Goal: Information Seeking & Learning: Learn about a topic

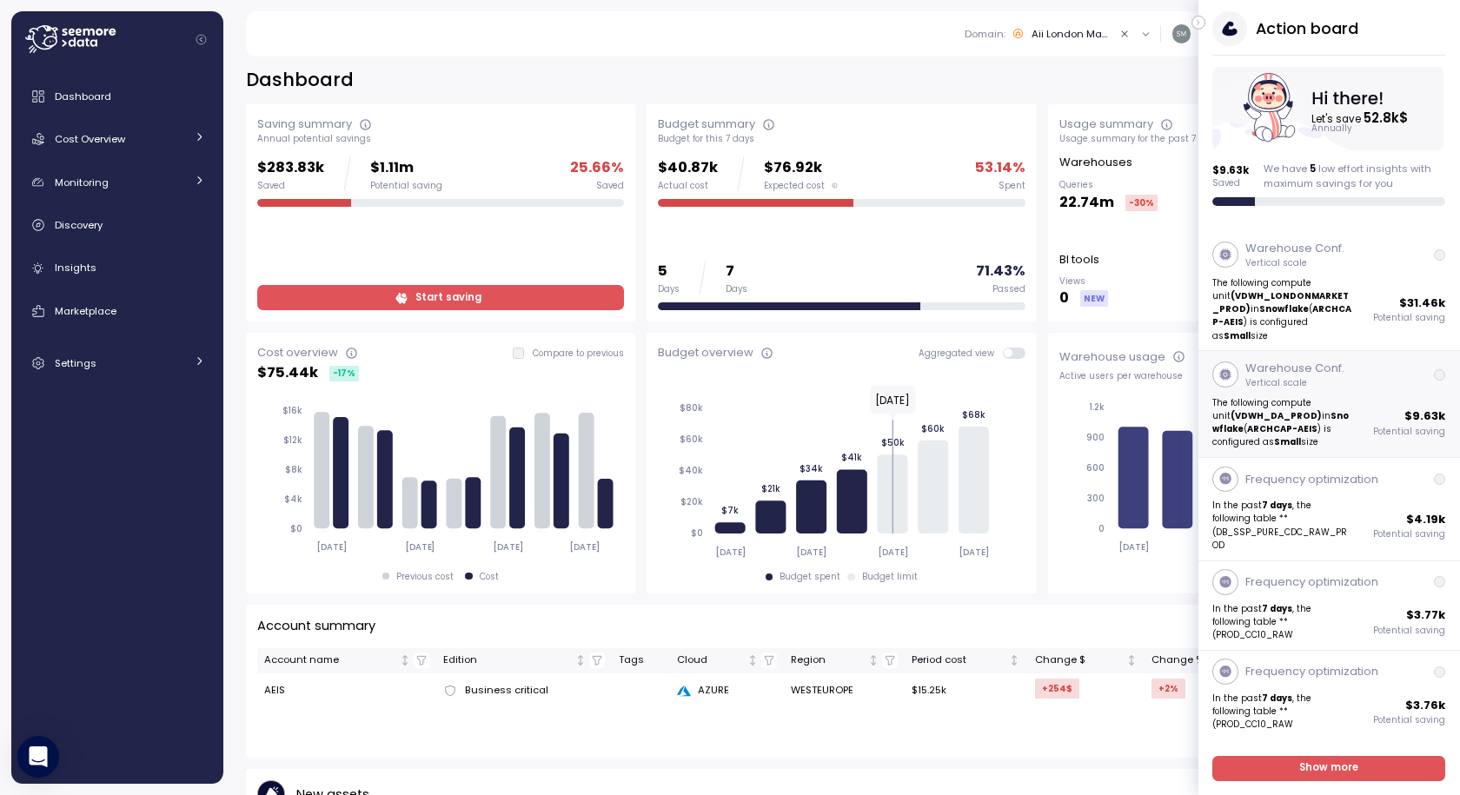
click at [1267, 410] on strong "(VDWH_DA_PROD)" at bounding box center [1277, 415] width 91 height 11
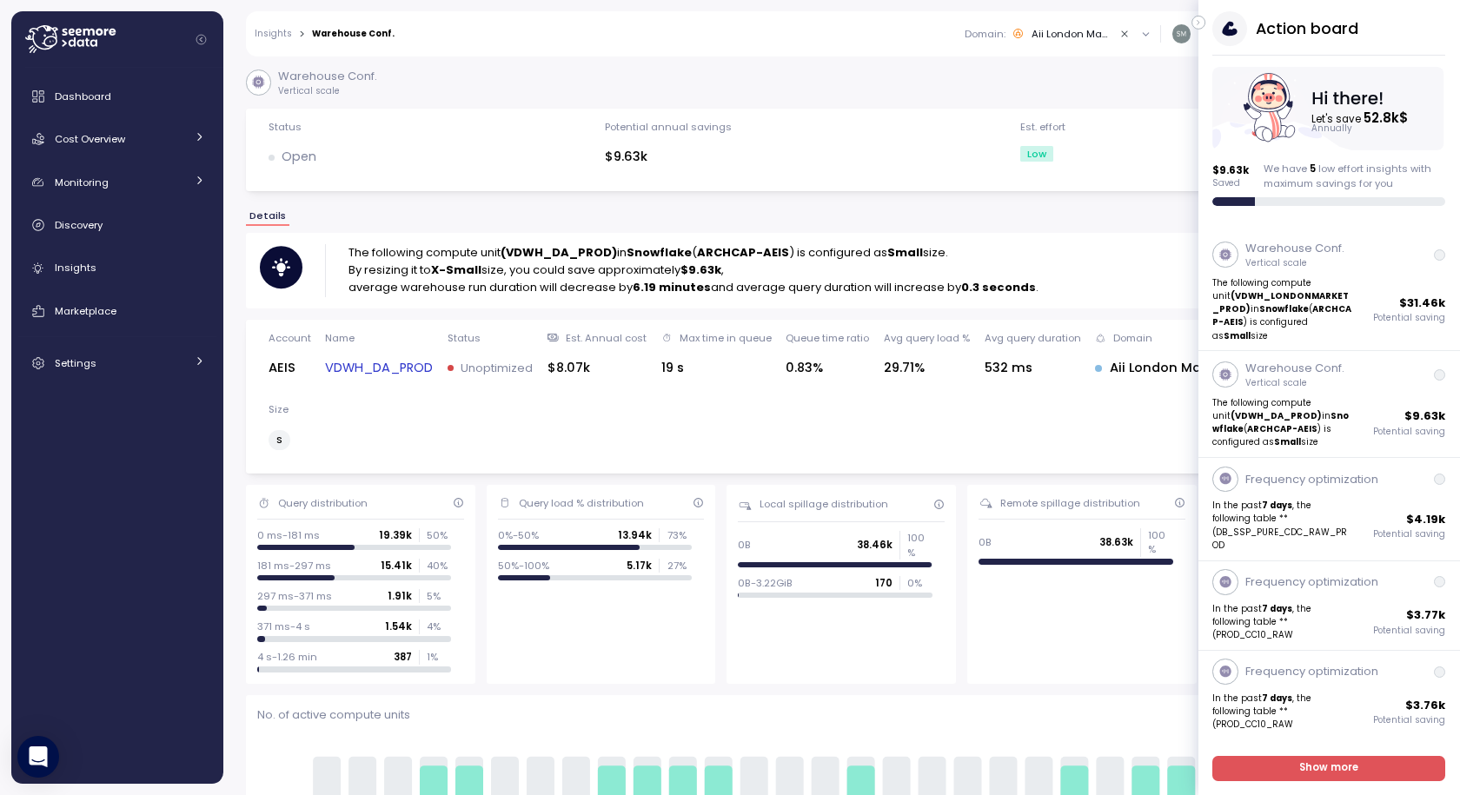
click at [1200, 25] on icon "button" at bounding box center [1199, 22] width 8 height 21
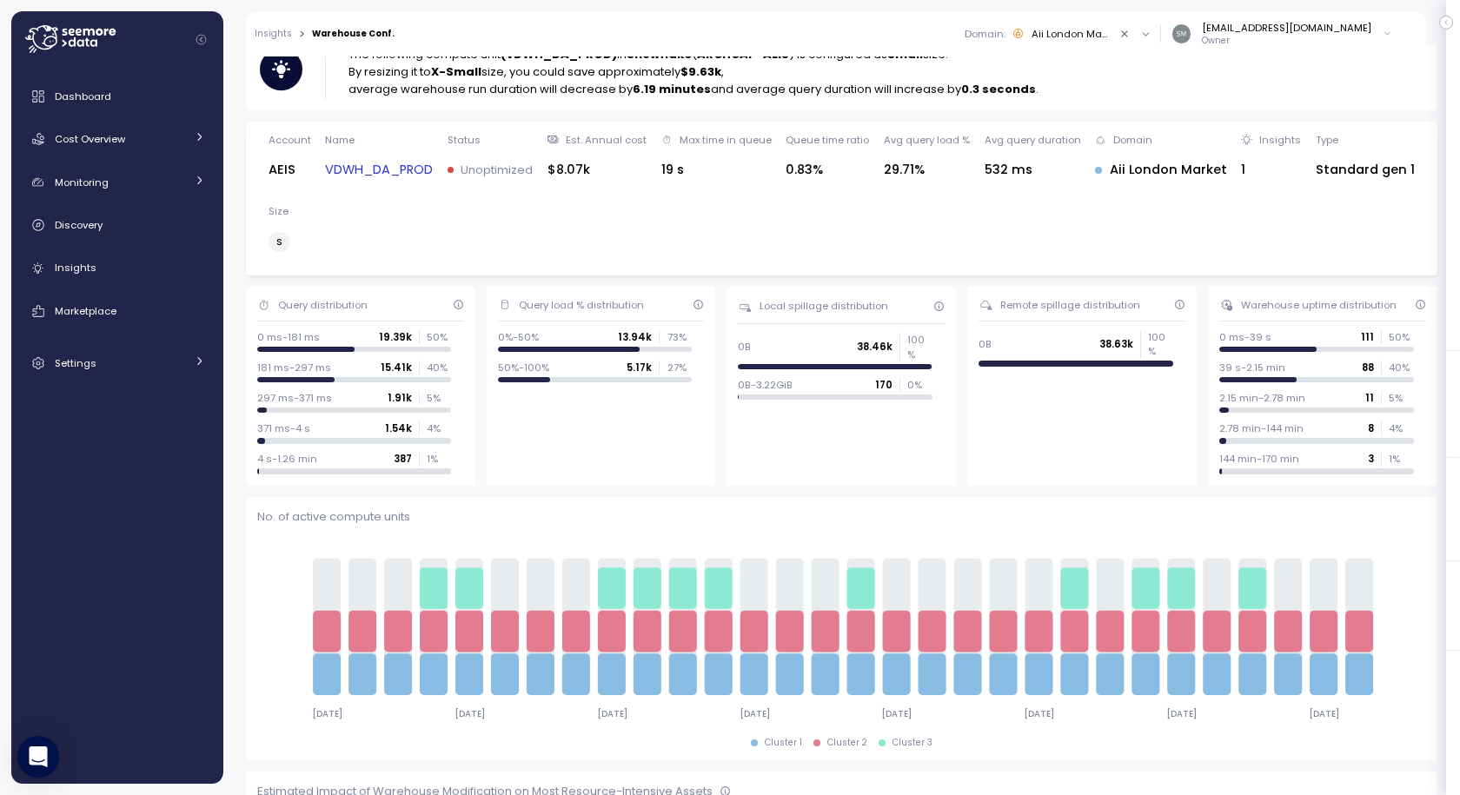
scroll to position [23, 0]
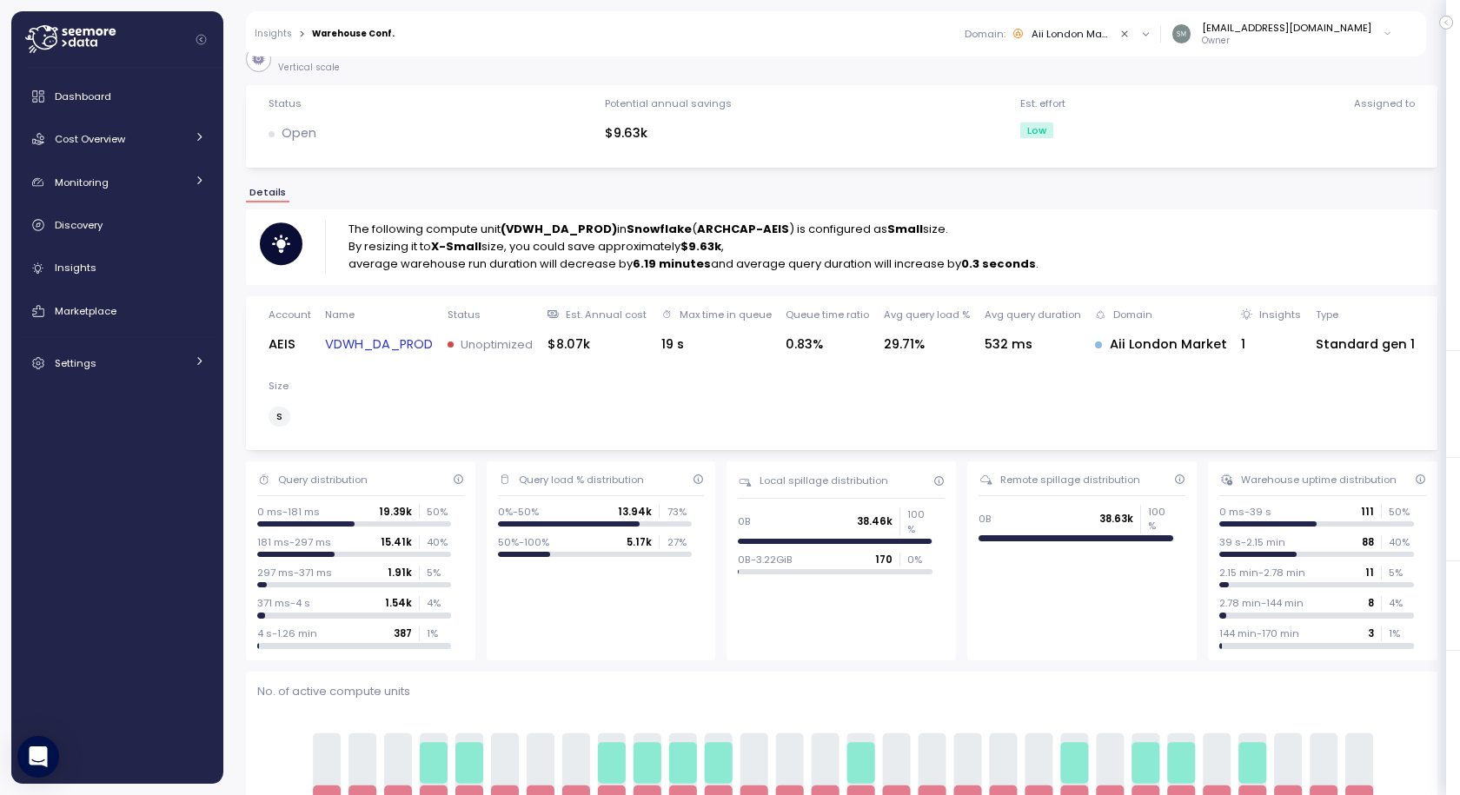
click at [362, 339] on link "VDWH_DA_PROD" at bounding box center [379, 345] width 108 height 20
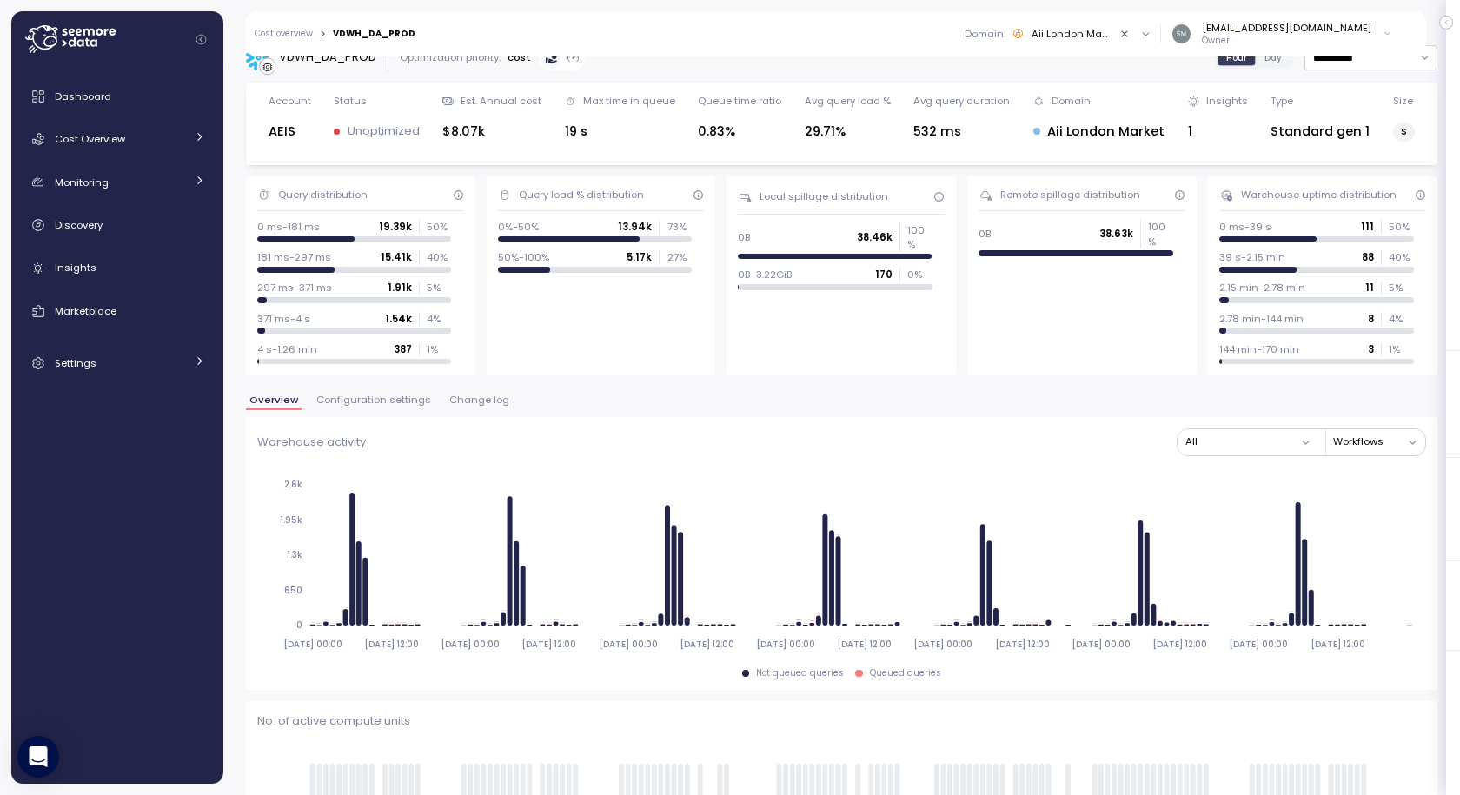
scroll to position [19, 0]
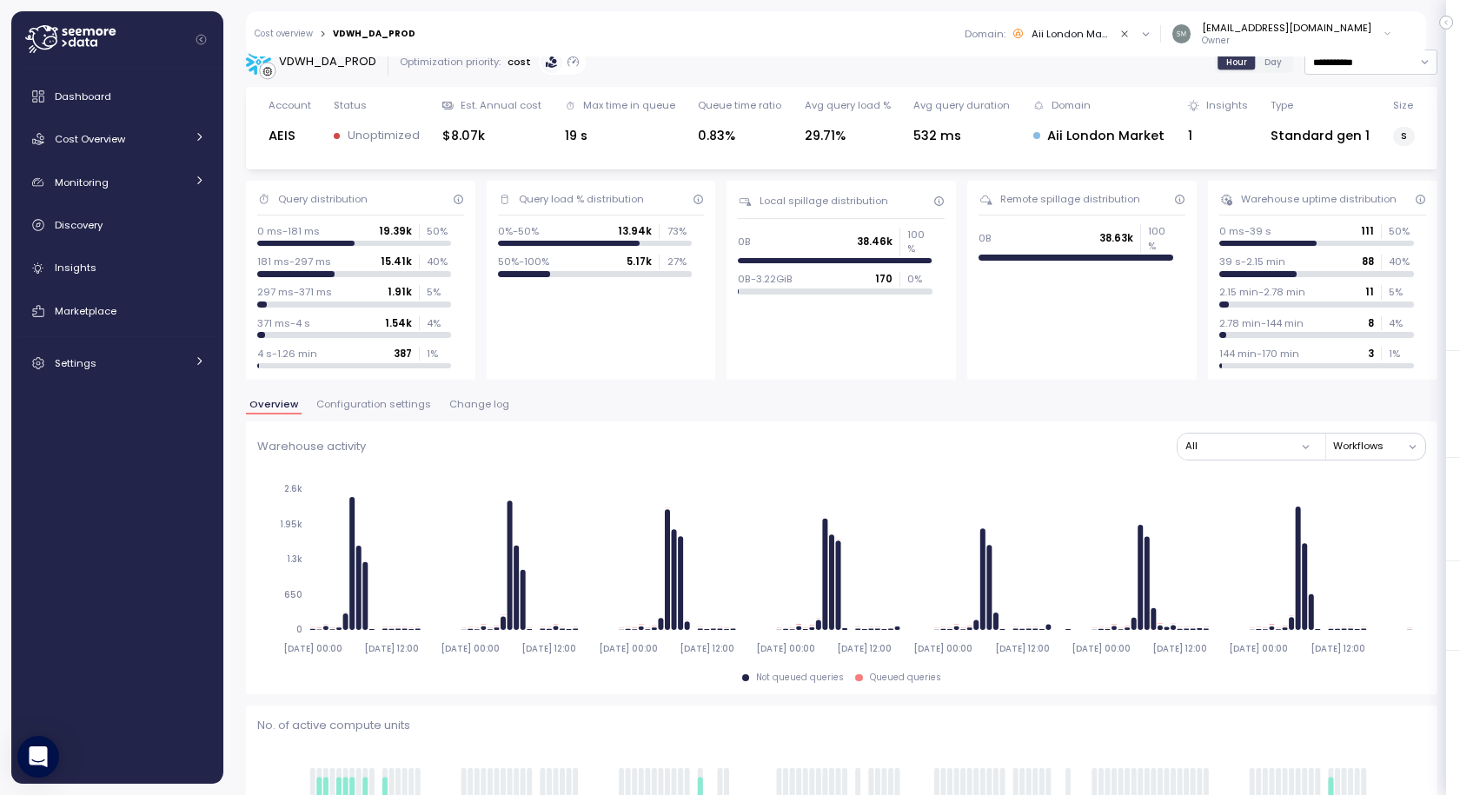
click at [465, 406] on span "Change log" at bounding box center [479, 405] width 60 height 10
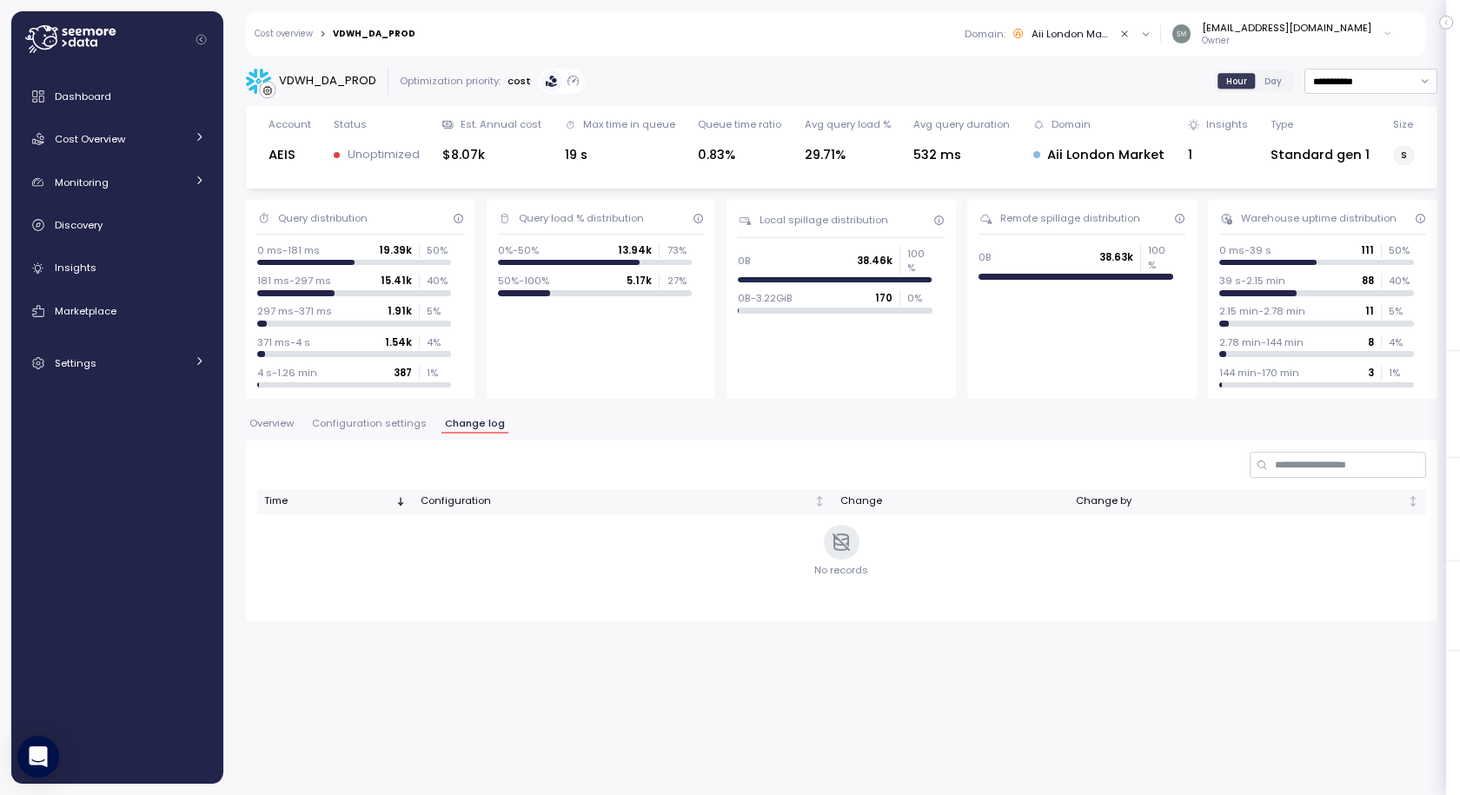
click at [347, 420] on span "Configuration settings" at bounding box center [369, 424] width 115 height 10
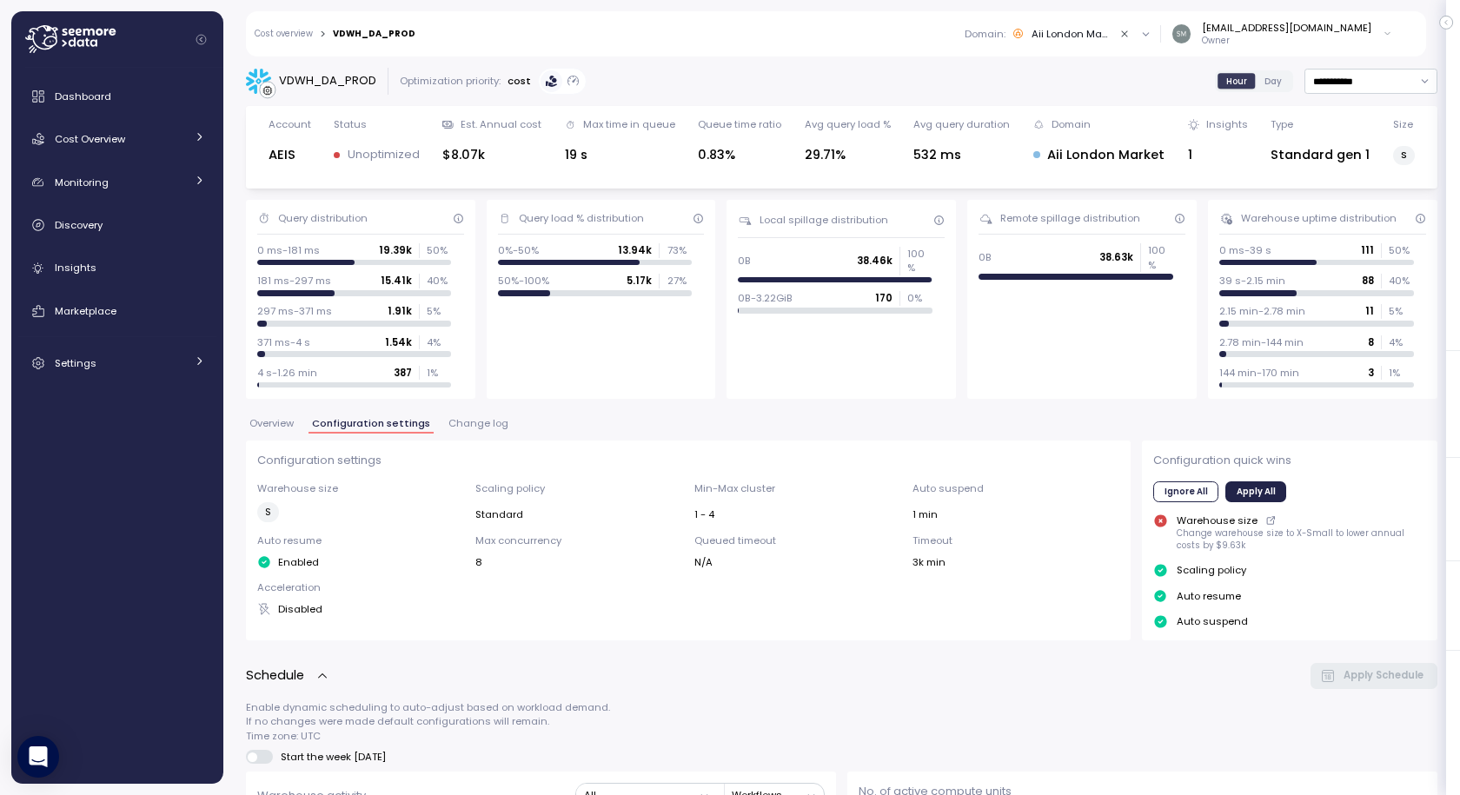
click at [261, 425] on span "Overview" at bounding box center [271, 424] width 44 height 10
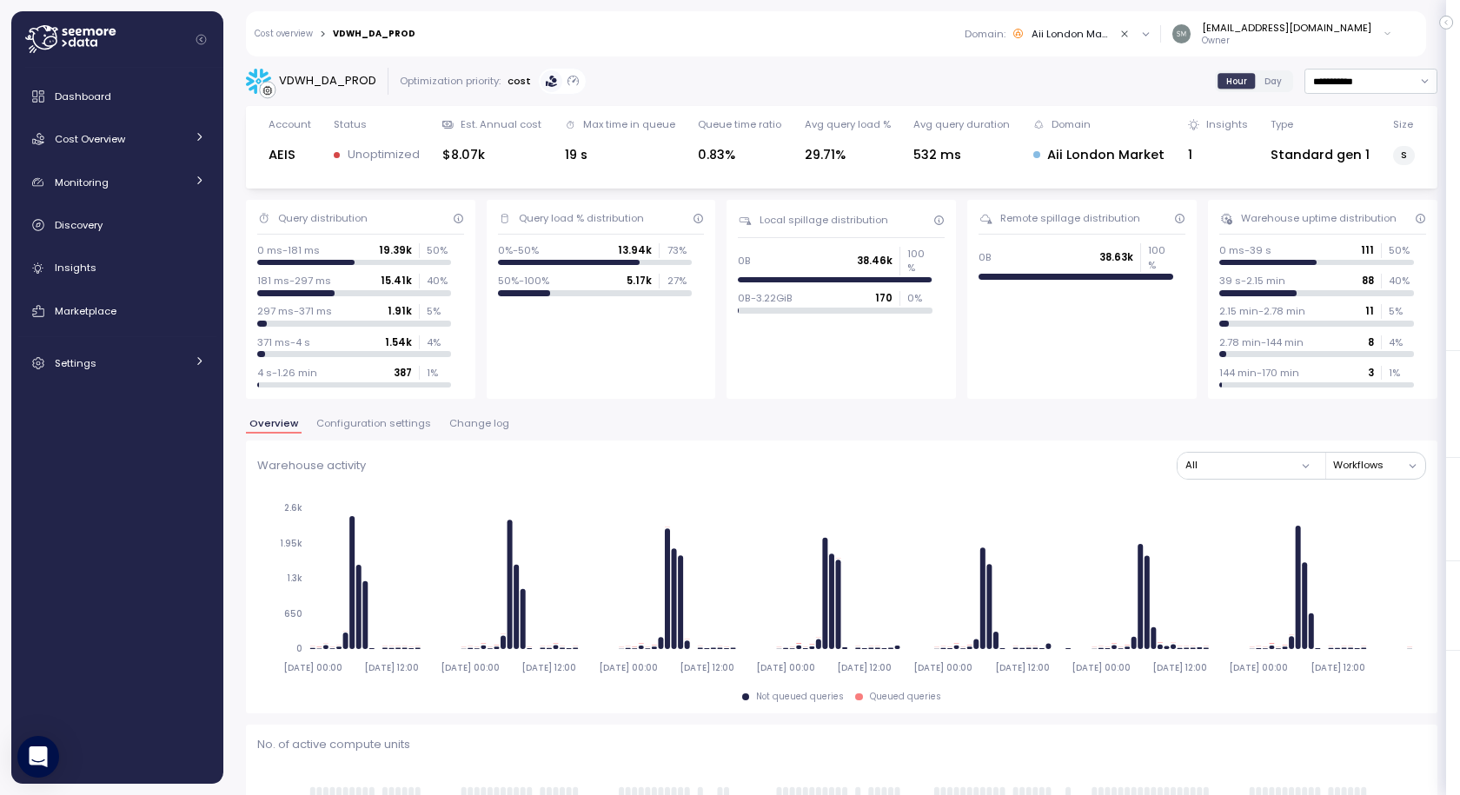
click at [393, 421] on span "Configuration settings" at bounding box center [373, 424] width 115 height 10
click at [468, 424] on span "Change log" at bounding box center [479, 424] width 60 height 10
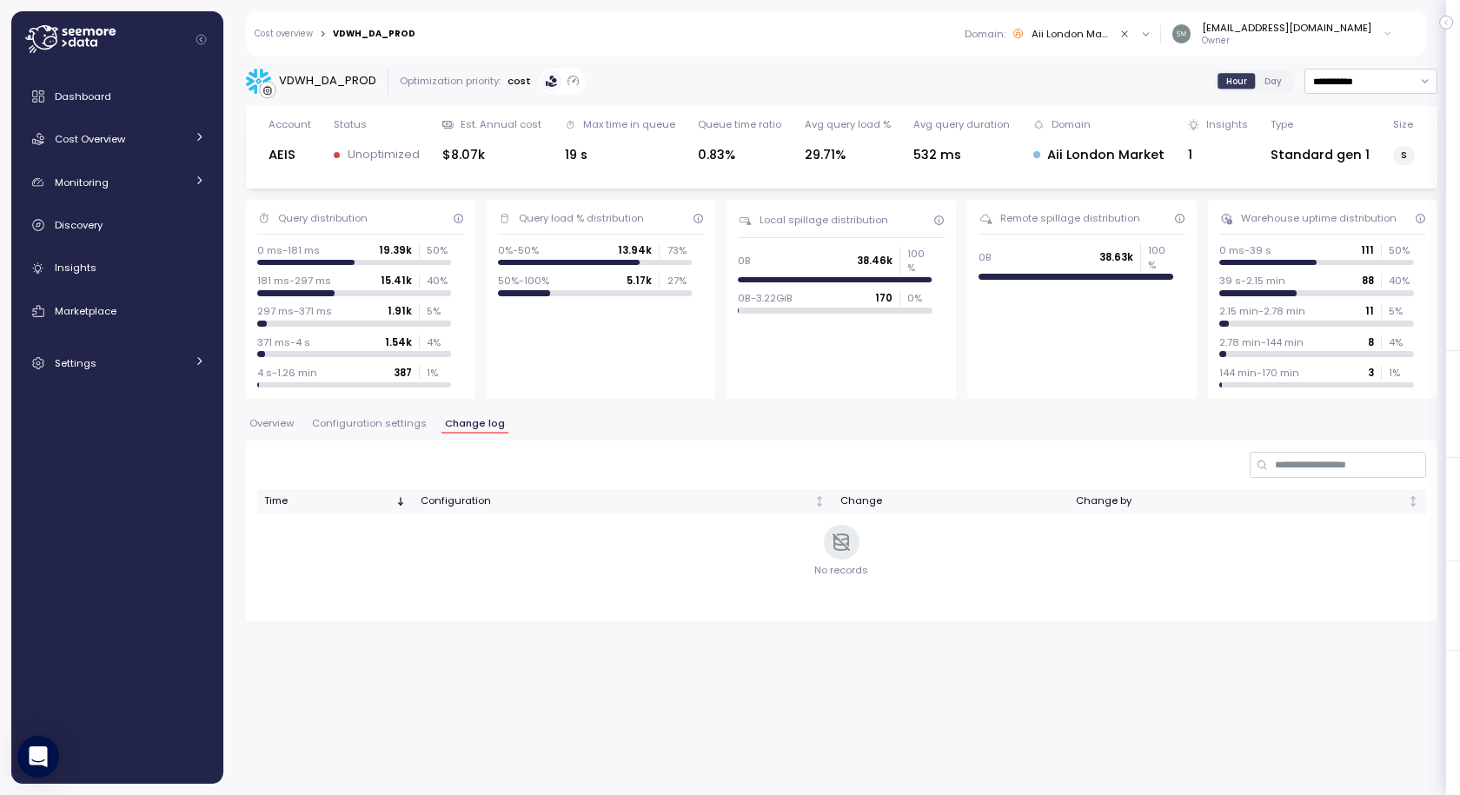
click at [1440, 21] on button "button" at bounding box center [1447, 23] width 14 height 14
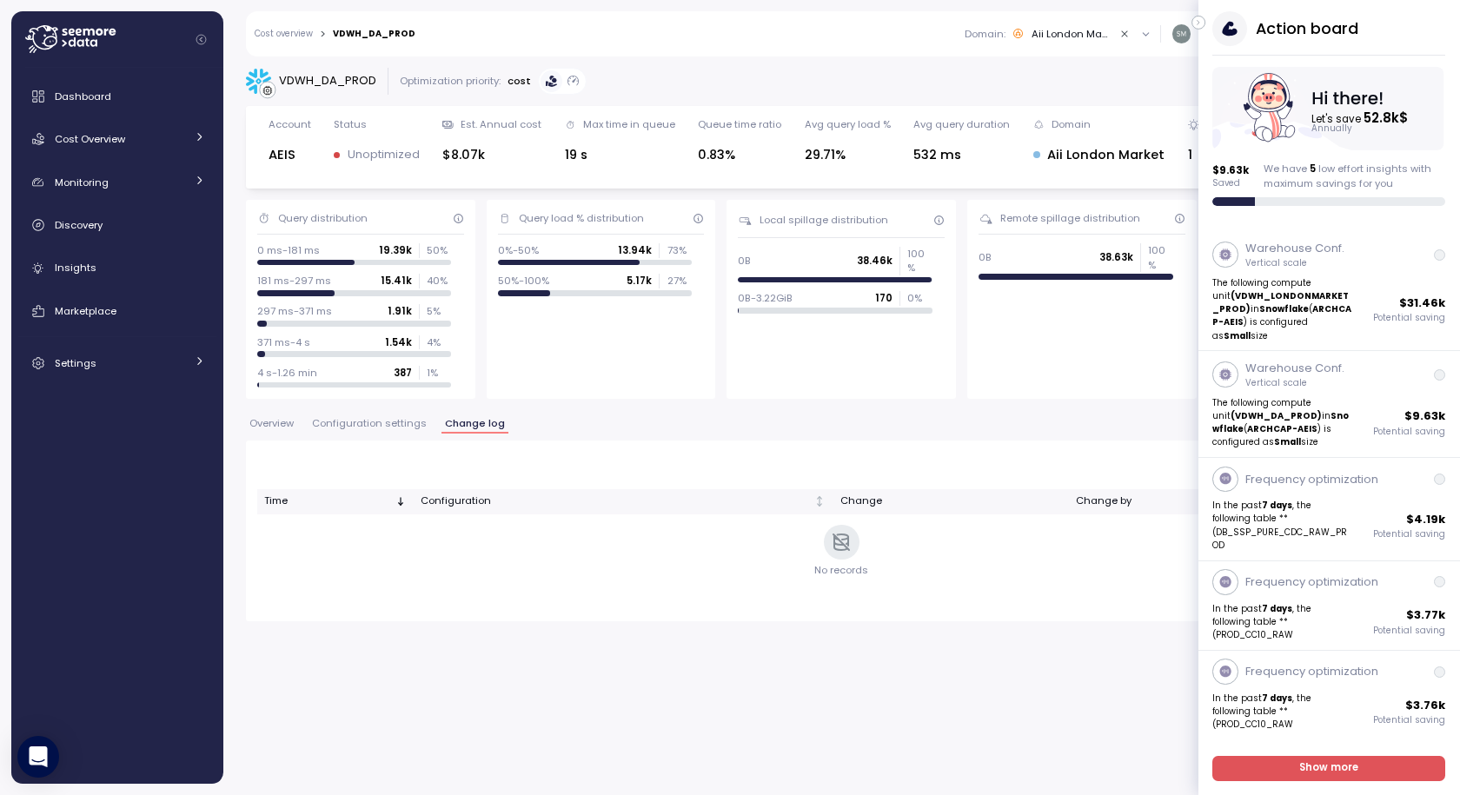
click at [1196, 22] on icon "button" at bounding box center [1199, 22] width 8 height 21
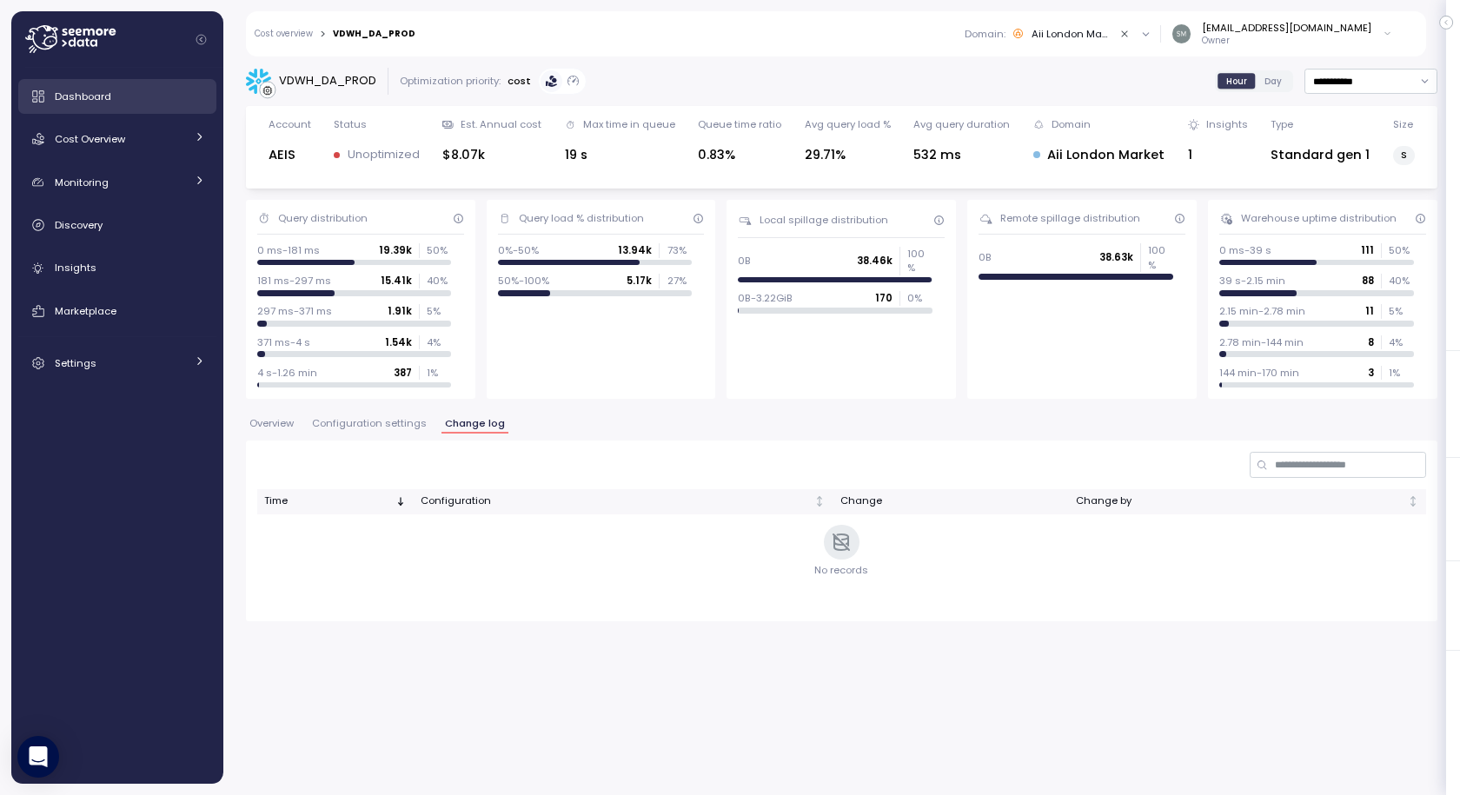
click at [92, 90] on span "Dashboard" at bounding box center [83, 97] width 57 height 14
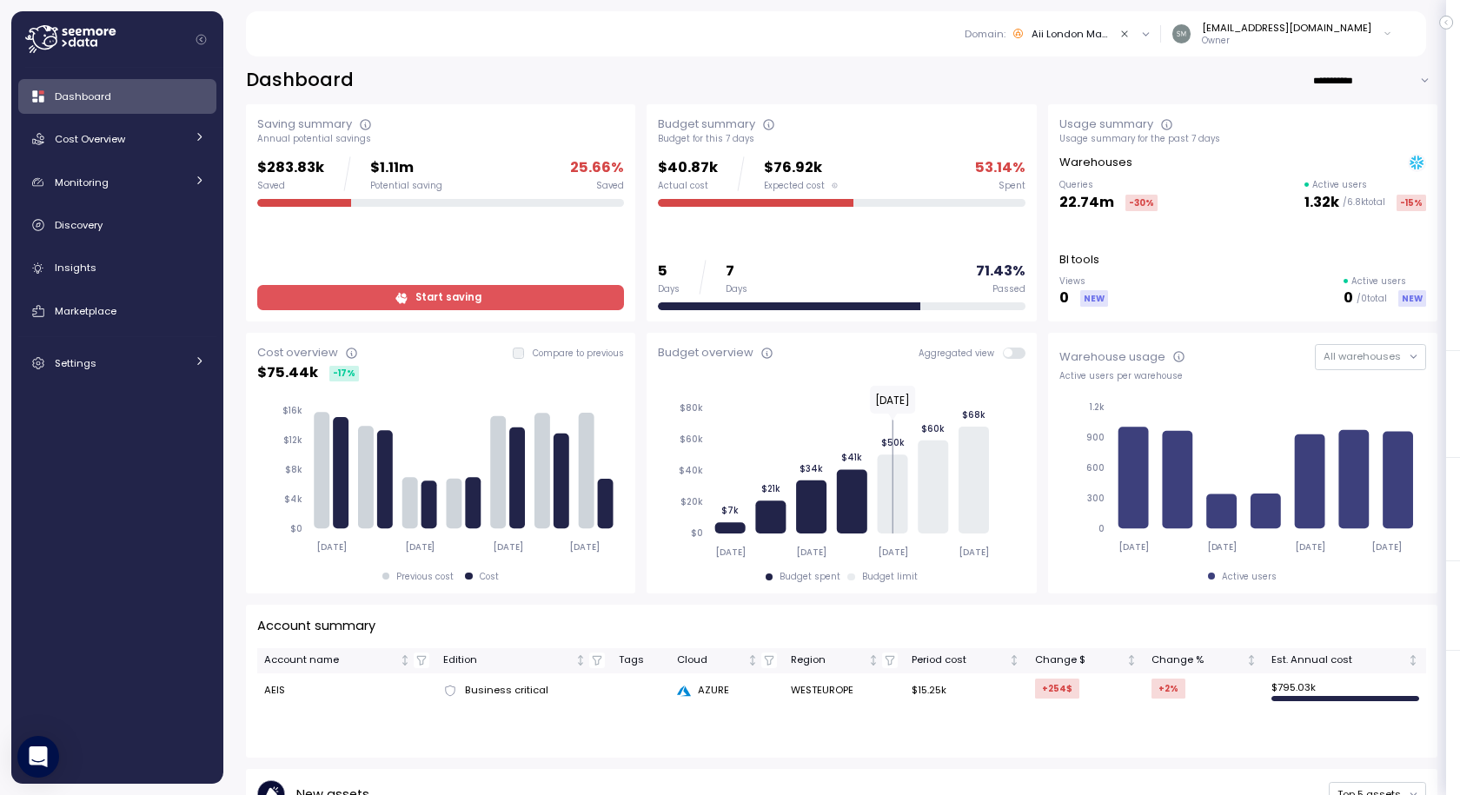
click at [1131, 35] on icon "Clear value" at bounding box center [1125, 34] width 11 height 11
click at [1407, 81] on input "**********" at bounding box center [1375, 80] width 125 height 25
click at [1407, 77] on input "**********" at bounding box center [1375, 80] width 125 height 25
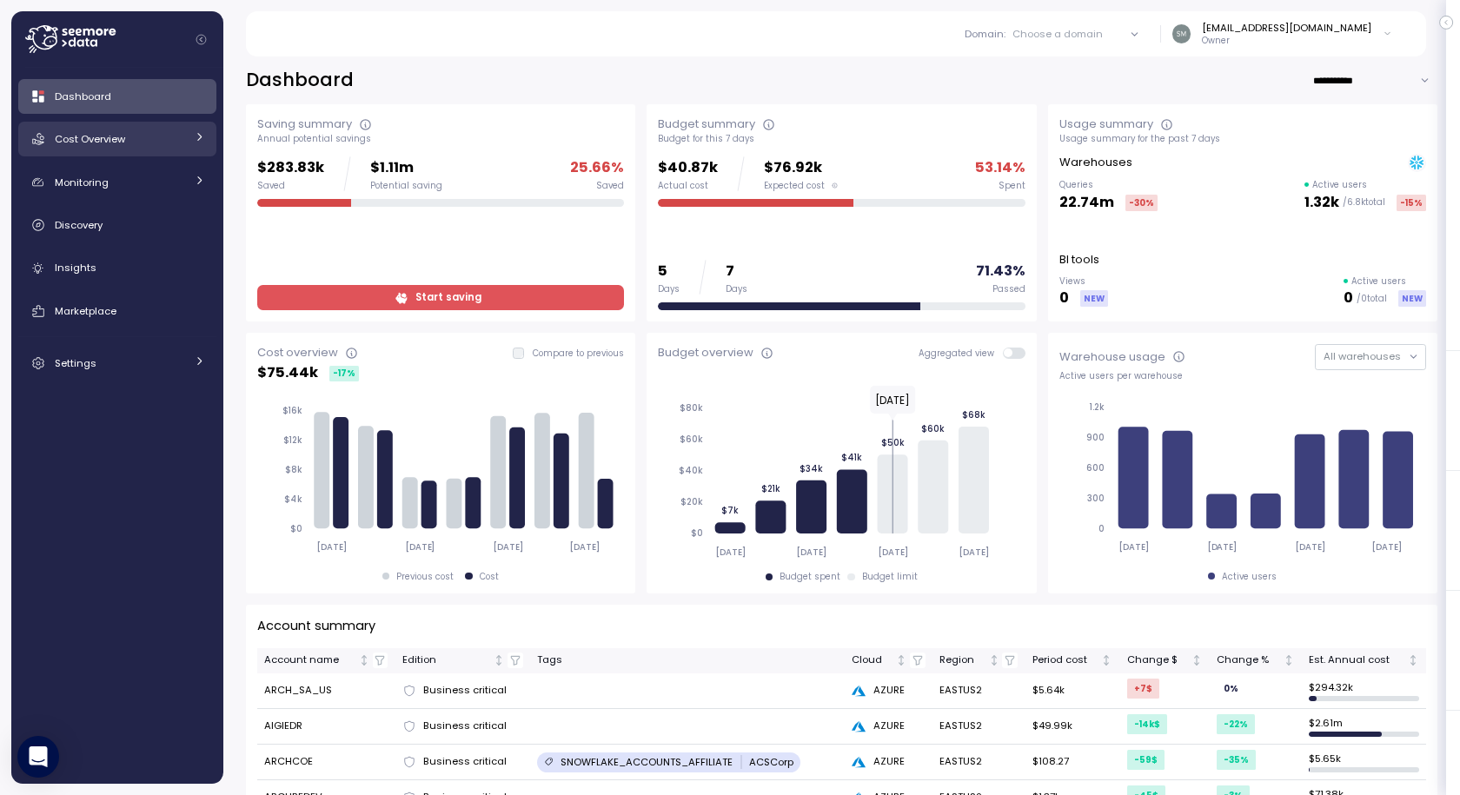
click at [68, 142] on span "Cost Overview" at bounding box center [90, 139] width 70 height 14
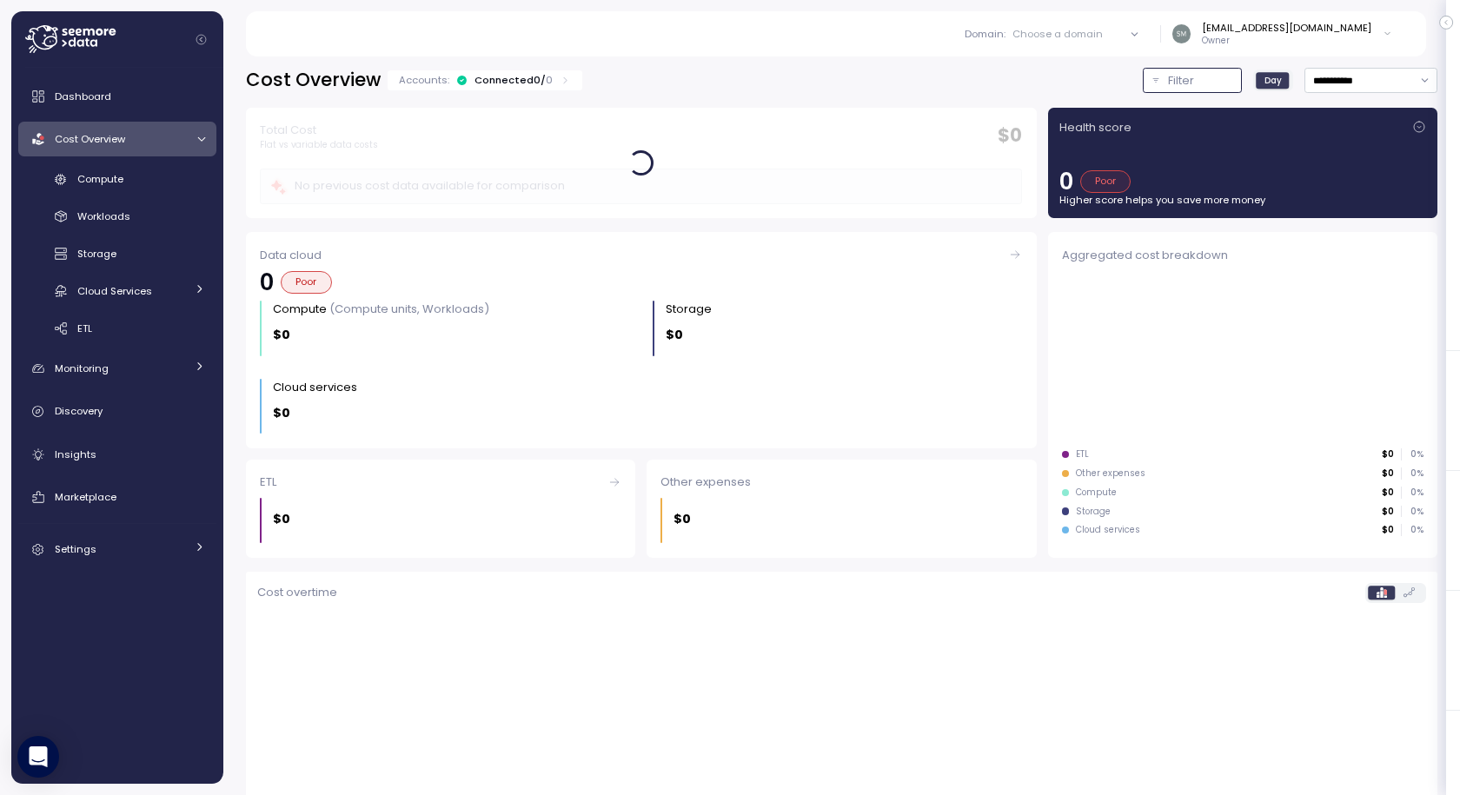
click at [1168, 81] on div "Filter" at bounding box center [1200, 80] width 64 height 17
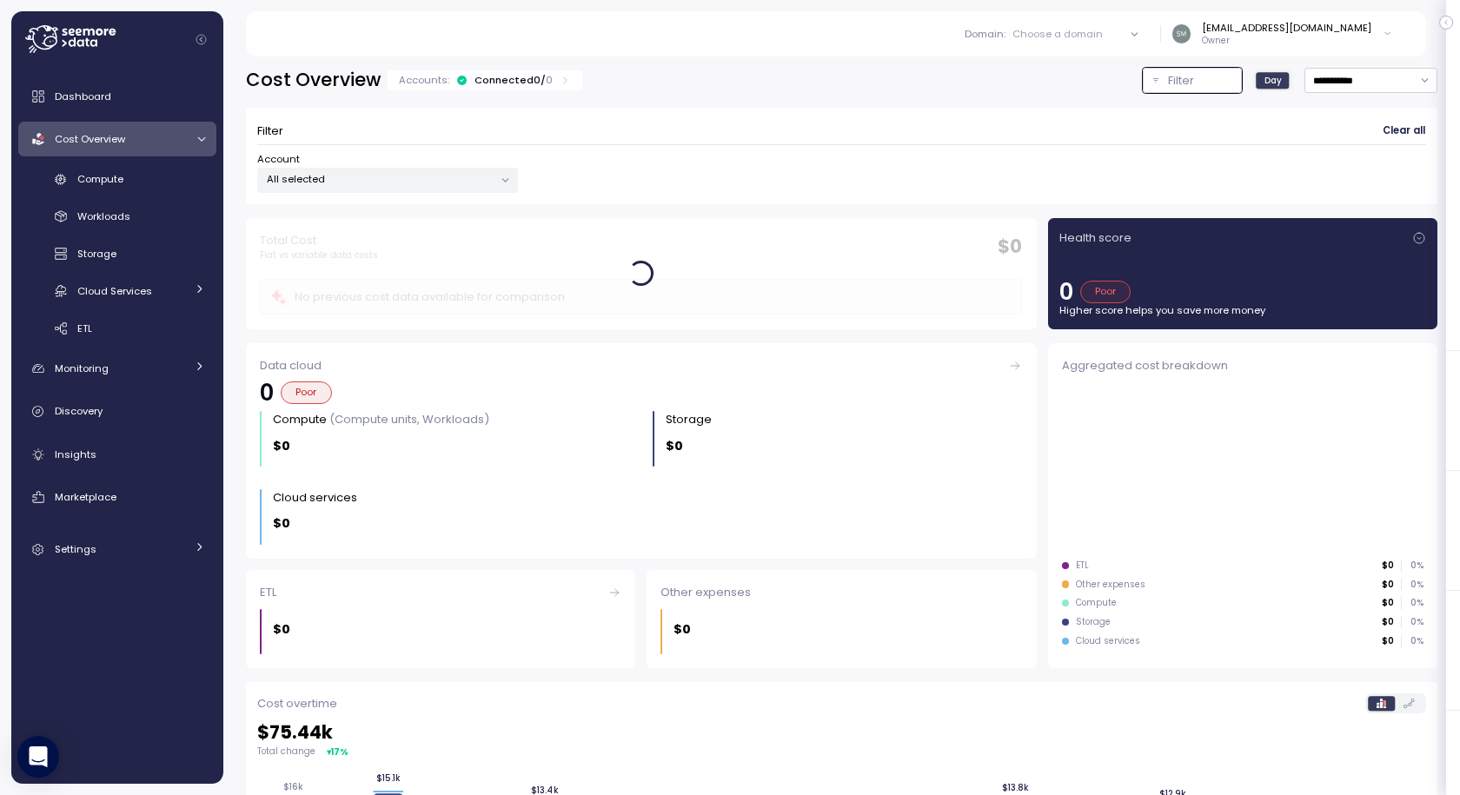
click at [1141, 35] on icon at bounding box center [1134, 34] width 11 height 11
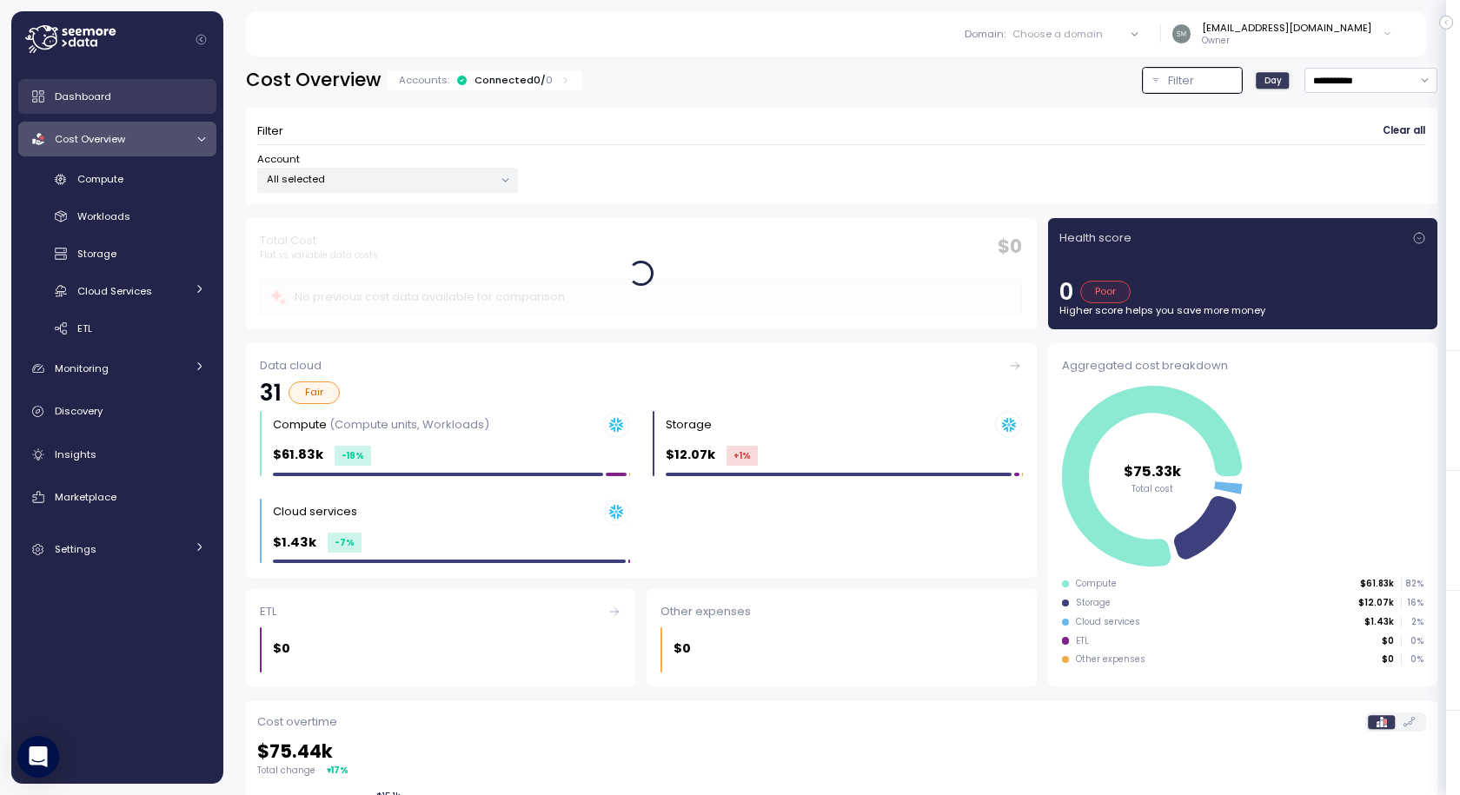
click at [86, 95] on span "Dashboard" at bounding box center [83, 97] width 57 height 14
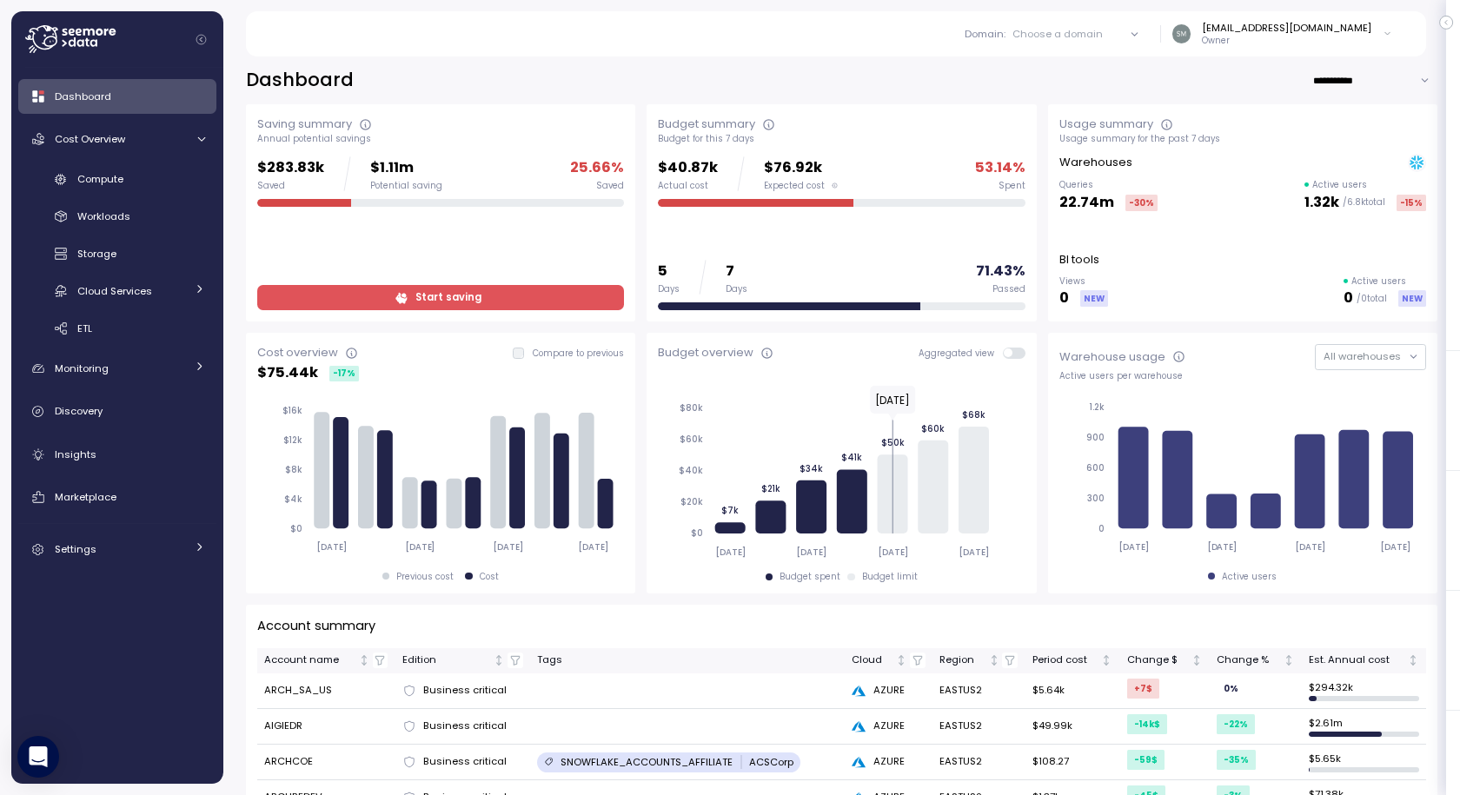
click at [1131, 43] on div at bounding box center [1135, 34] width 50 height 24
drag, startPoint x: 1131, startPoint y: 35, endPoint x: 1121, endPoint y: 35, distance: 9.6
click at [1127, 35] on div "Domain : Choose a domain" at bounding box center [1058, 33] width 203 height 25
click at [1080, 33] on div "Choose a domain" at bounding box center [1058, 34] width 90 height 14
click at [1022, 210] on div "Aii Claims" at bounding box center [1034, 215] width 50 height 16
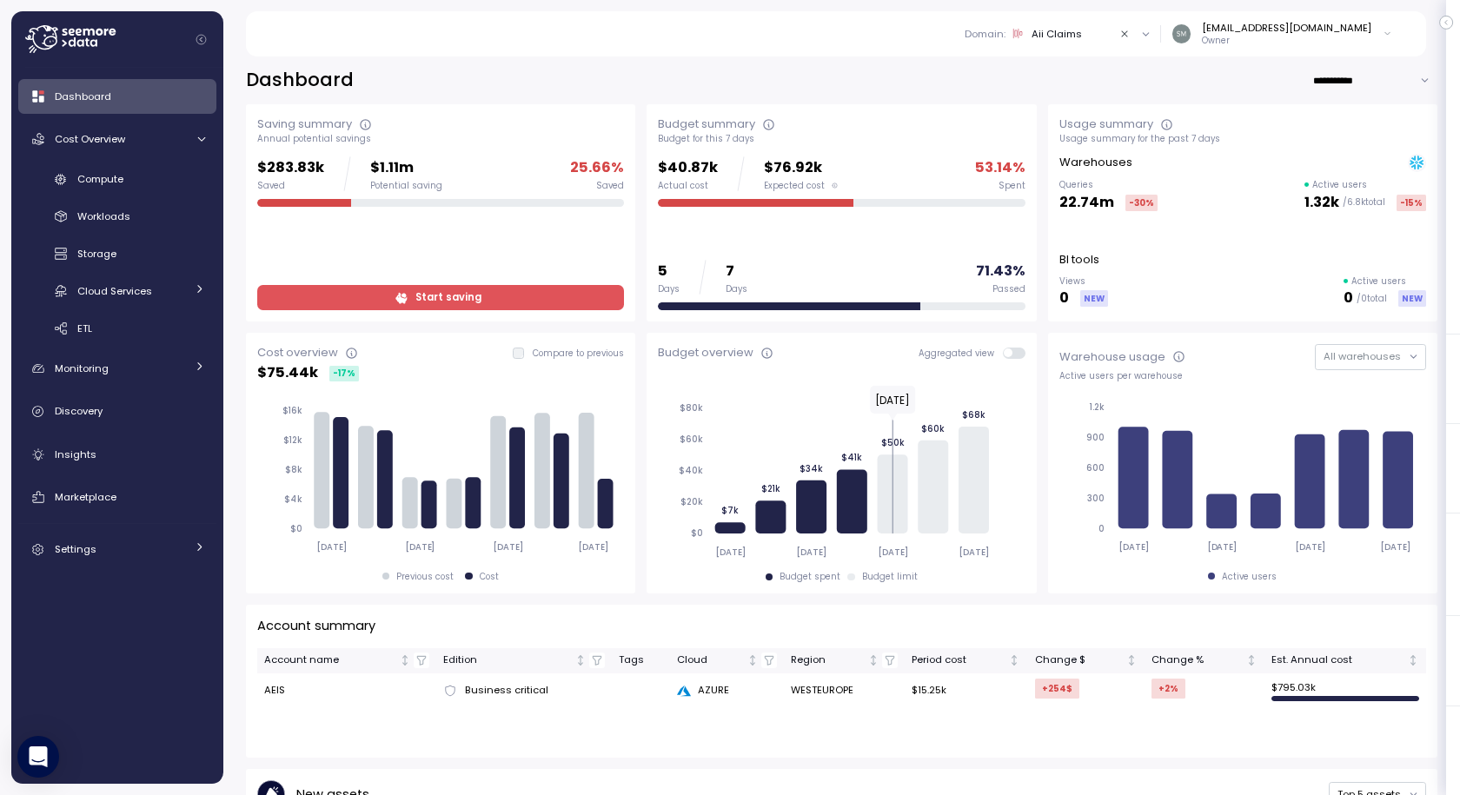
click at [1082, 30] on div "Aii Claims" at bounding box center [1057, 34] width 50 height 14
click at [1063, 183] on div "Aii Enterprise Data" at bounding box center [1054, 186] width 91 height 16
click at [1079, 31] on div "Aii Enterprise Data" at bounding box center [1071, 34] width 79 height 14
click at [1085, 150] on div "Aii Enterprise Reporting" at bounding box center [1066, 158] width 115 height 16
click at [1102, 33] on div "Aii Enterprise Reporting" at bounding box center [1071, 34] width 79 height 14
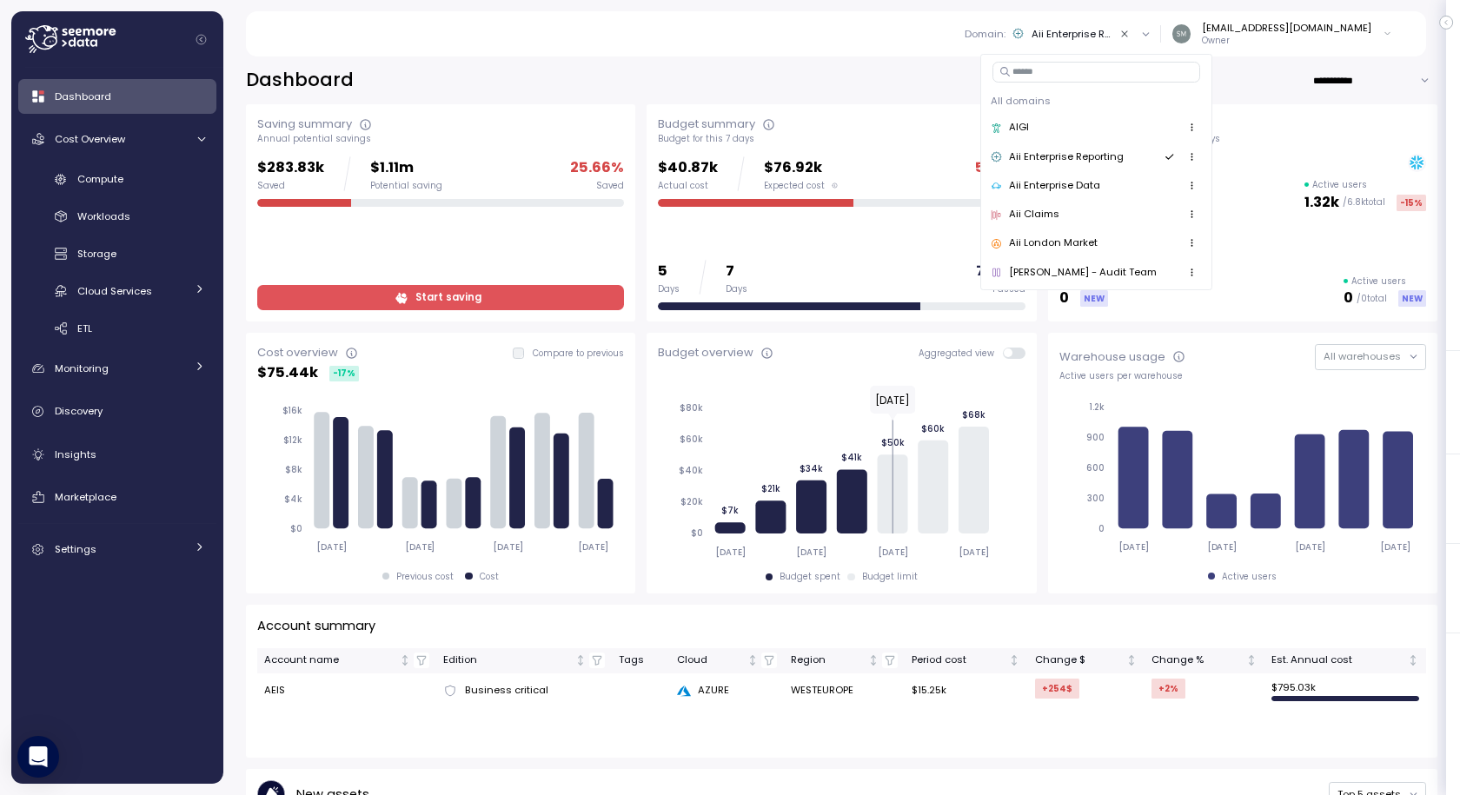
click at [1082, 238] on div "Aii London Market" at bounding box center [1053, 244] width 89 height 16
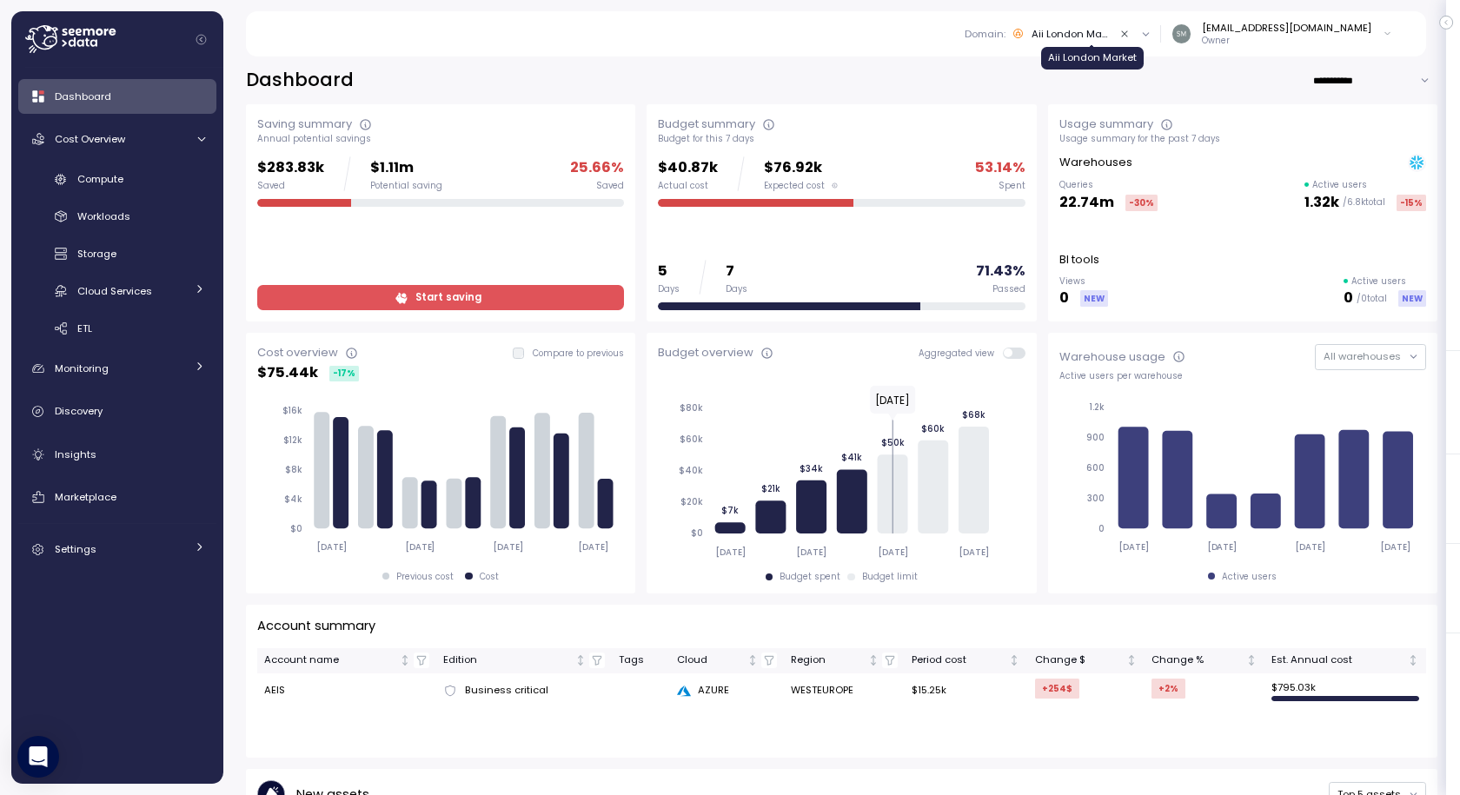
click at [1087, 30] on div "Aii London Market" at bounding box center [1071, 34] width 79 height 14
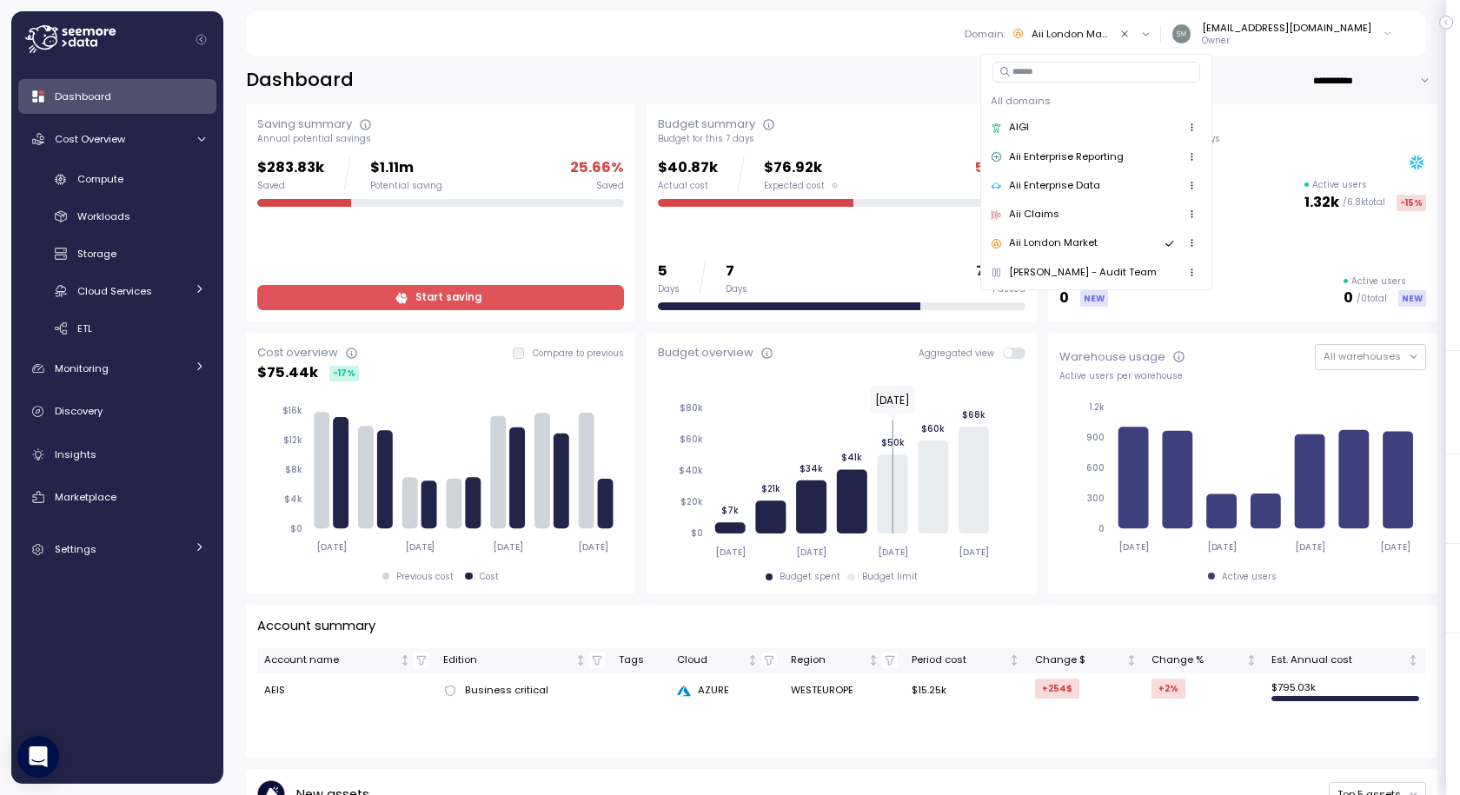
click at [1053, 268] on div "[PERSON_NAME] - Audit Team" at bounding box center [1083, 273] width 148 height 16
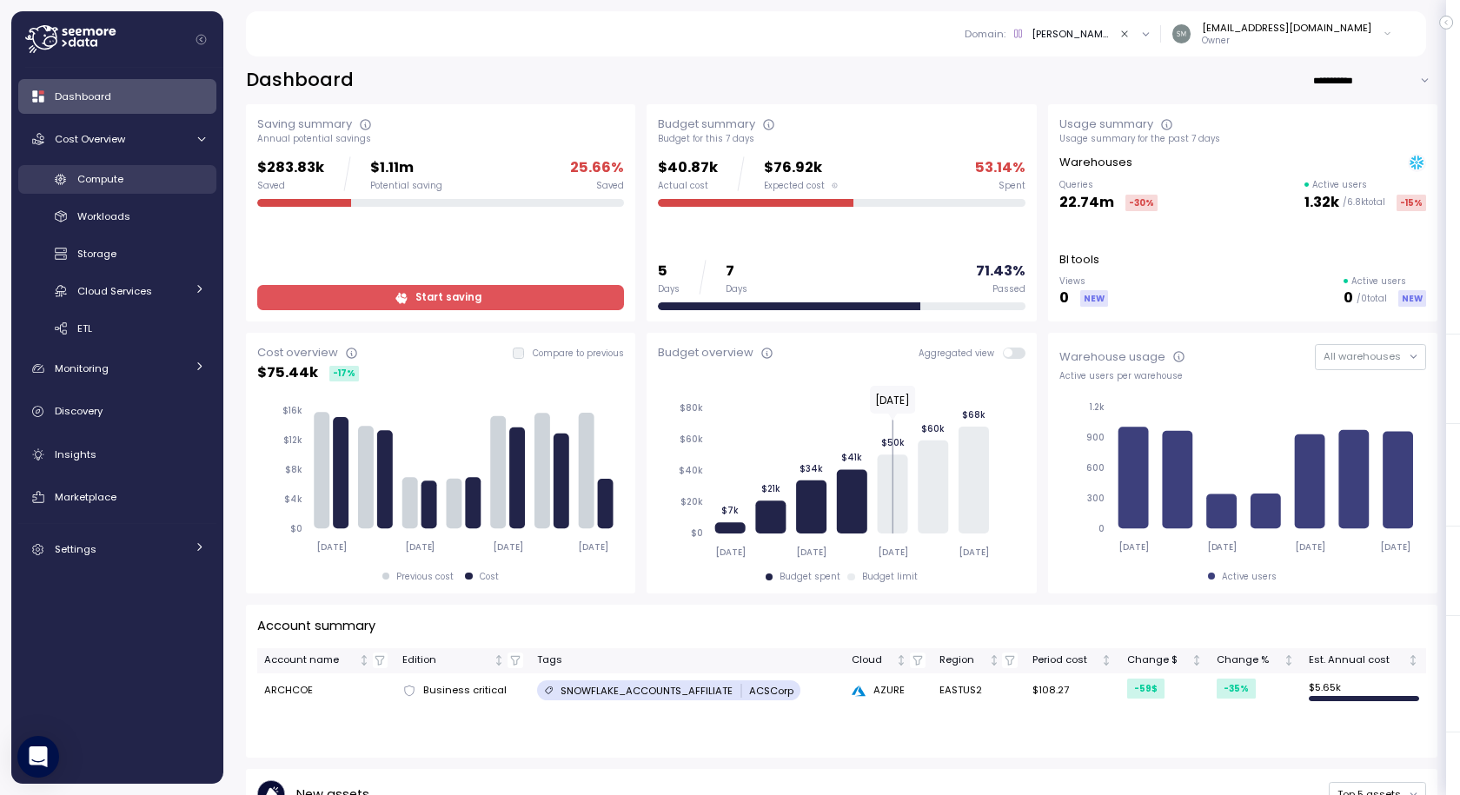
click at [98, 178] on span "Compute" at bounding box center [100, 179] width 46 height 14
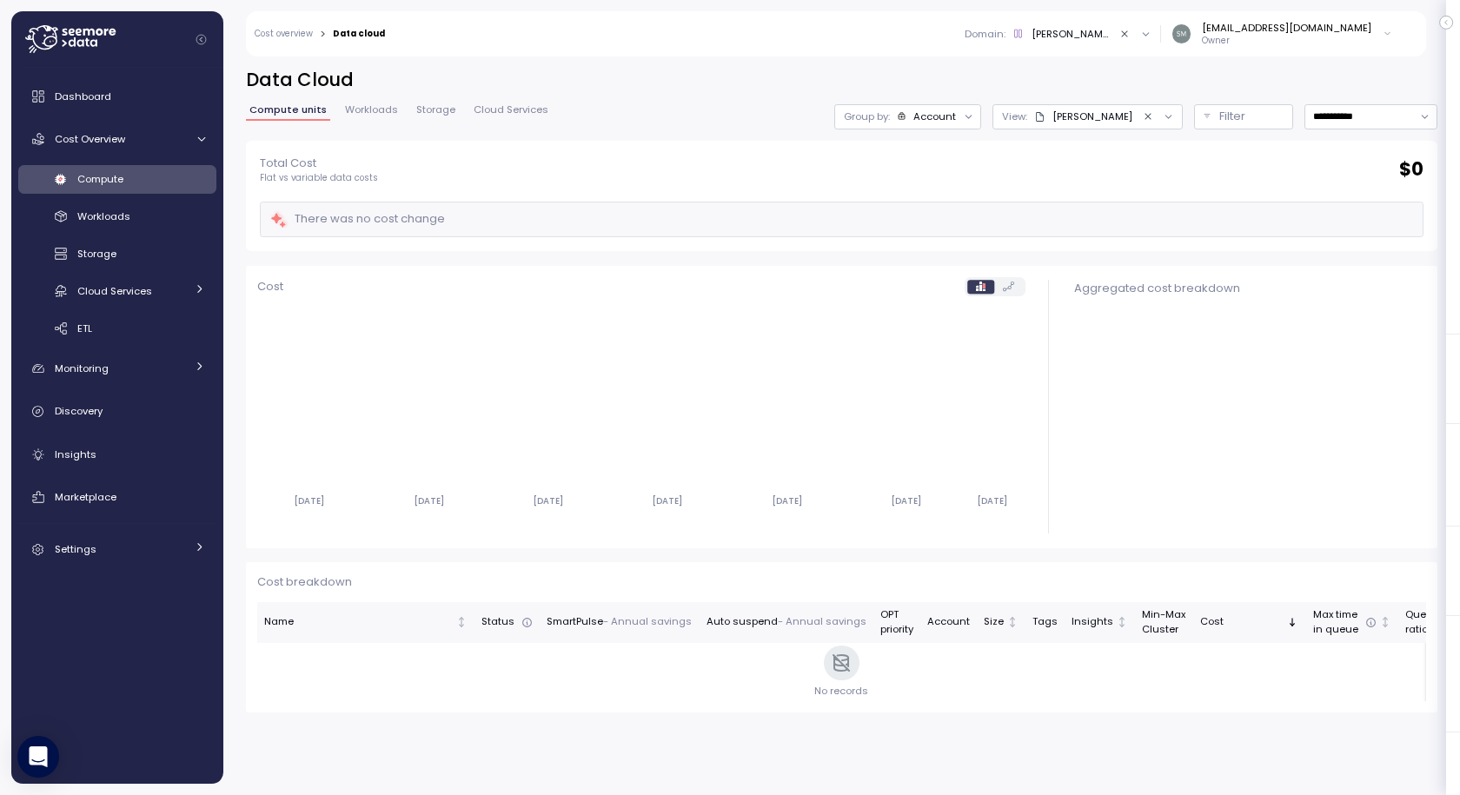
click at [1131, 36] on icon "Clear value" at bounding box center [1125, 34] width 11 height 11
click at [1057, 33] on div "Choose a domain" at bounding box center [1058, 34] width 90 height 14
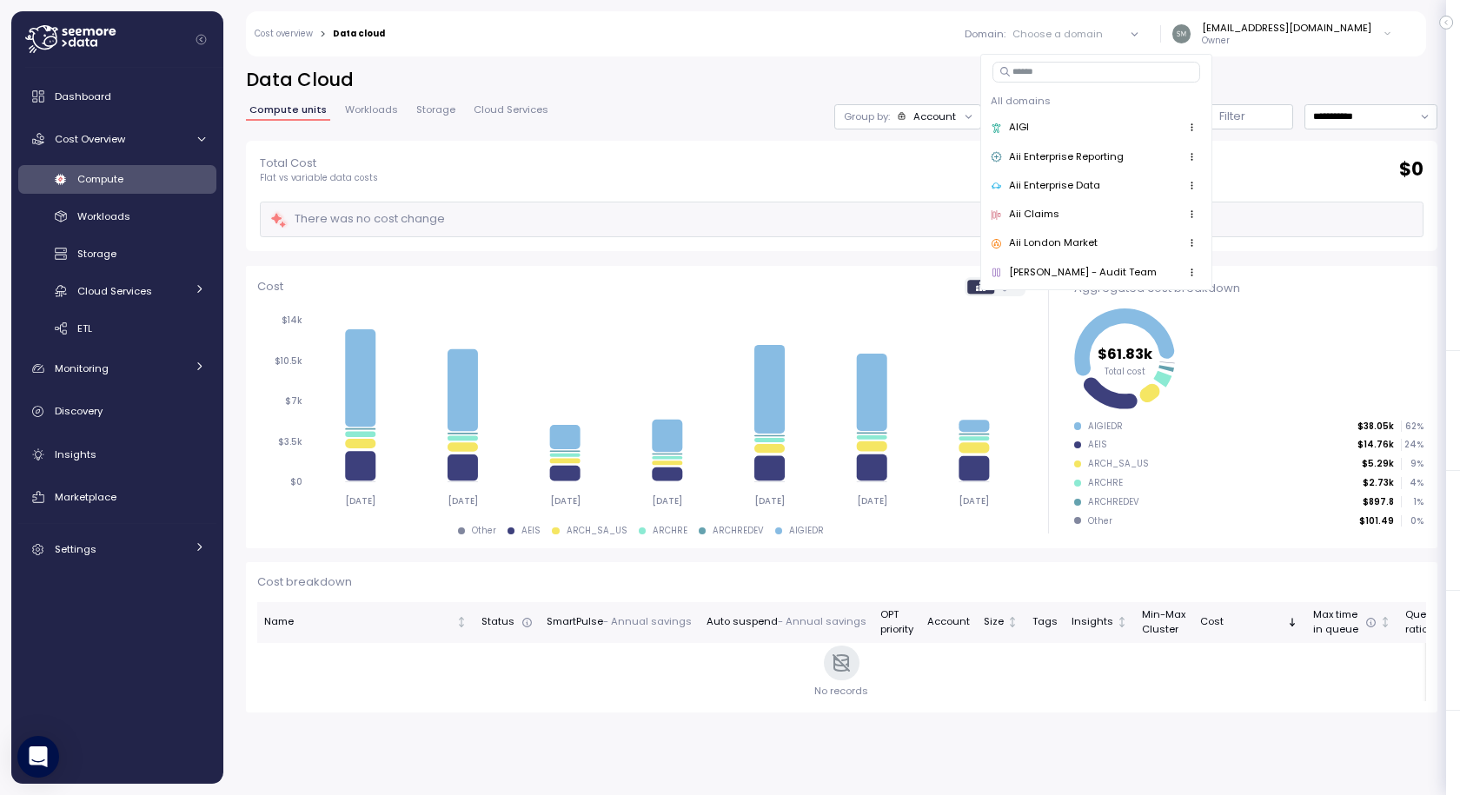
click at [1039, 211] on div "Aii Claims" at bounding box center [1034, 215] width 50 height 16
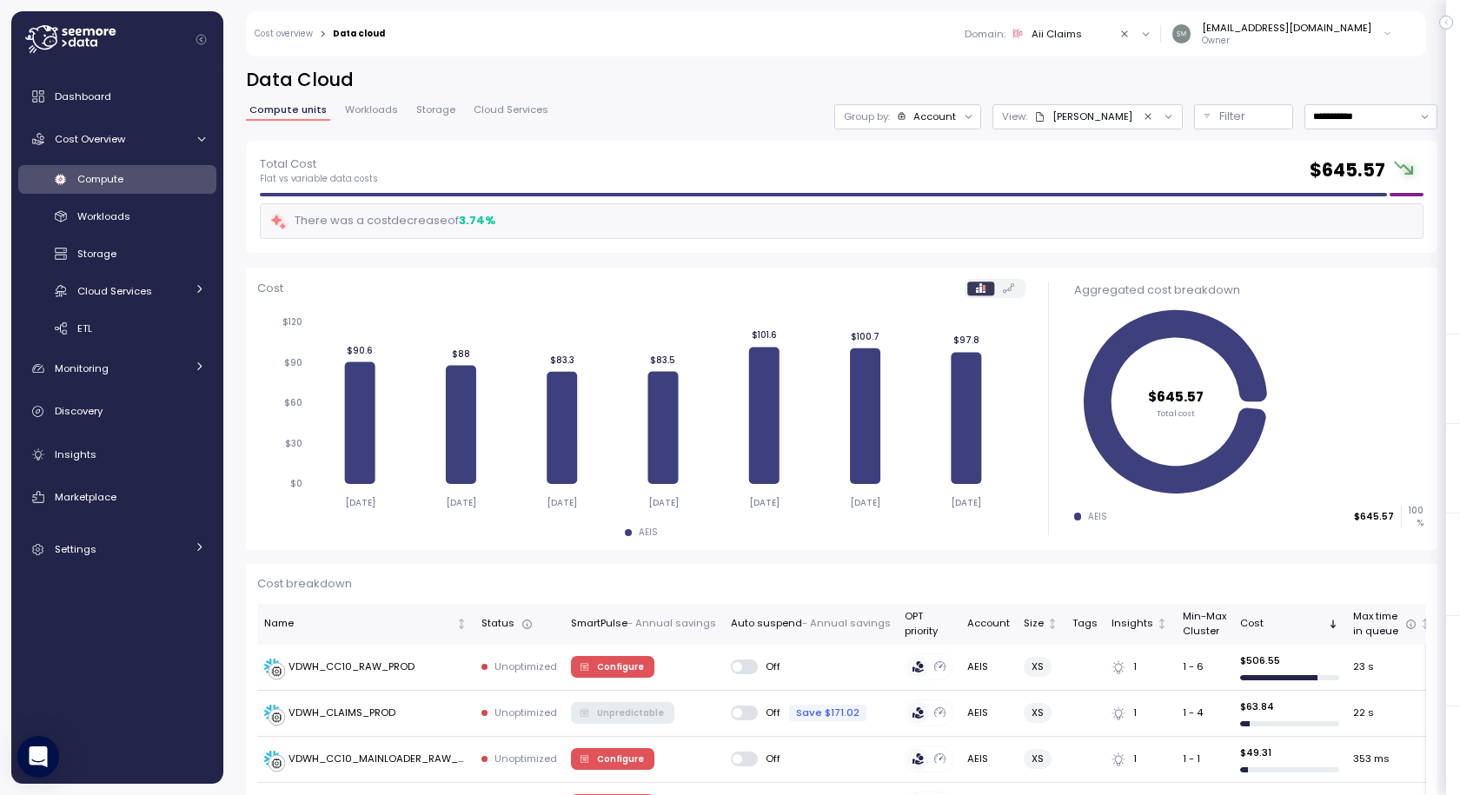
click at [1082, 30] on div "Aii Claims" at bounding box center [1057, 34] width 50 height 14
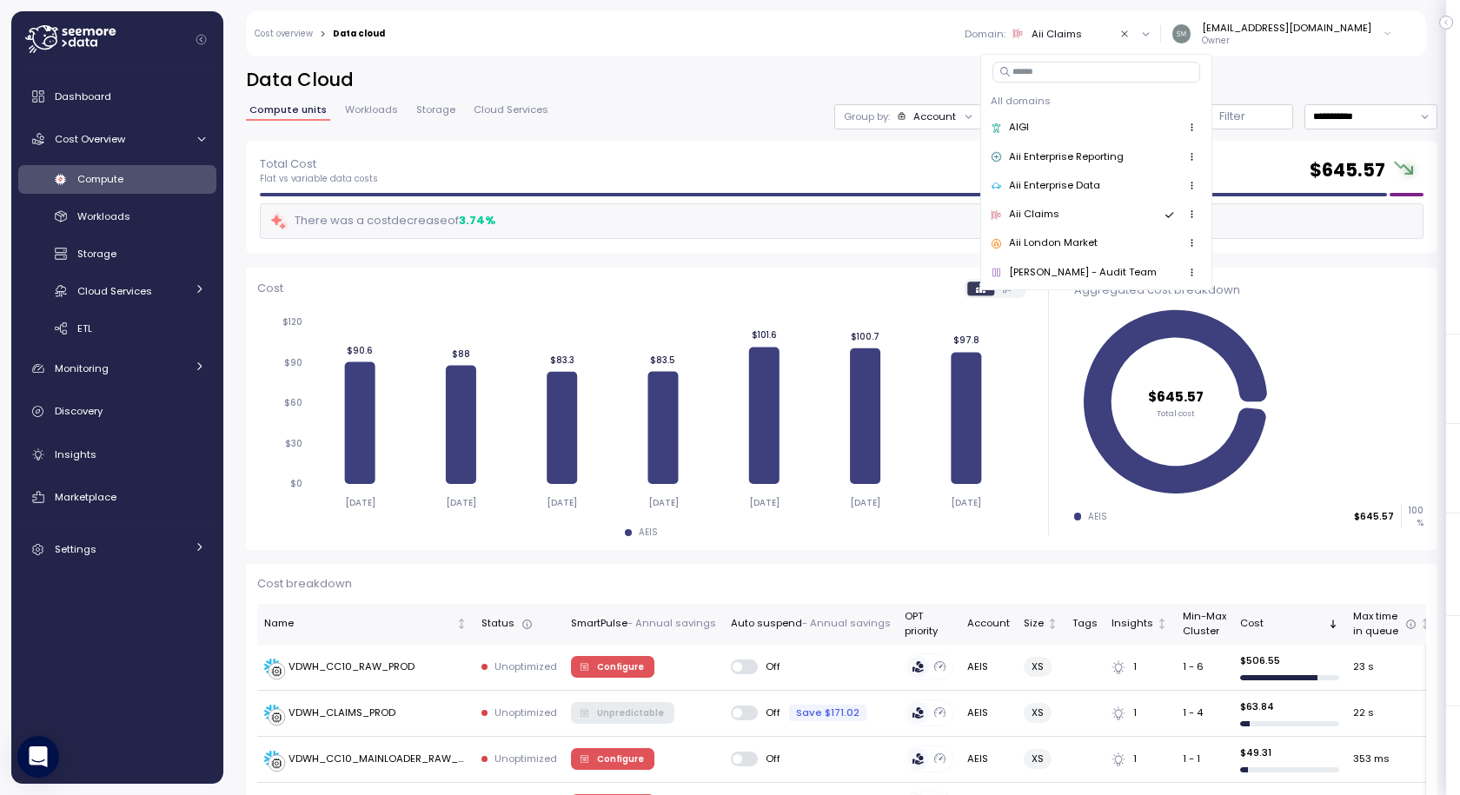
click at [1057, 271] on div "[PERSON_NAME] - Audit Team" at bounding box center [1083, 273] width 148 height 16
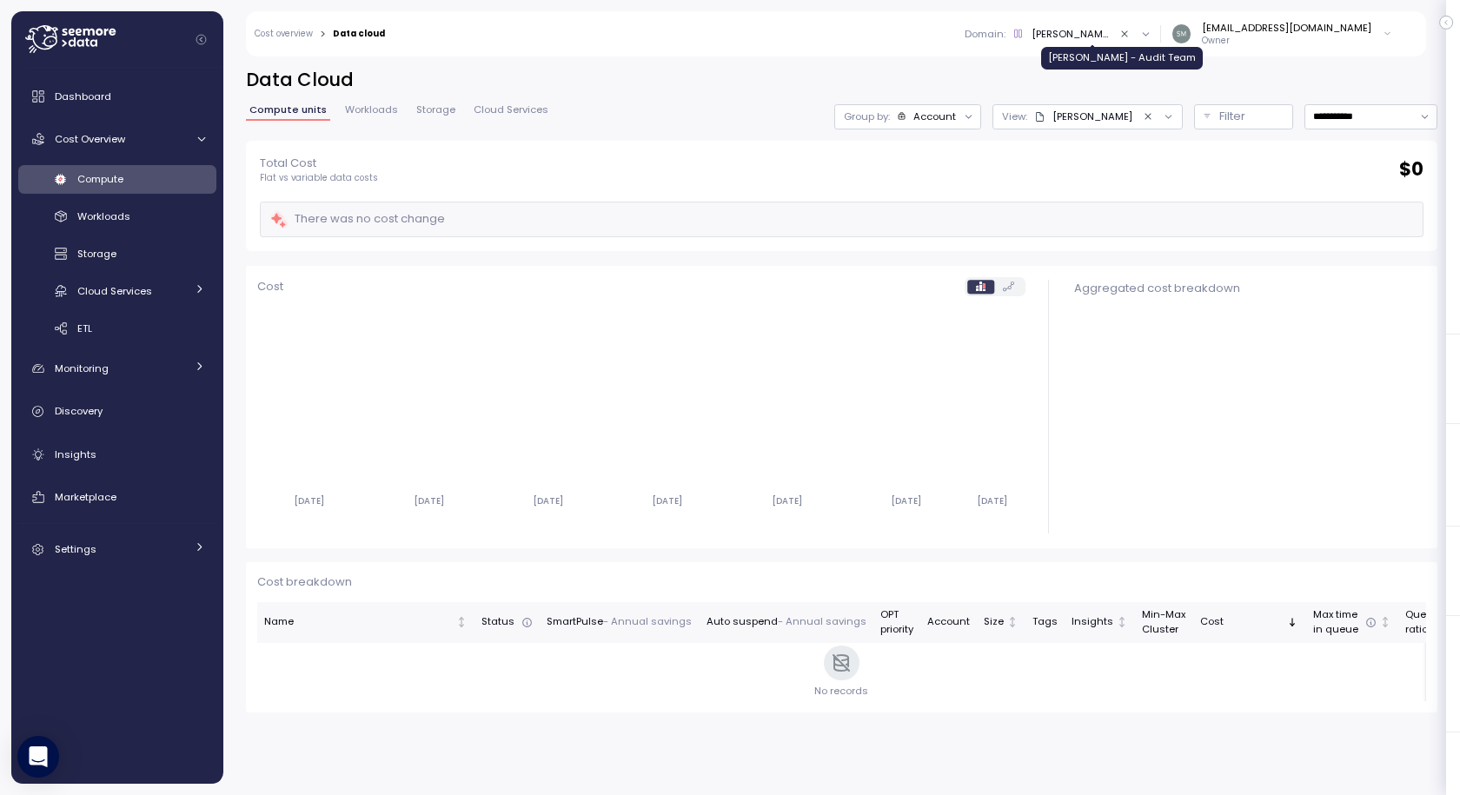
click at [1111, 39] on div "[PERSON_NAME] - Audit Team" at bounding box center [1071, 34] width 79 height 14
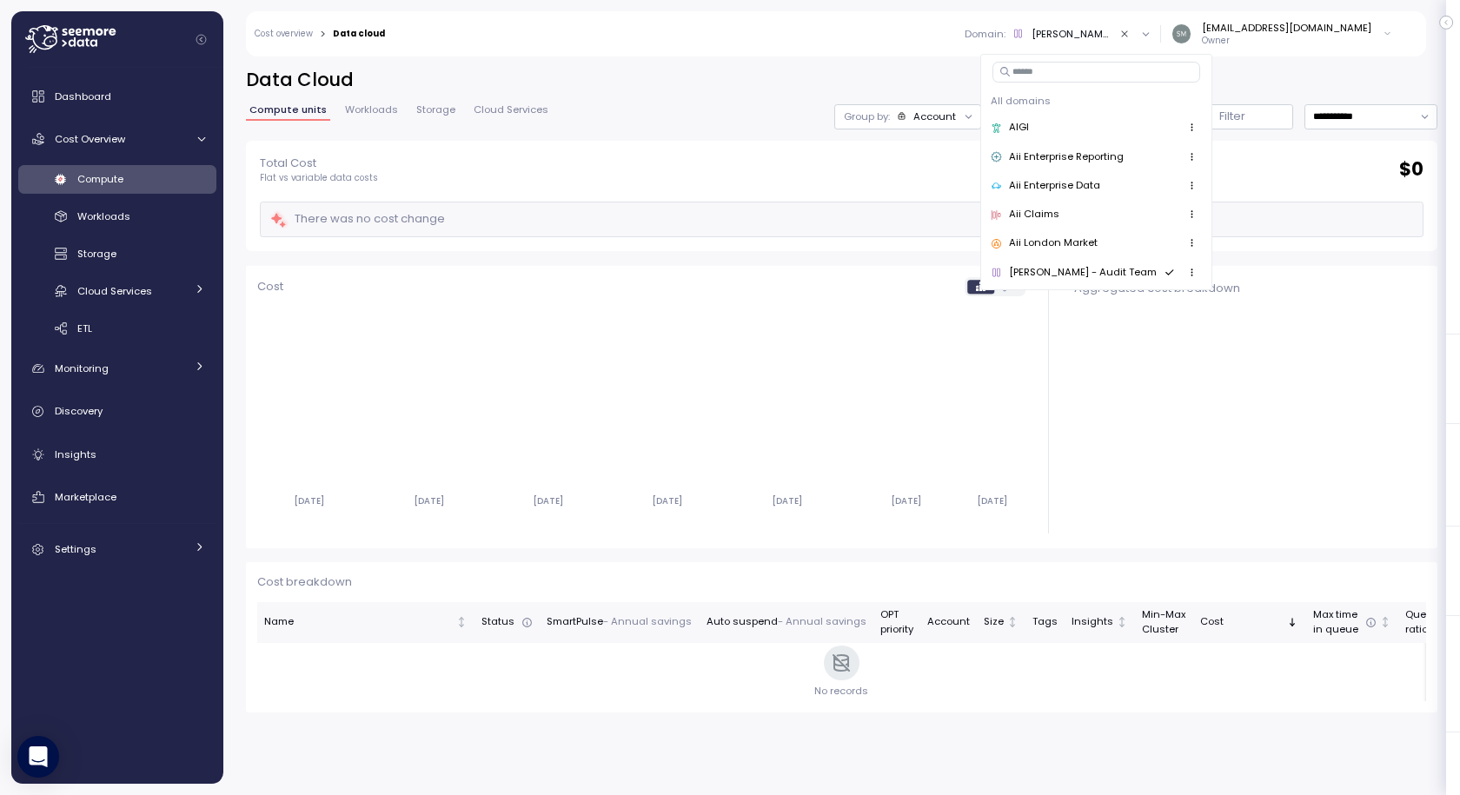
click at [1043, 152] on div "Aii Enterprise Reporting" at bounding box center [1066, 158] width 115 height 16
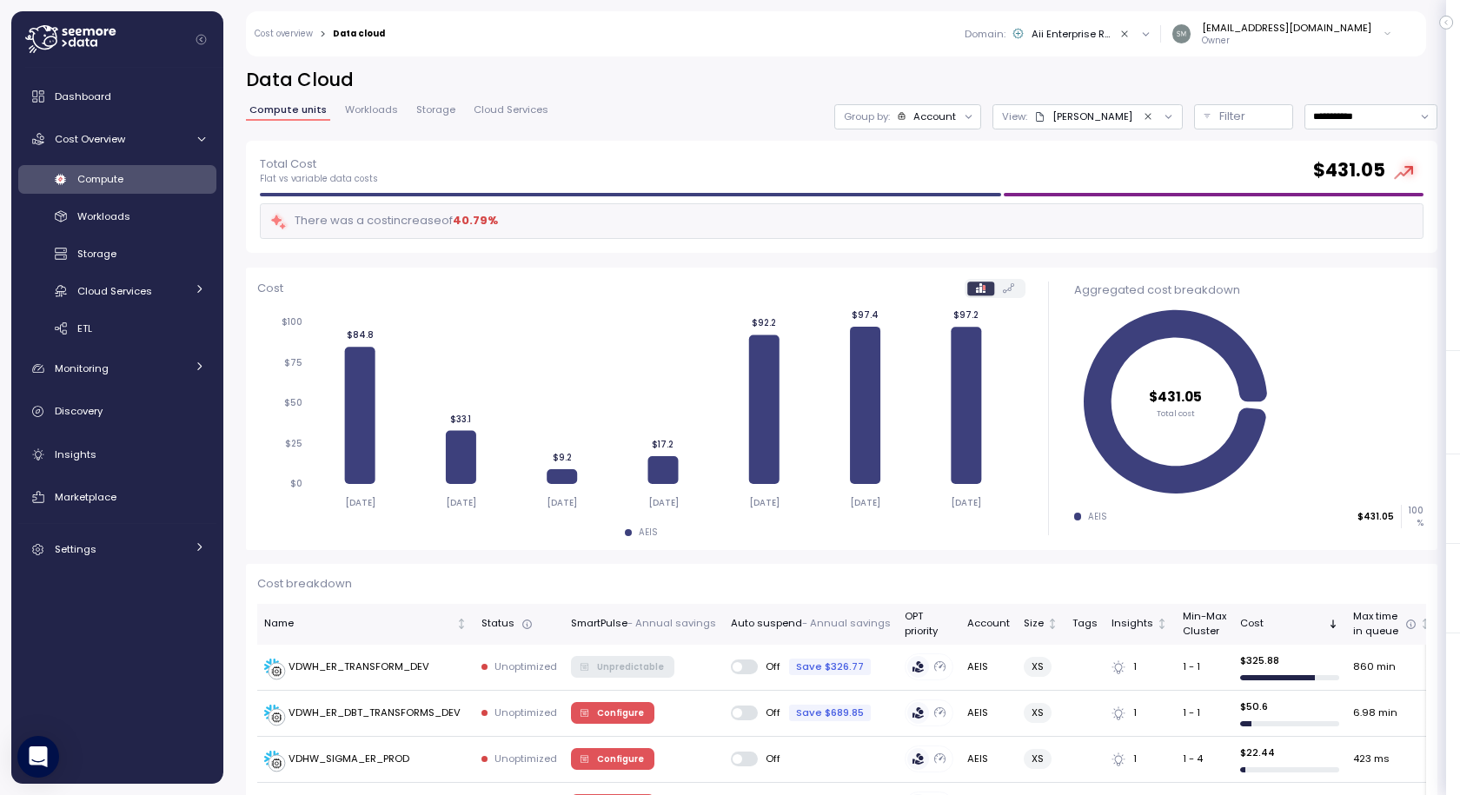
click at [956, 117] on div "Account" at bounding box center [935, 117] width 43 height 14
click at [580, 247] on div "Total Cost Flat vs variable data costs $ 431.05 There was a cost increase of 40…" at bounding box center [842, 197] width 1192 height 113
click at [1084, 35] on div "Aii Enterprise Reporting" at bounding box center [1071, 34] width 79 height 14
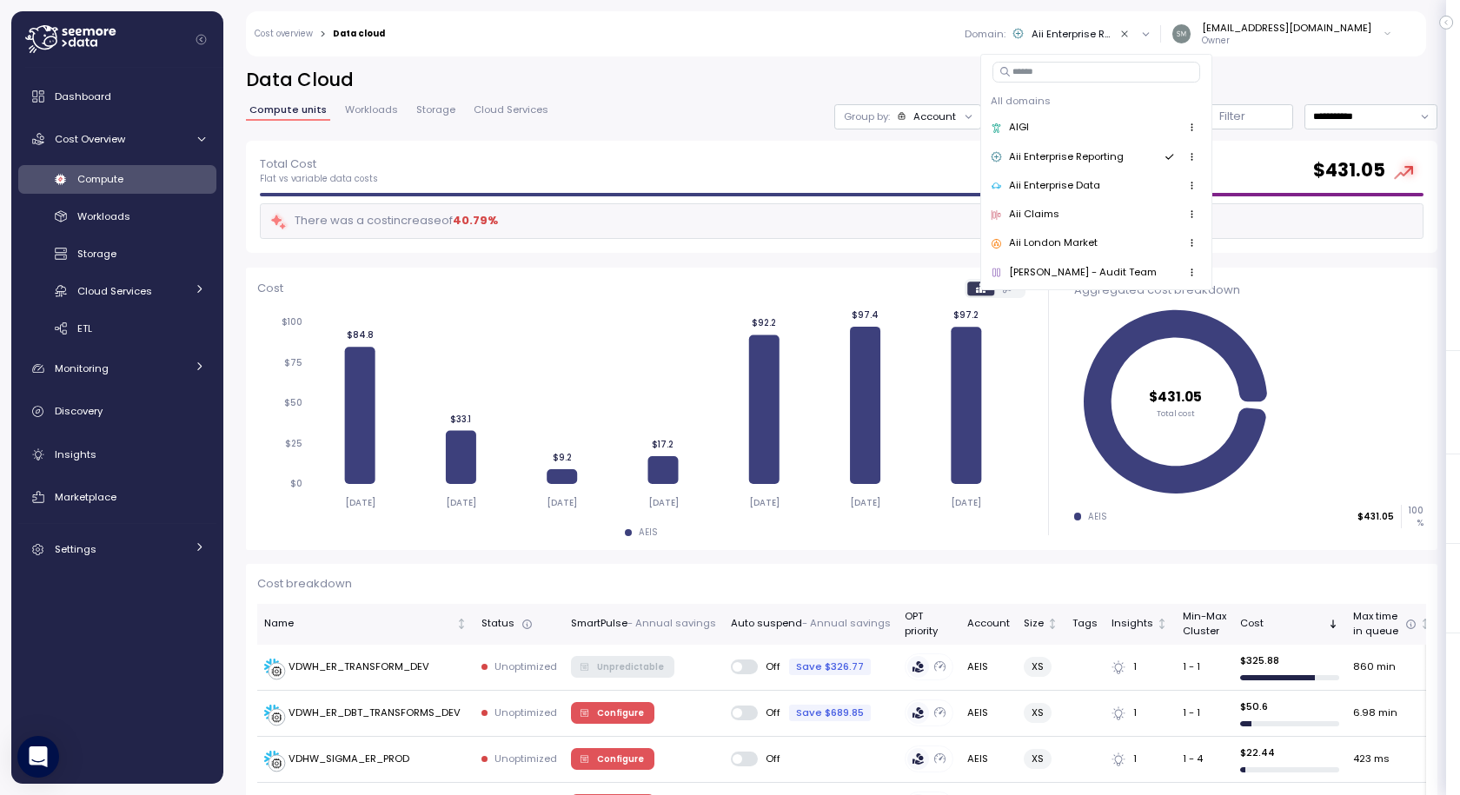
click at [956, 114] on div "Account" at bounding box center [935, 117] width 43 height 14
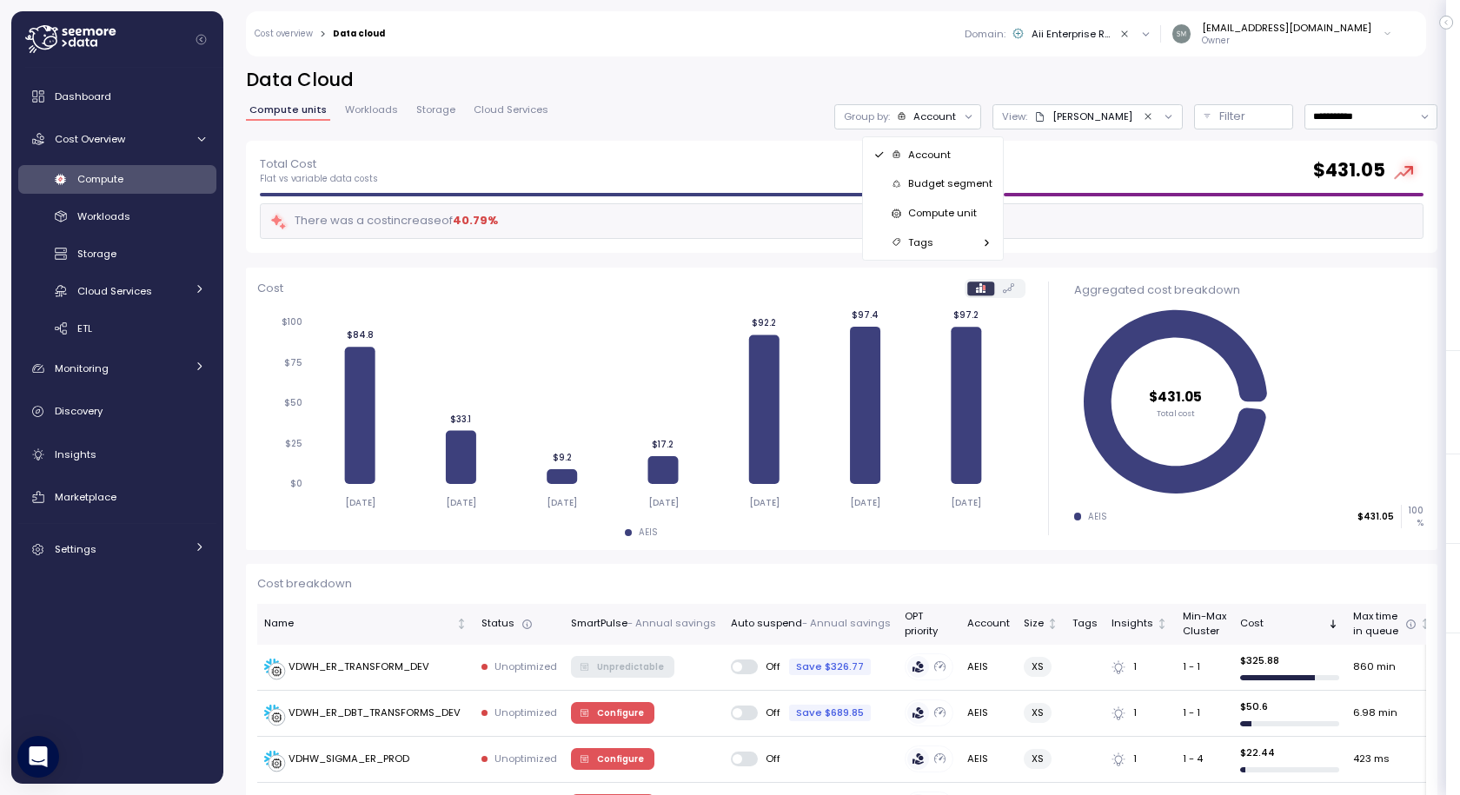
click at [937, 188] on p "Budget segment" at bounding box center [950, 183] width 84 height 14
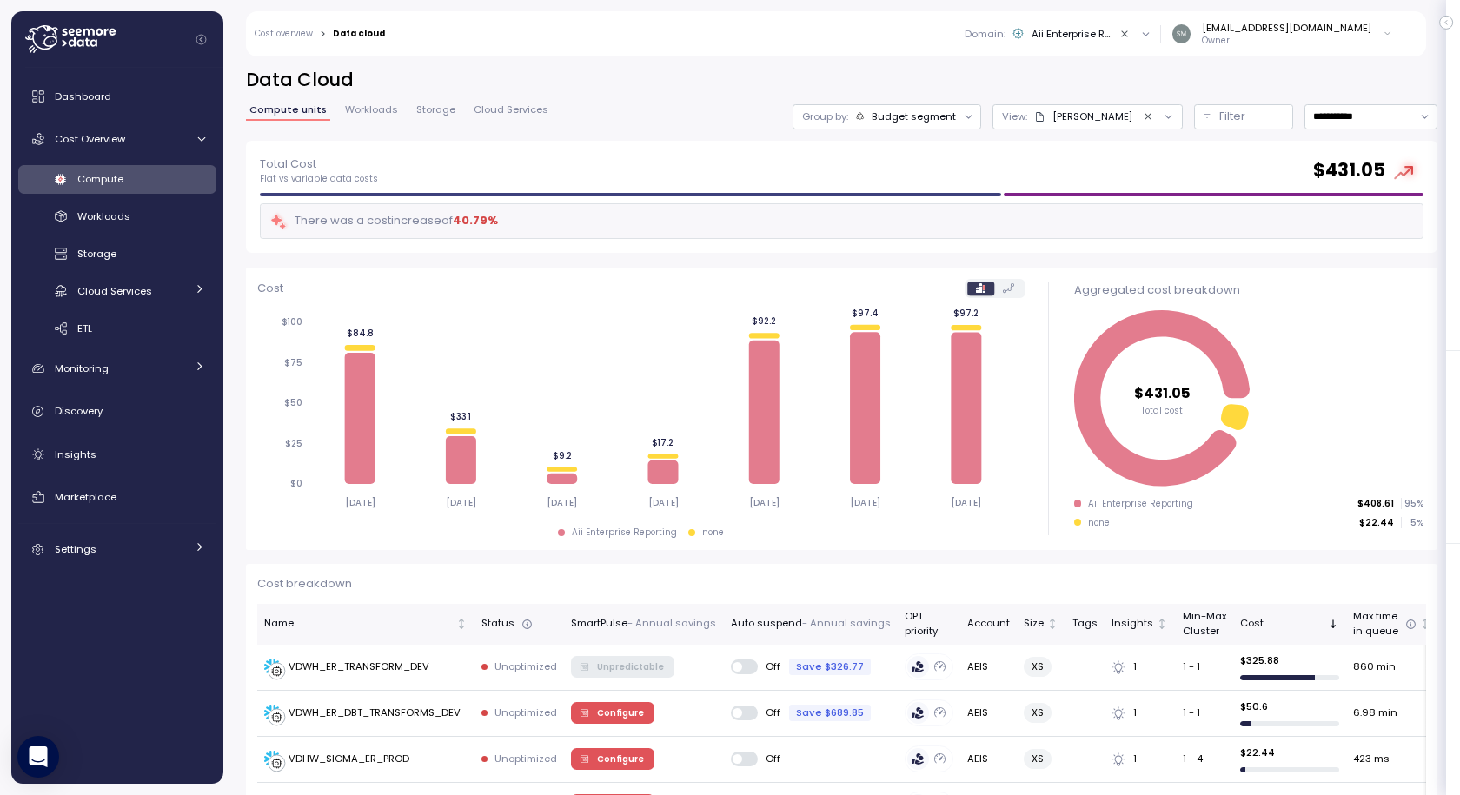
click at [921, 114] on div "Budget segment" at bounding box center [914, 117] width 84 height 14
click at [548, 172] on div "Total Cost Flat vs variable data costs $ 431.05" at bounding box center [842, 170] width 1164 height 31
click at [1081, 29] on div "Aii Enterprise Reporting" at bounding box center [1071, 34] width 79 height 14
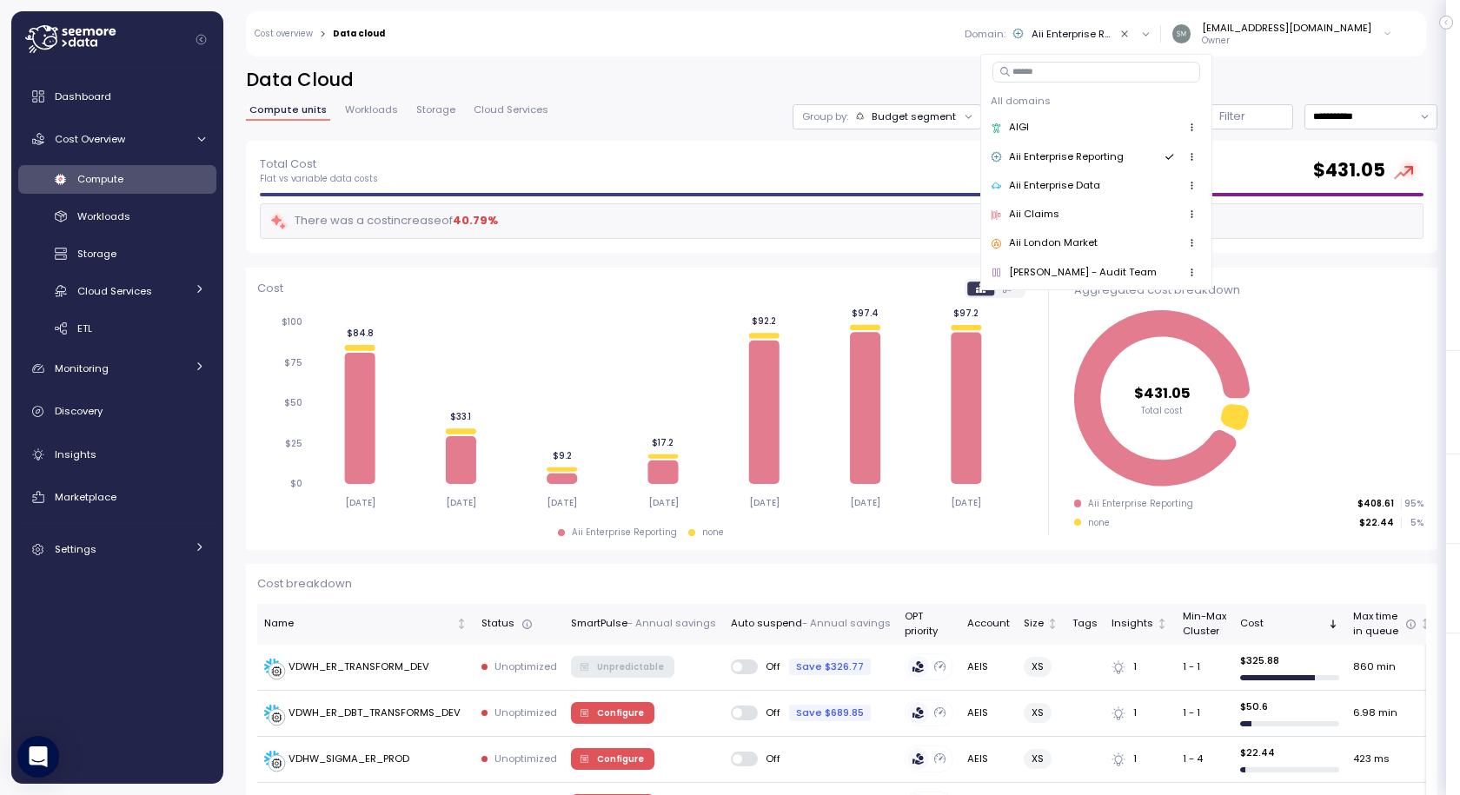
click at [1054, 204] on div "Aii Claims" at bounding box center [1096, 214] width 211 height 21
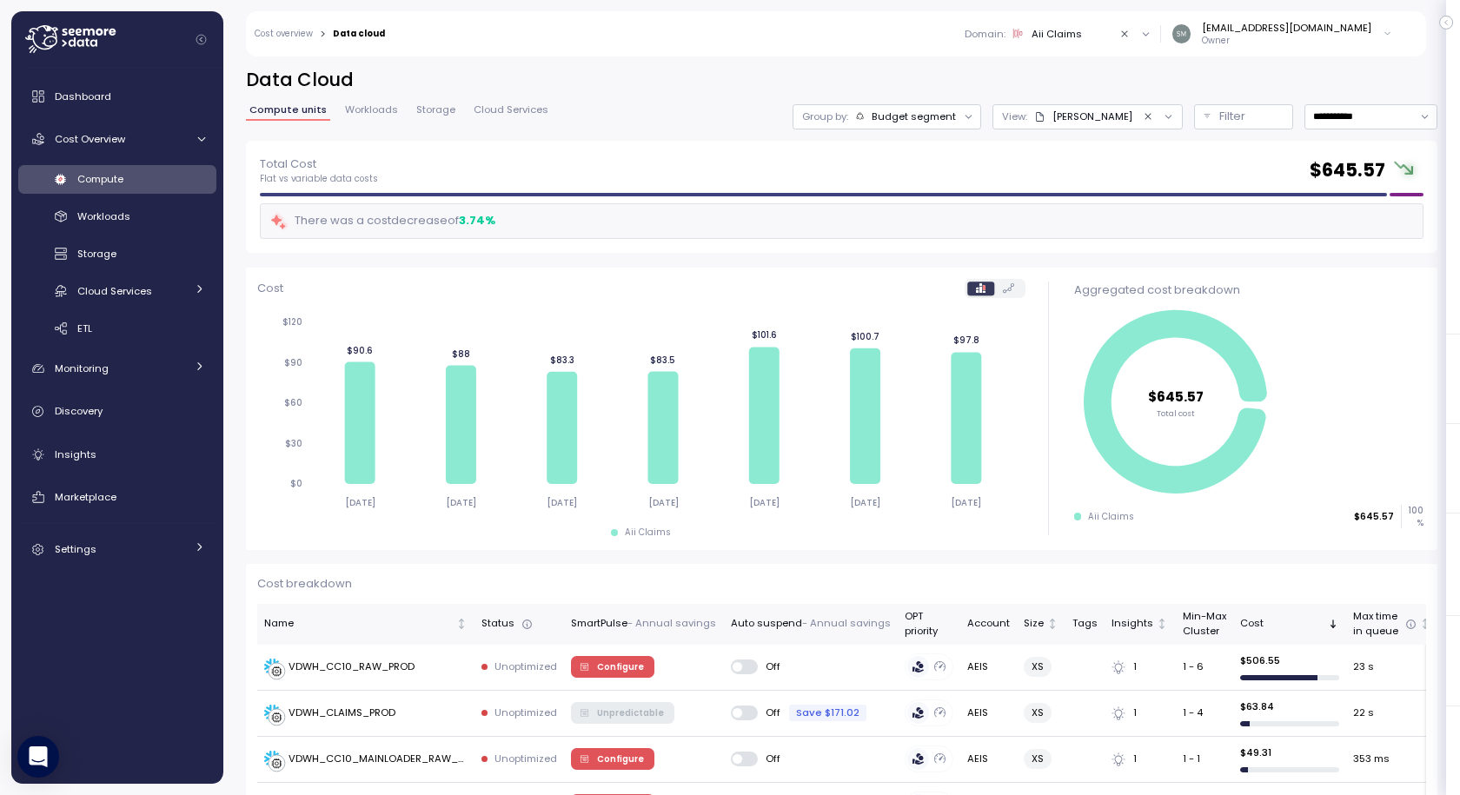
click at [1143, 116] on icon "Clear value" at bounding box center [1148, 116] width 11 height 11
click at [1152, 117] on icon at bounding box center [1157, 116] width 11 height 11
click at [1064, 211] on div "AEIS - PROD" at bounding box center [1050, 211] width 57 height 16
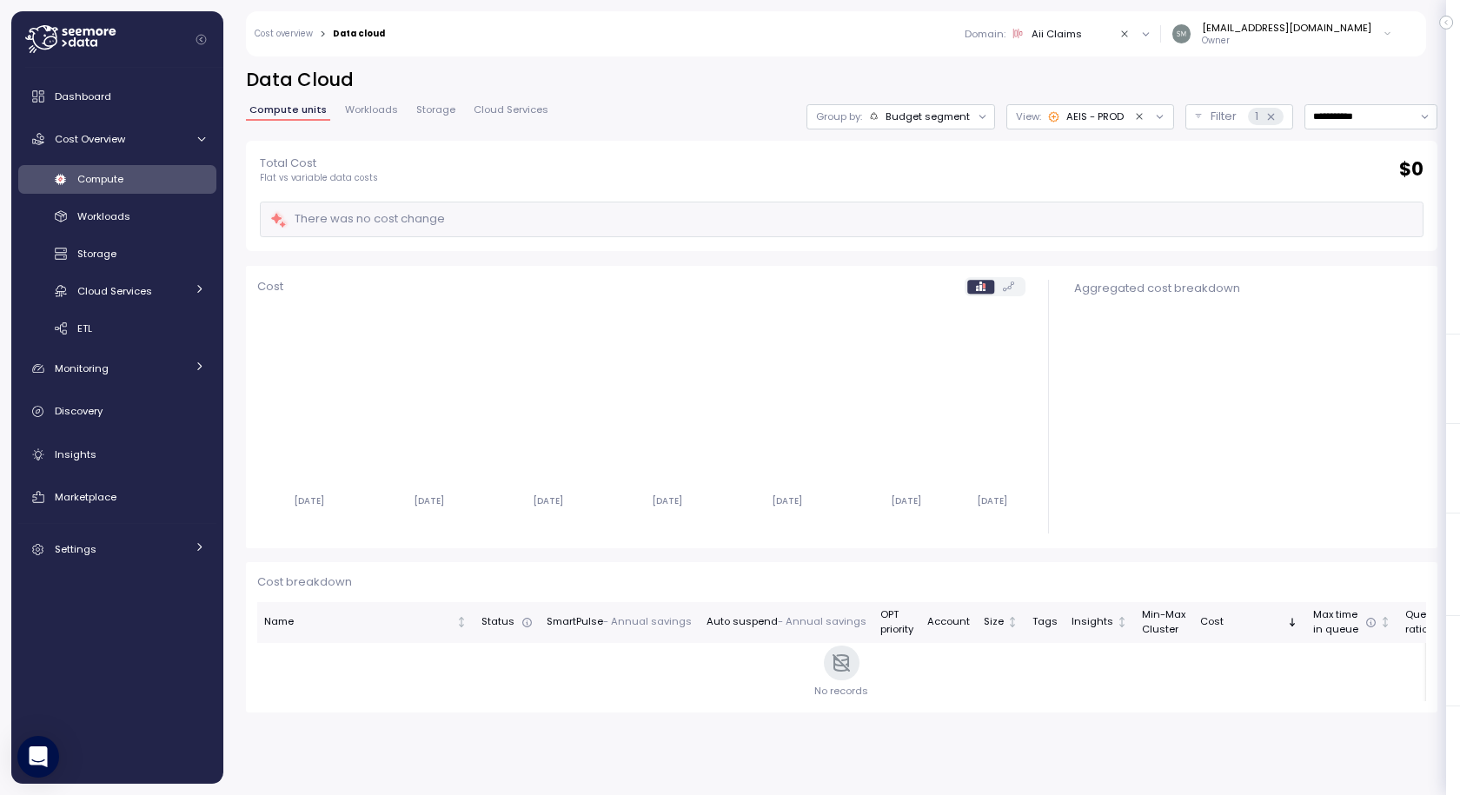
click at [892, 116] on div "Budget segment" at bounding box center [928, 117] width 84 height 14
click at [897, 245] on div "Tags" at bounding box center [880, 242] width 120 height 21
click at [1066, 35] on div "Aii Claims" at bounding box center [1057, 34] width 50 height 14
click at [1028, 246] on div "Aii London Market" at bounding box center [1053, 244] width 89 height 16
click at [1136, 116] on icon "Clear value" at bounding box center [1139, 116] width 6 height 6
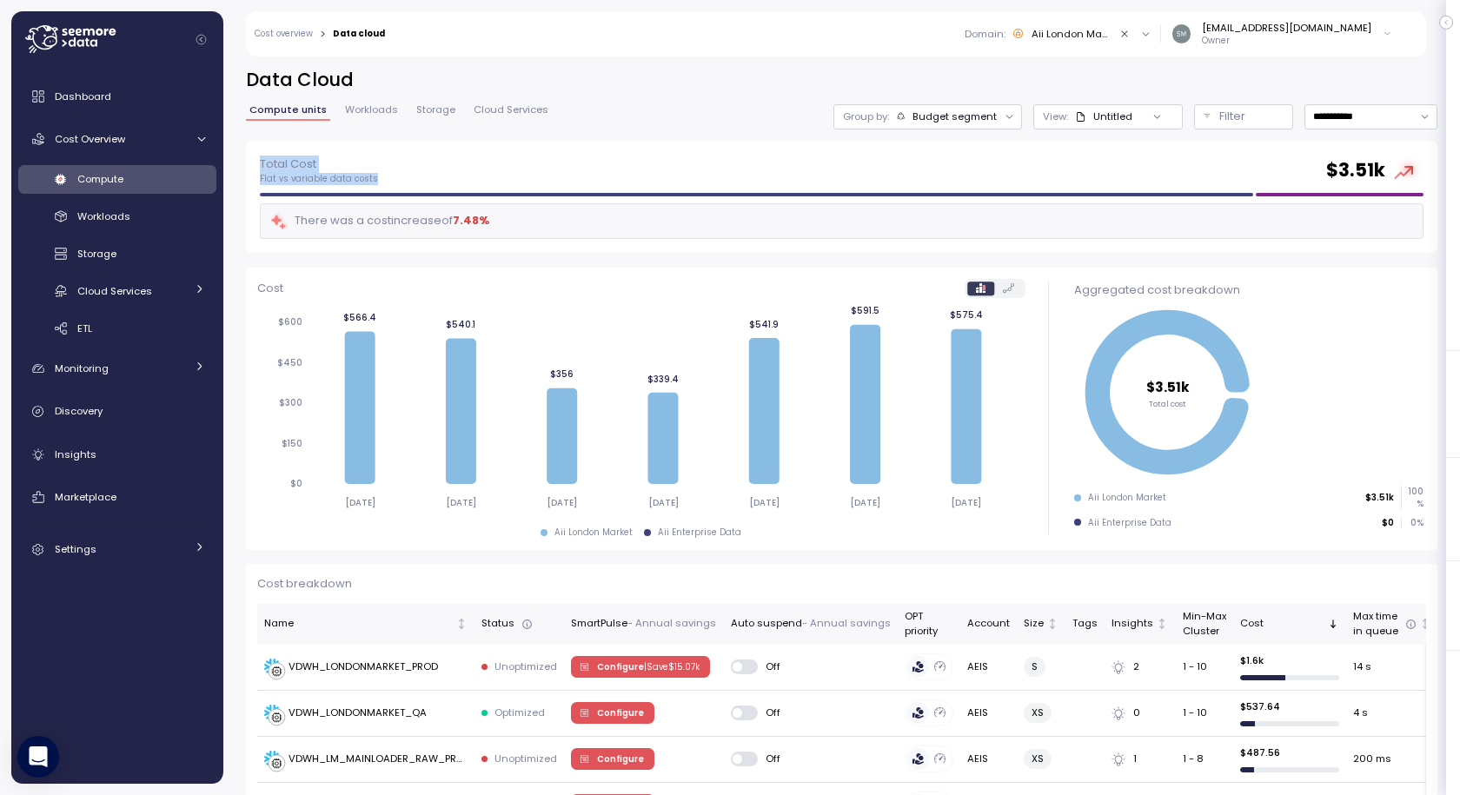
drag, startPoint x: 378, startPoint y: 180, endPoint x: 262, endPoint y: 165, distance: 117.4
click at [262, 165] on div "Total Cost Flat vs variable data costs $ 3.51k" at bounding box center [842, 170] width 1164 height 31
click at [402, 174] on div "Total Cost Flat vs variable data costs $ 3.51k" at bounding box center [842, 170] width 1164 height 31
drag, startPoint x: 397, startPoint y: 183, endPoint x: 283, endPoint y: 167, distance: 114.9
click at [257, 163] on div "Total Cost Flat vs variable data costs $ 3.51k There was a cost increase of 7.4…" at bounding box center [842, 197] width 1192 height 113
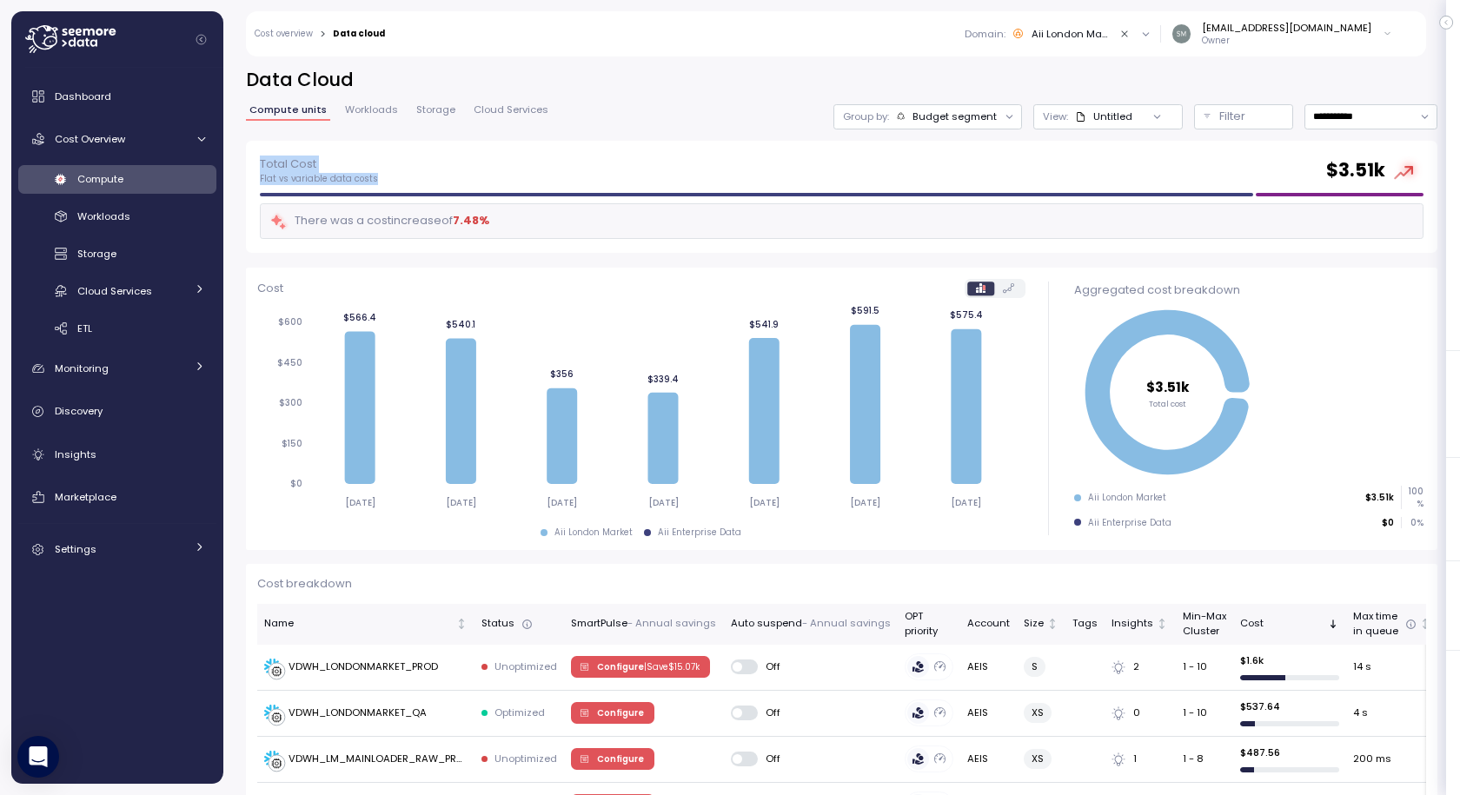
click at [1448, 23] on icon "button" at bounding box center [1446, 22] width 8 height 21
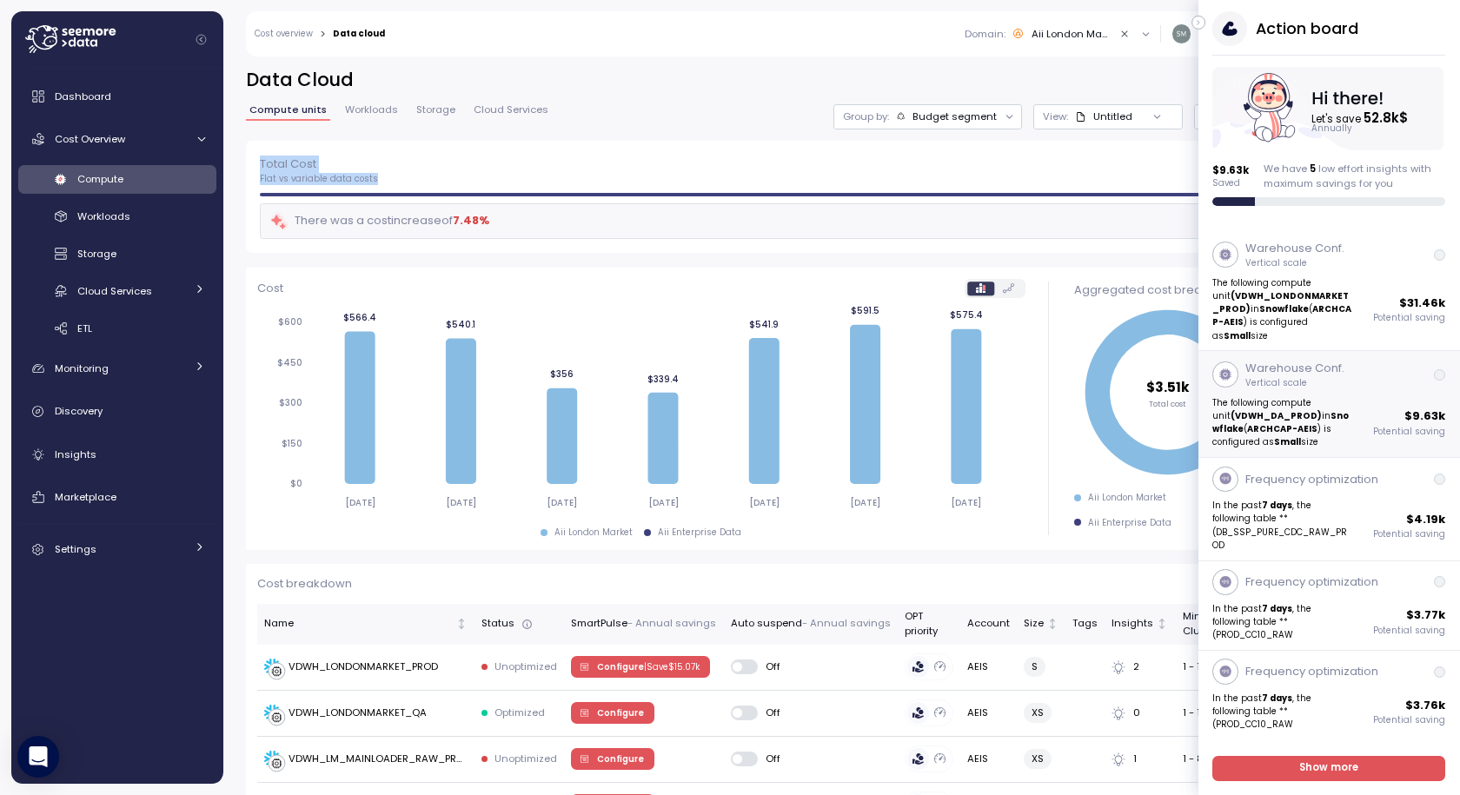
click at [1251, 410] on strong "(VDWH_DA_PROD)" at bounding box center [1277, 415] width 91 height 11
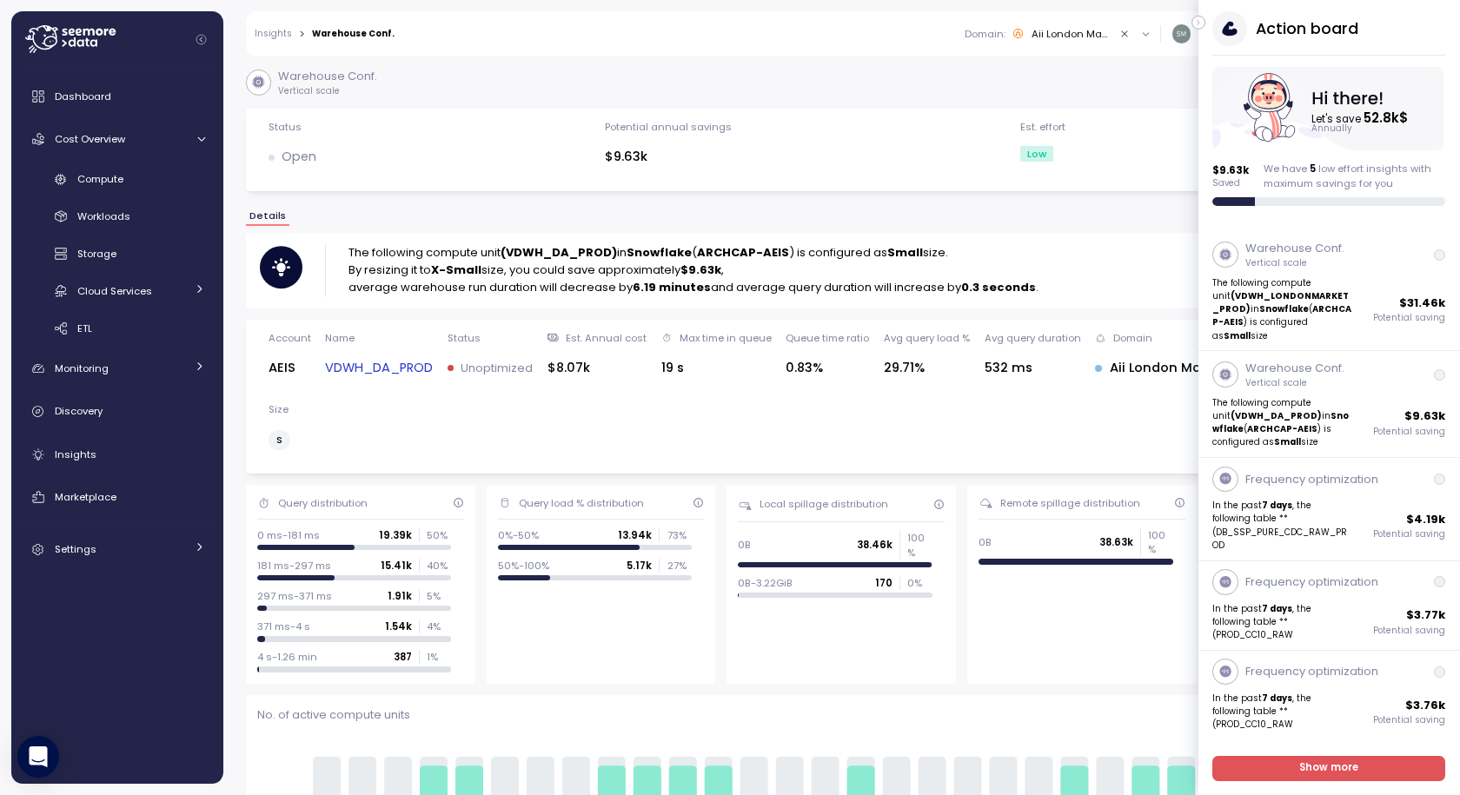
drag, startPoint x: 1051, startPoint y: 275, endPoint x: 1024, endPoint y: 274, distance: 27.0
click at [1050, 275] on div "The following compute unit (VDWH_DA_PROD) in Snowflake ( ARCHCAP-AEIS ) is conf…" at bounding box center [842, 270] width 1164 height 52
click at [385, 363] on link "VDWH_DA_PROD" at bounding box center [379, 368] width 108 height 20
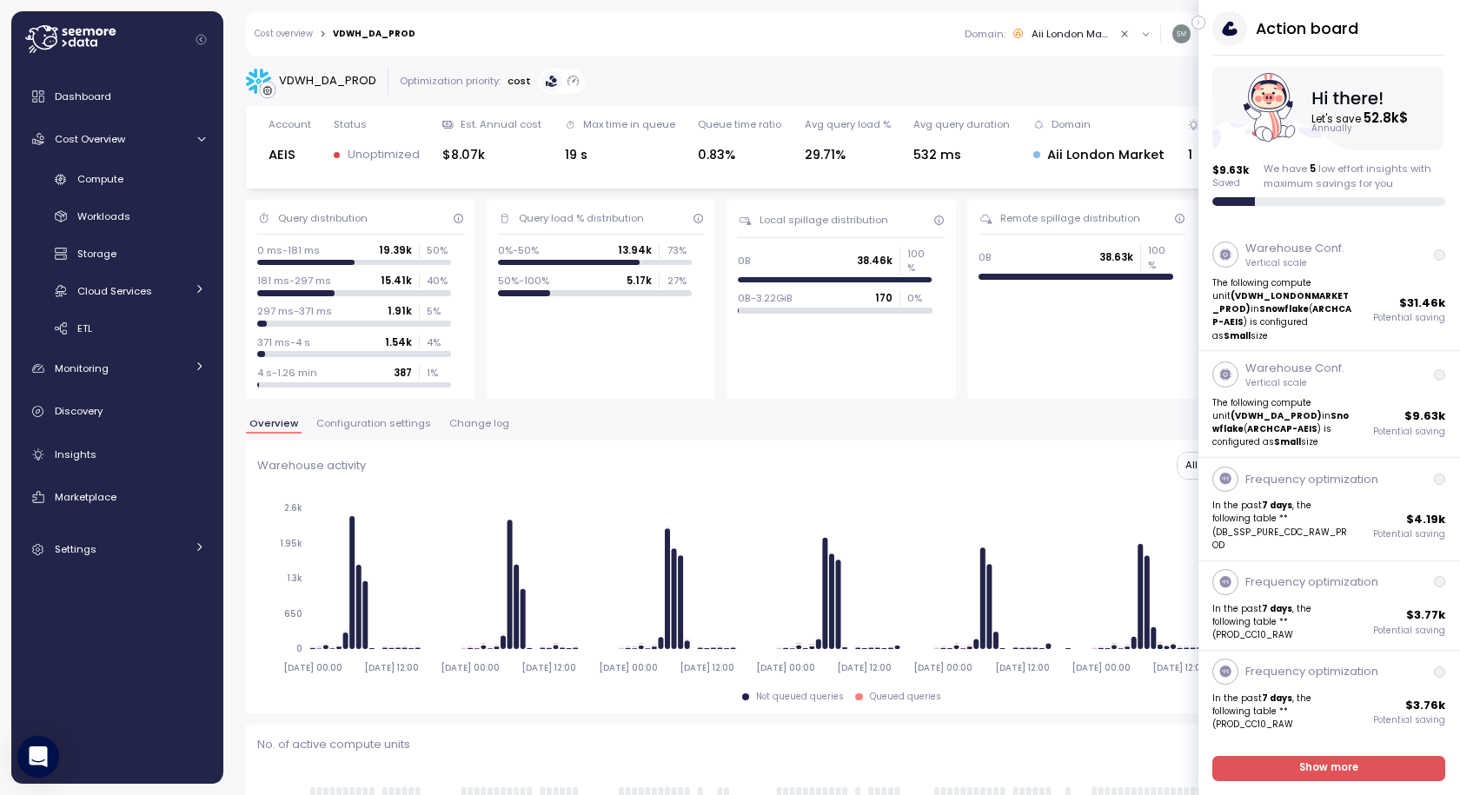
click at [471, 422] on span "Change log" at bounding box center [479, 424] width 60 height 10
click at [471, 419] on span "Change log" at bounding box center [479, 424] width 60 height 10
click at [473, 424] on span "Change log" at bounding box center [479, 424] width 60 height 10
click at [472, 424] on span "Change log" at bounding box center [479, 424] width 60 height 10
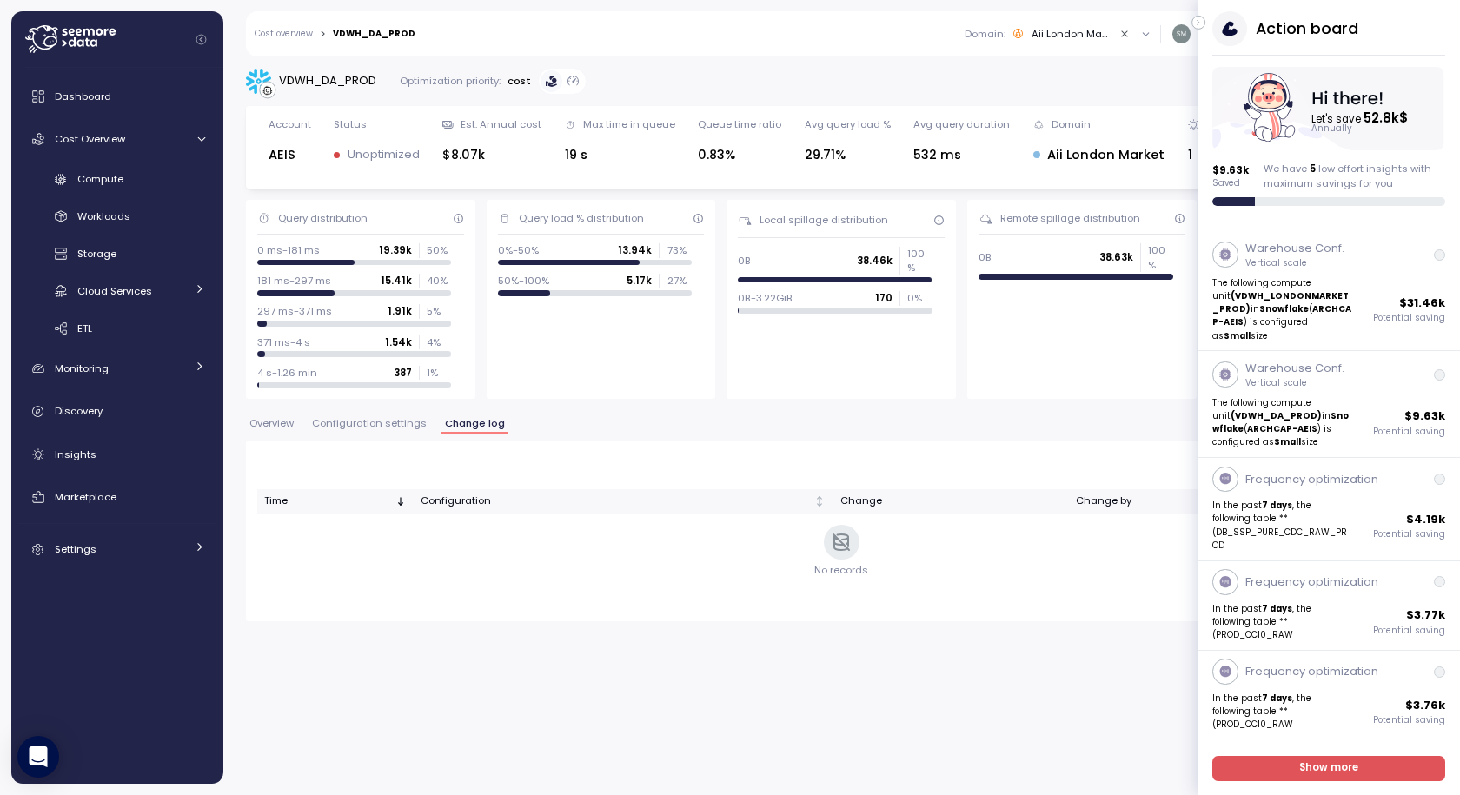
click at [1202, 22] on icon "button" at bounding box center [1199, 22] width 8 height 21
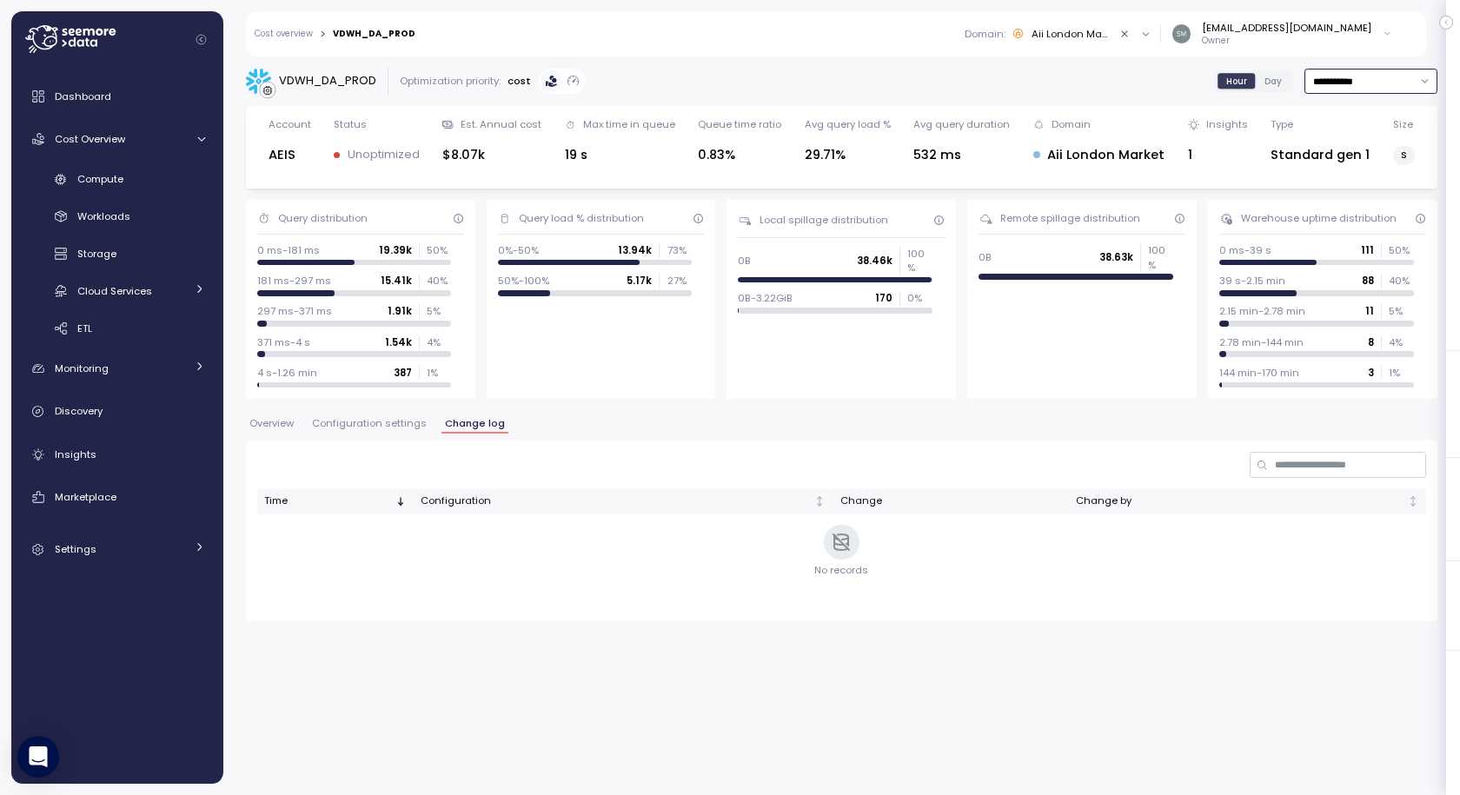
click at [1343, 81] on input "**********" at bounding box center [1371, 81] width 133 height 25
type input "**********"
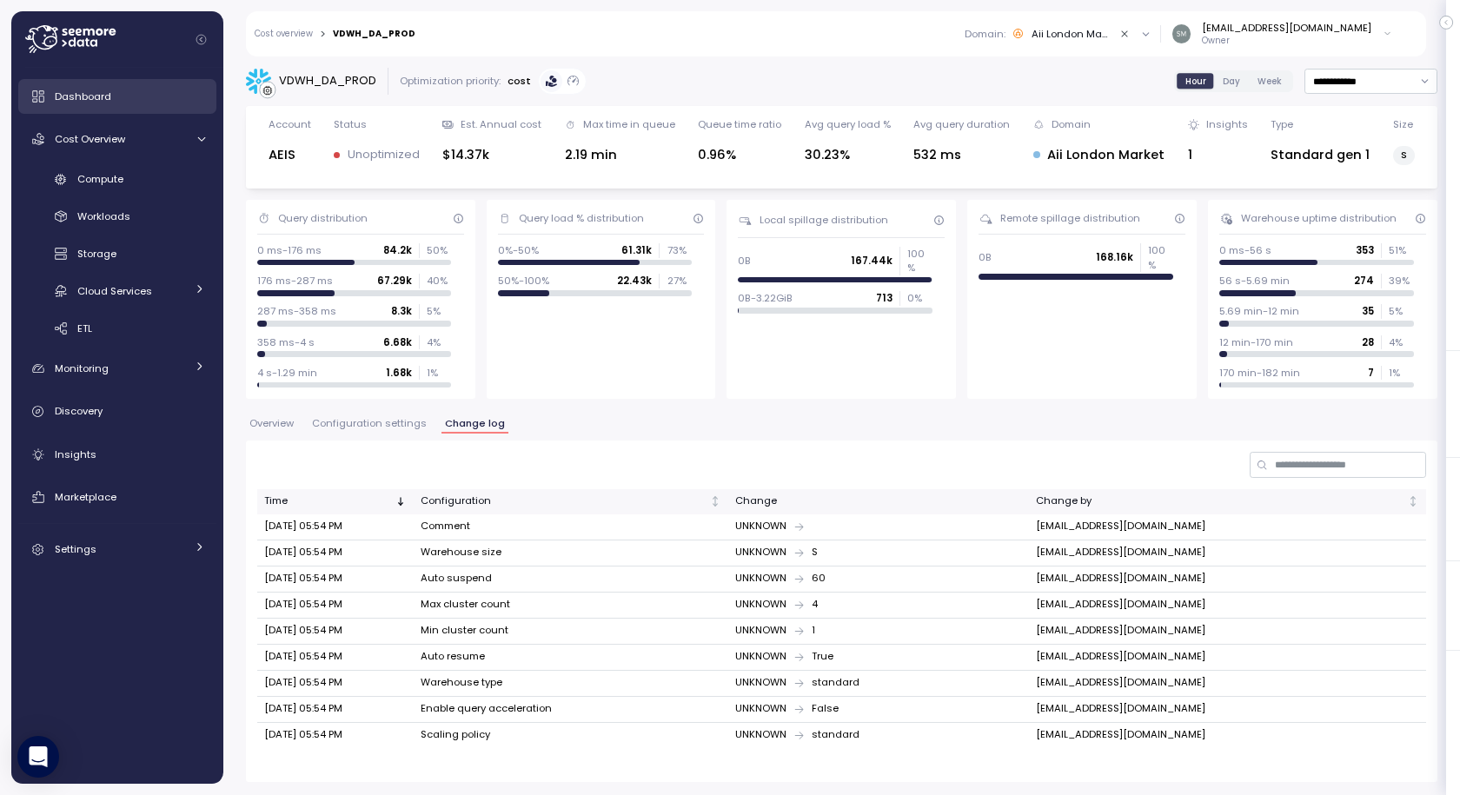
click at [76, 88] on div "Dashboard" at bounding box center [130, 96] width 150 height 17
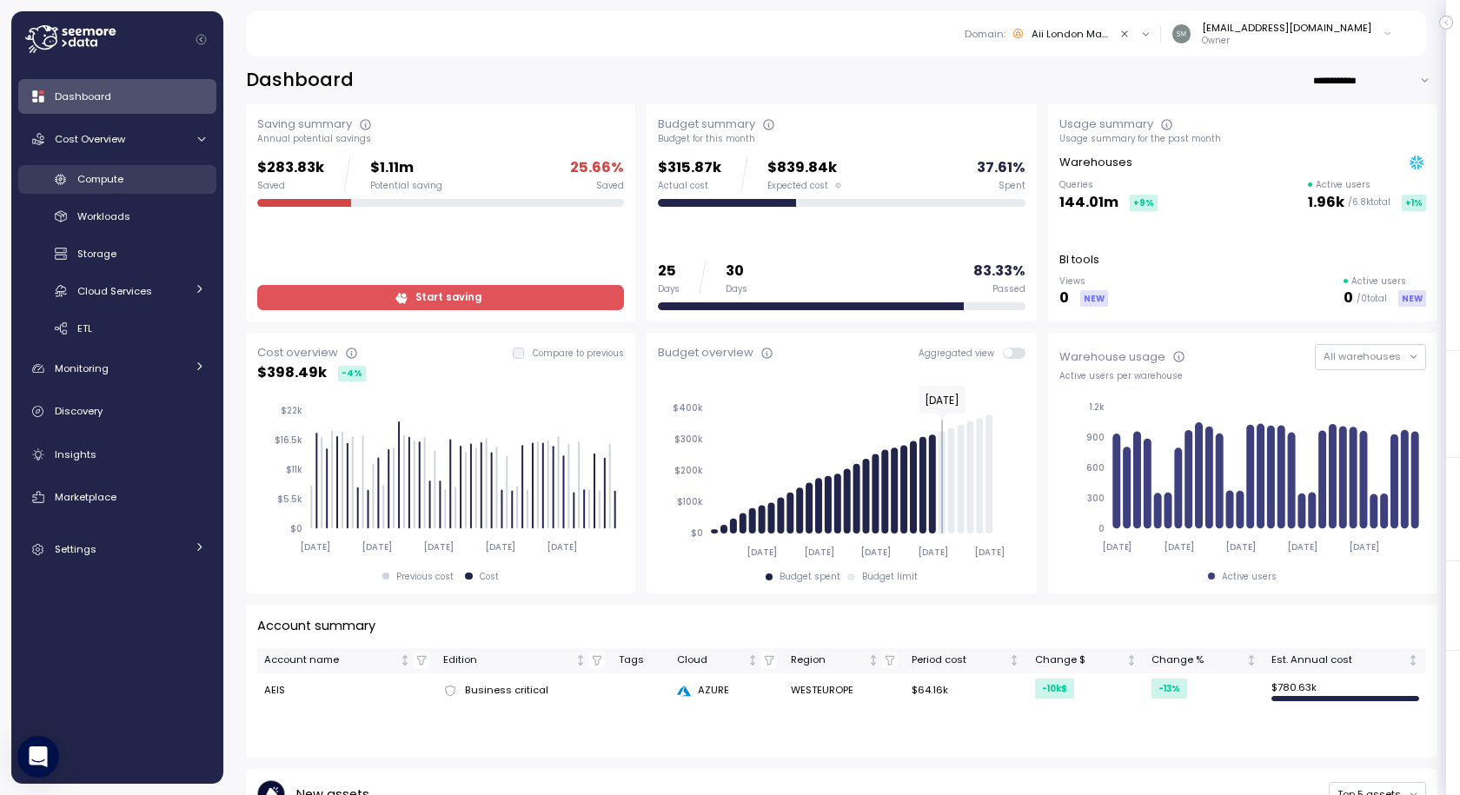
click at [96, 185] on span "Compute" at bounding box center [100, 179] width 46 height 14
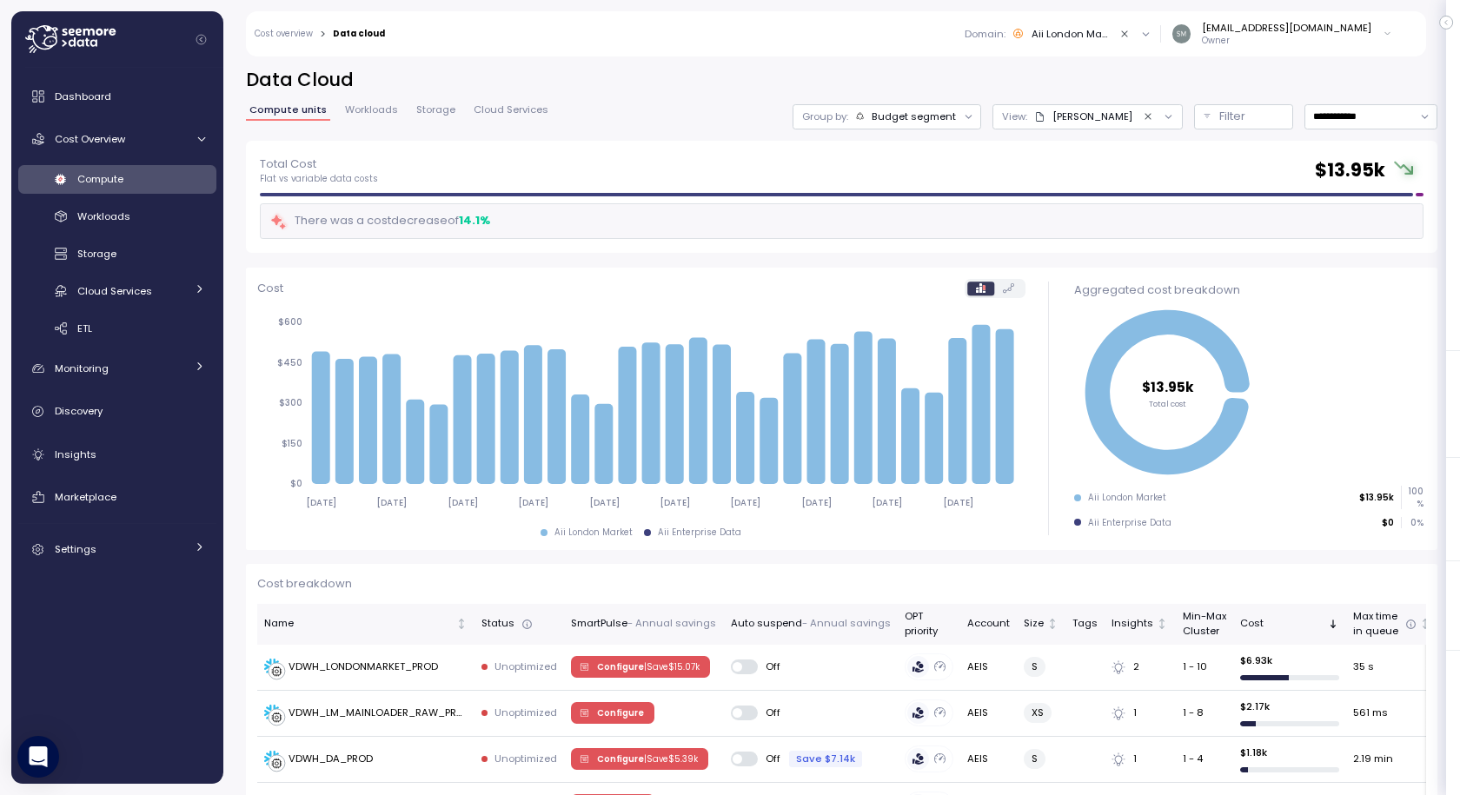
click at [1131, 30] on icon "Clear value" at bounding box center [1125, 34] width 11 height 11
click at [1143, 116] on icon "Clear value" at bounding box center [1148, 116] width 11 height 11
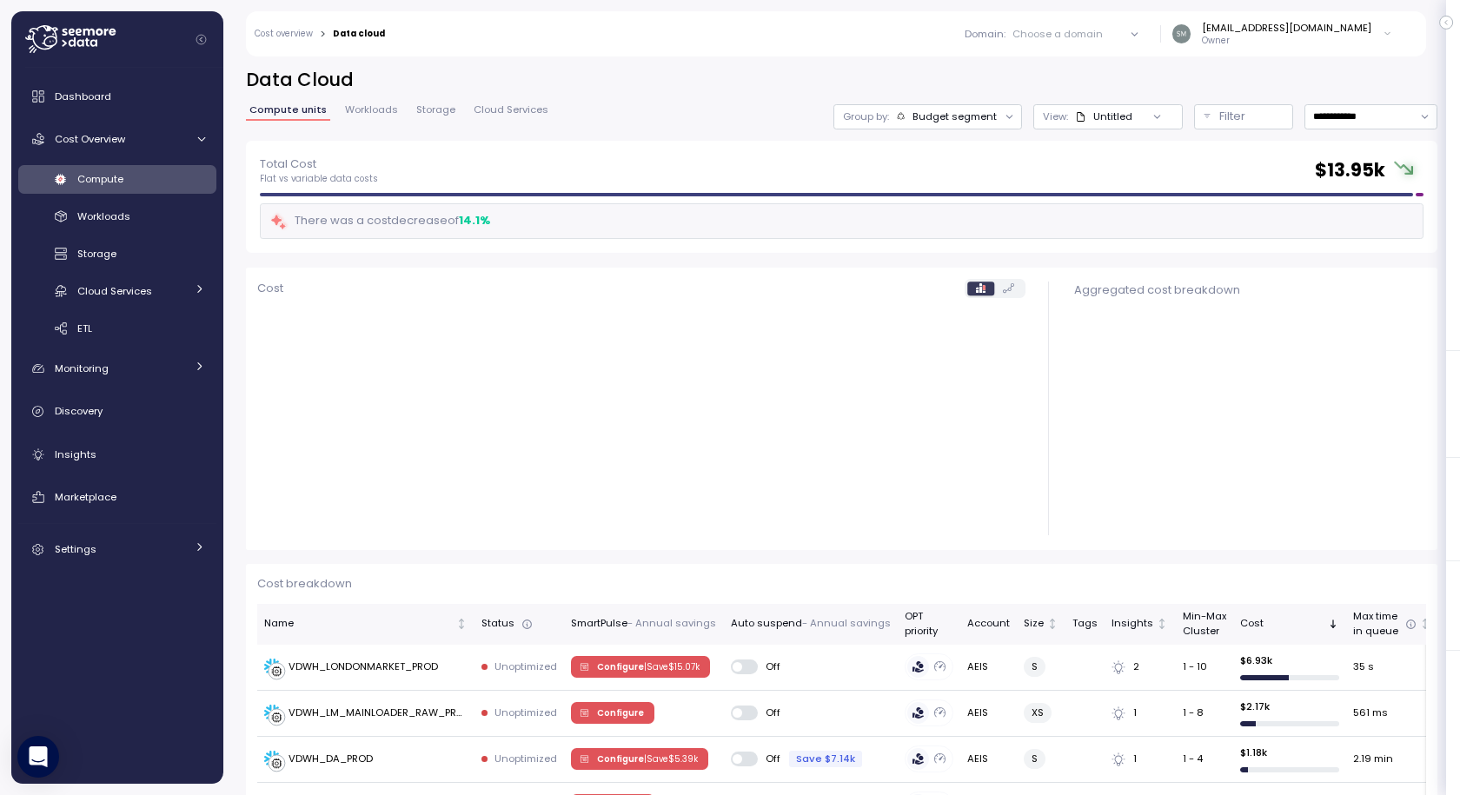
click at [939, 122] on div "Budget segment" at bounding box center [955, 117] width 84 height 14
click at [901, 150] on p "Account" at bounding box center [892, 155] width 43 height 14
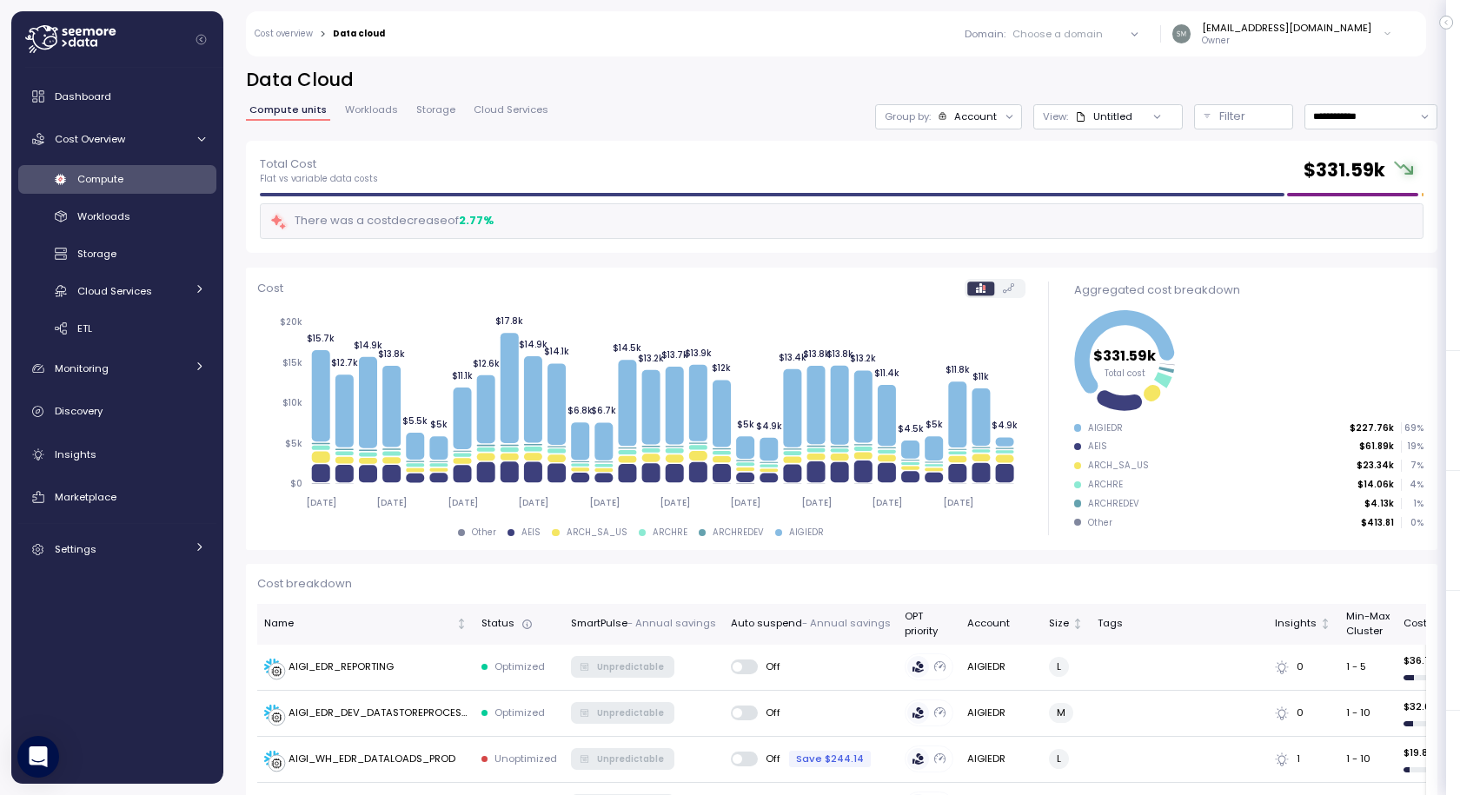
click at [1094, 116] on div "Untitled" at bounding box center [1113, 117] width 39 height 14
click at [1060, 267] on div "AIGIEDR" at bounding box center [1099, 263] width 191 height 21
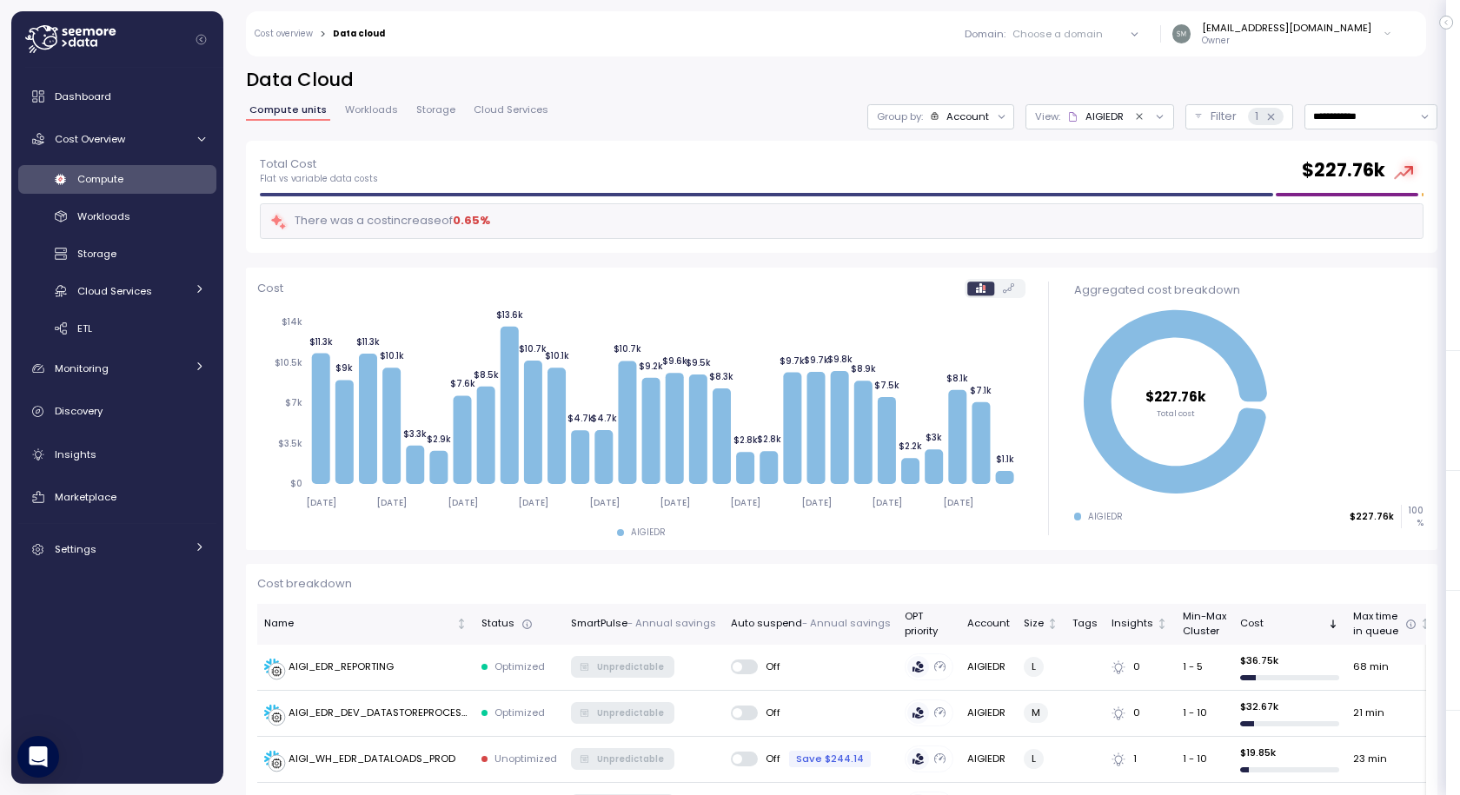
click at [947, 115] on div "Account" at bounding box center [968, 117] width 43 height 14
click at [903, 213] on p "Compute unit" at bounding box center [916, 213] width 69 height 14
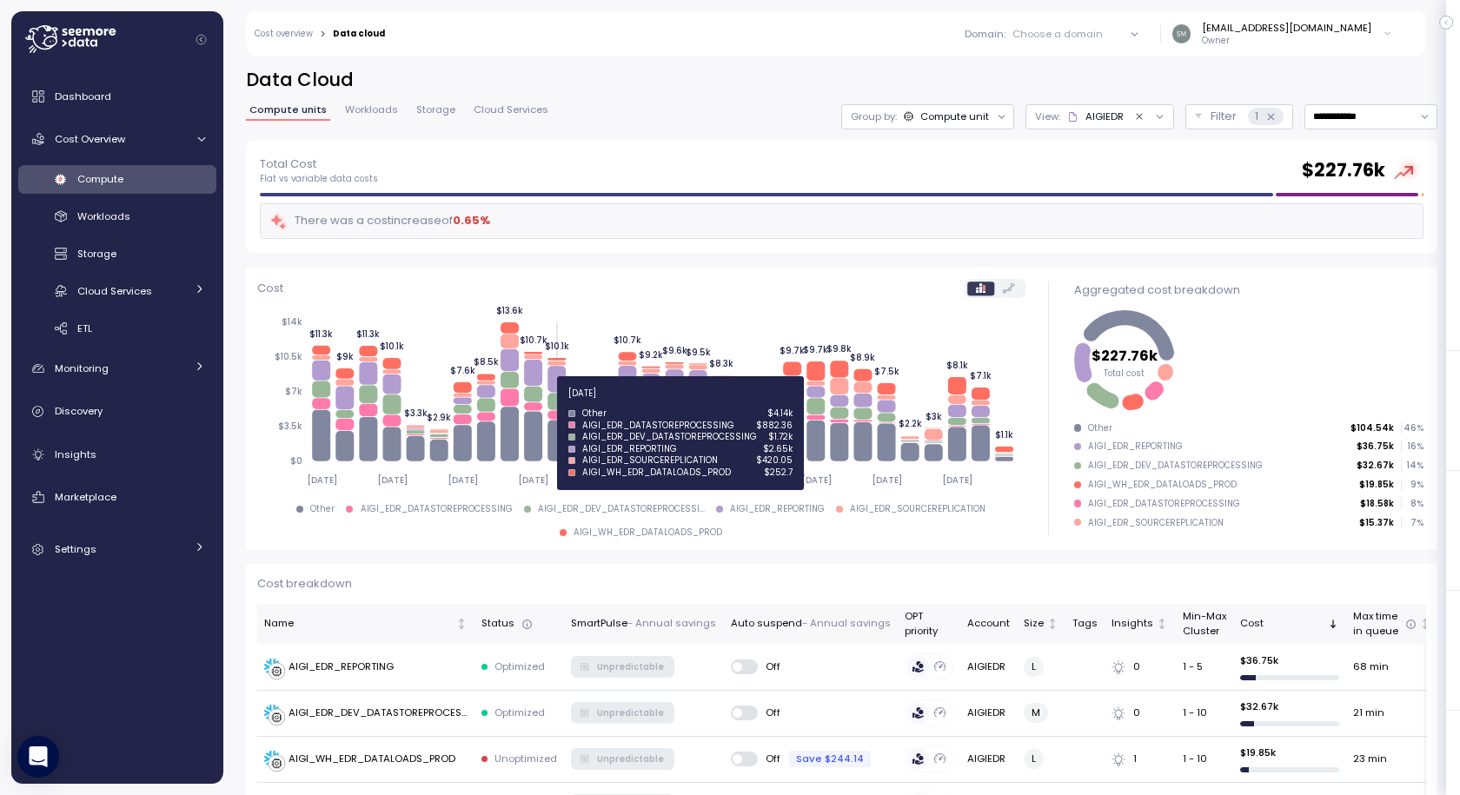
click at [557, 402] on icon at bounding box center [557, 402] width 18 height 17
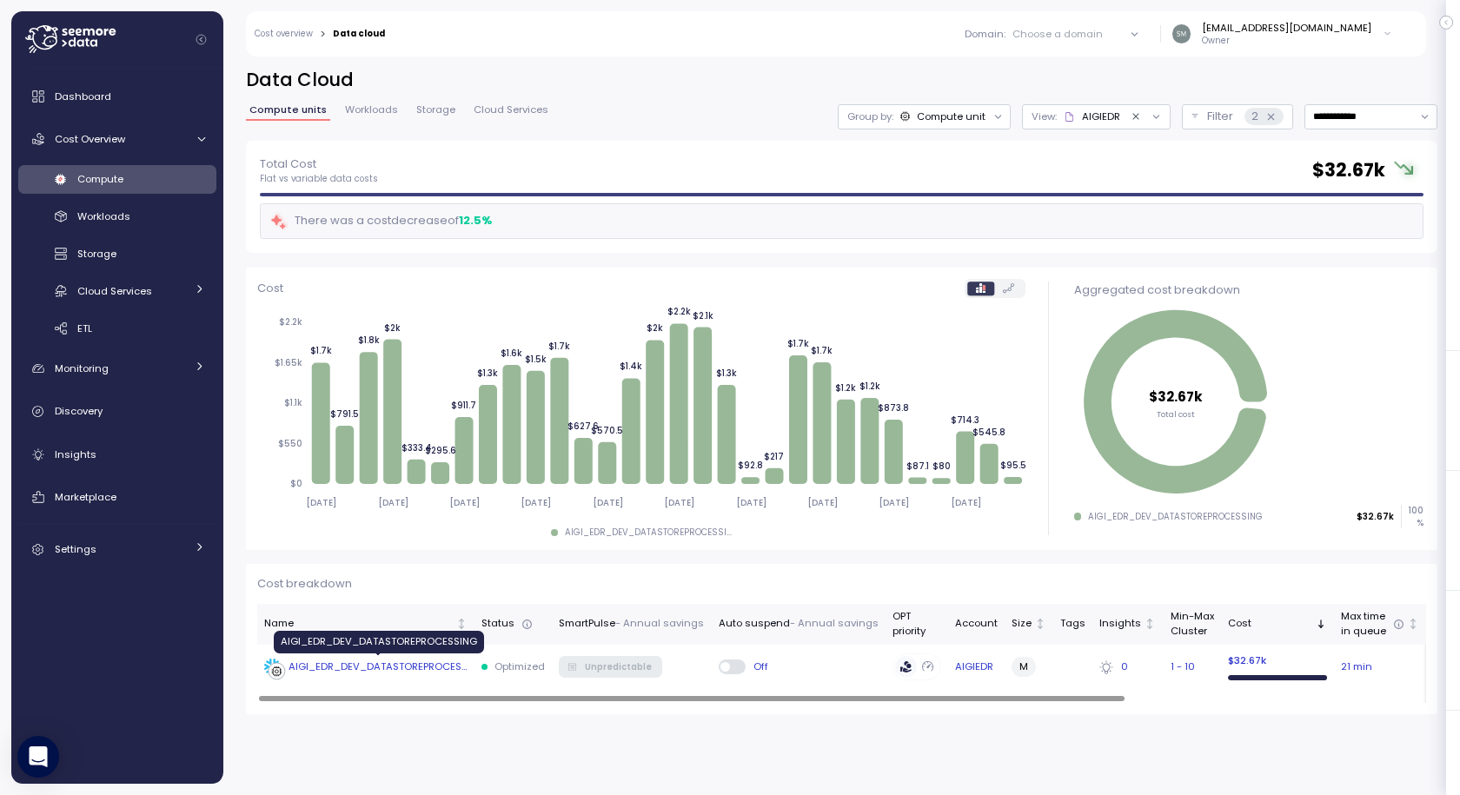
click at [366, 663] on div "AIGI_EDR_DEV_DATASTOREPROCESSING" at bounding box center [378, 668] width 179 height 16
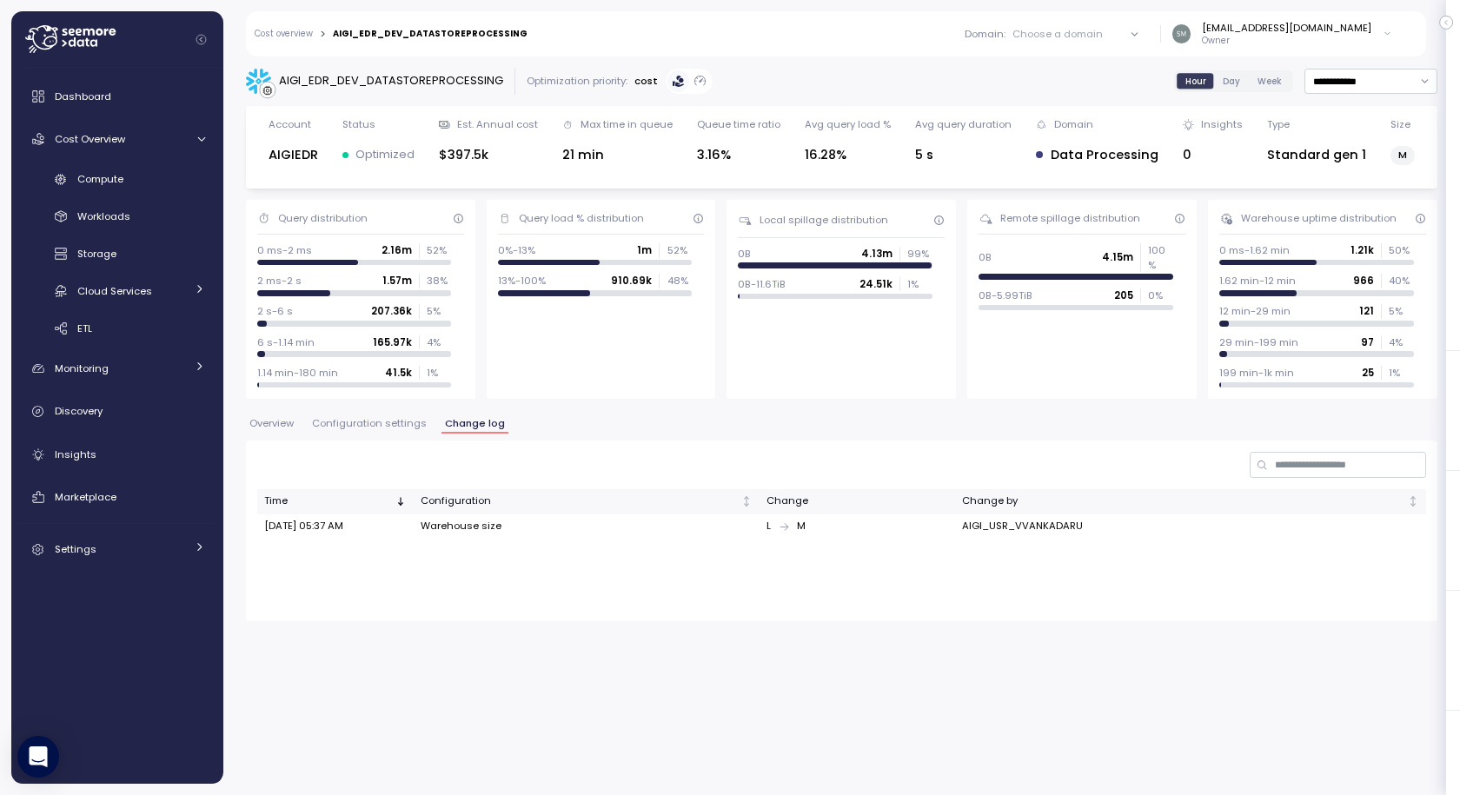
click at [1122, 594] on div "Time Configuration Change Change by [DATE] 05:37 AM Warehouse size [PERSON_NAME…" at bounding box center [842, 531] width 1192 height 181
click at [270, 424] on span "Overview" at bounding box center [271, 424] width 44 height 10
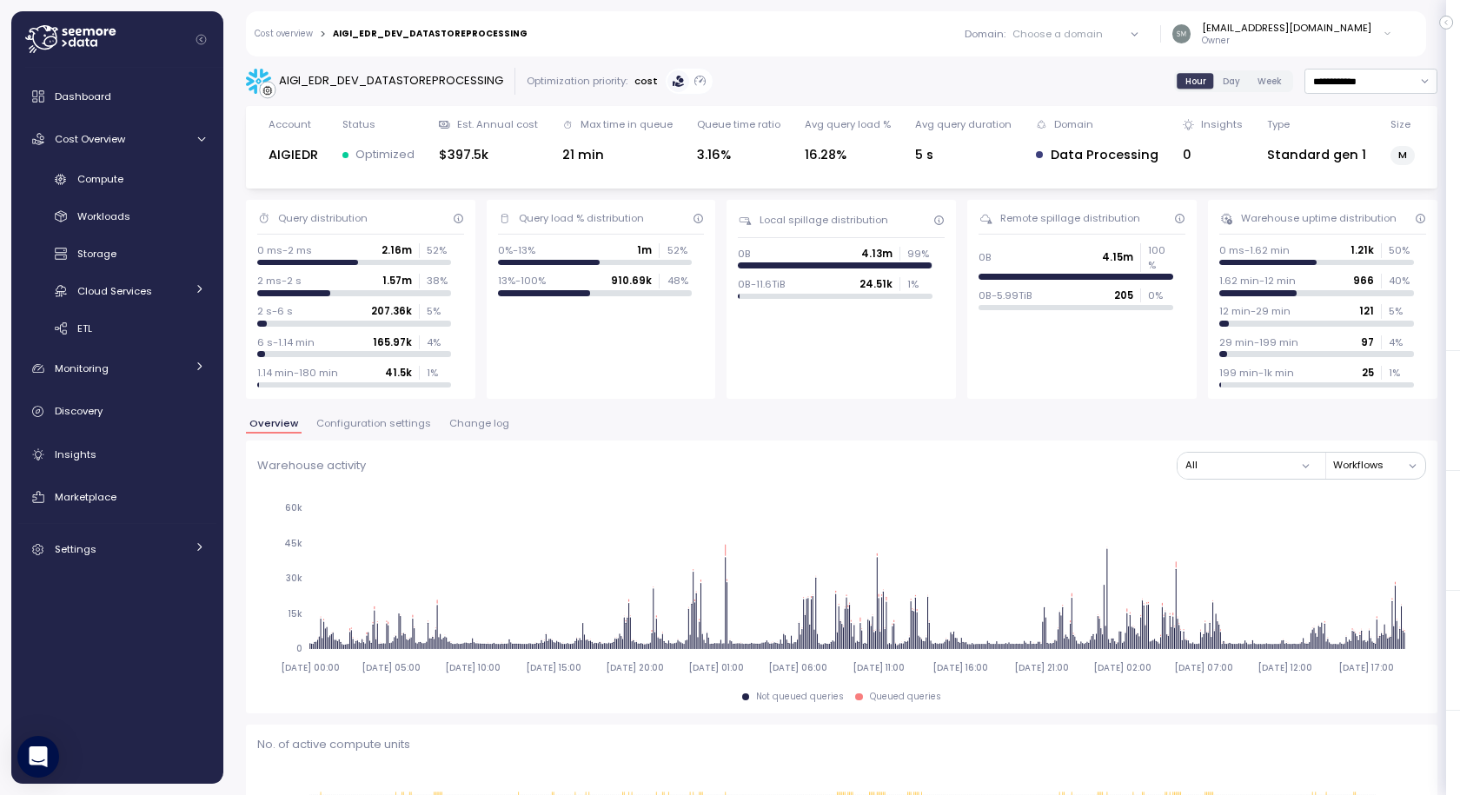
drag, startPoint x: 75, startPoint y: 450, endPoint x: 120, endPoint y: 523, distance: 85.9
click at [75, 450] on span "Insights" at bounding box center [76, 455] width 42 height 14
click at [79, 453] on span "Insights" at bounding box center [76, 455] width 42 height 14
click at [71, 448] on span "Insights" at bounding box center [76, 455] width 42 height 14
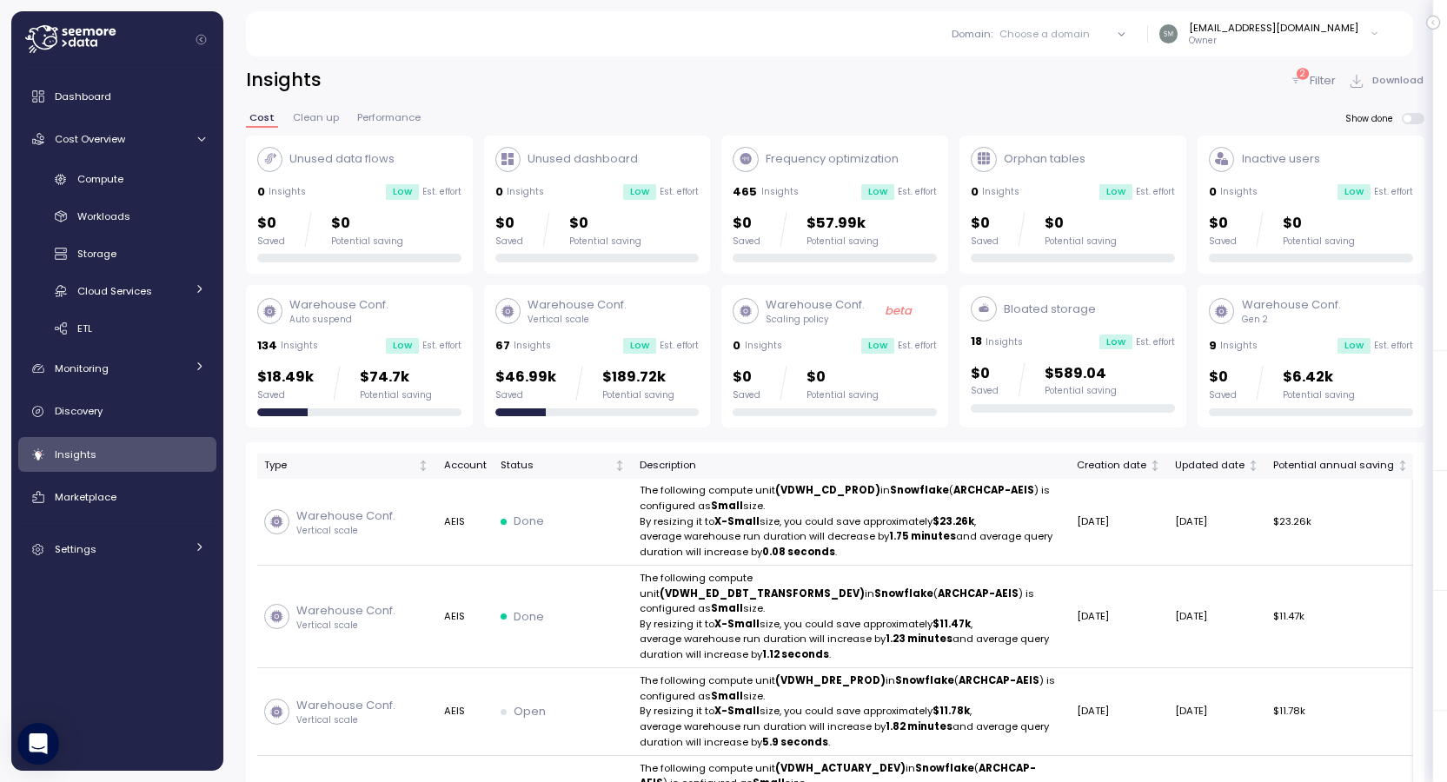
click at [1311, 78] on p "Filter" at bounding box center [1323, 80] width 26 height 17
click at [1313, 78] on p "Filter" at bounding box center [1323, 80] width 26 height 17
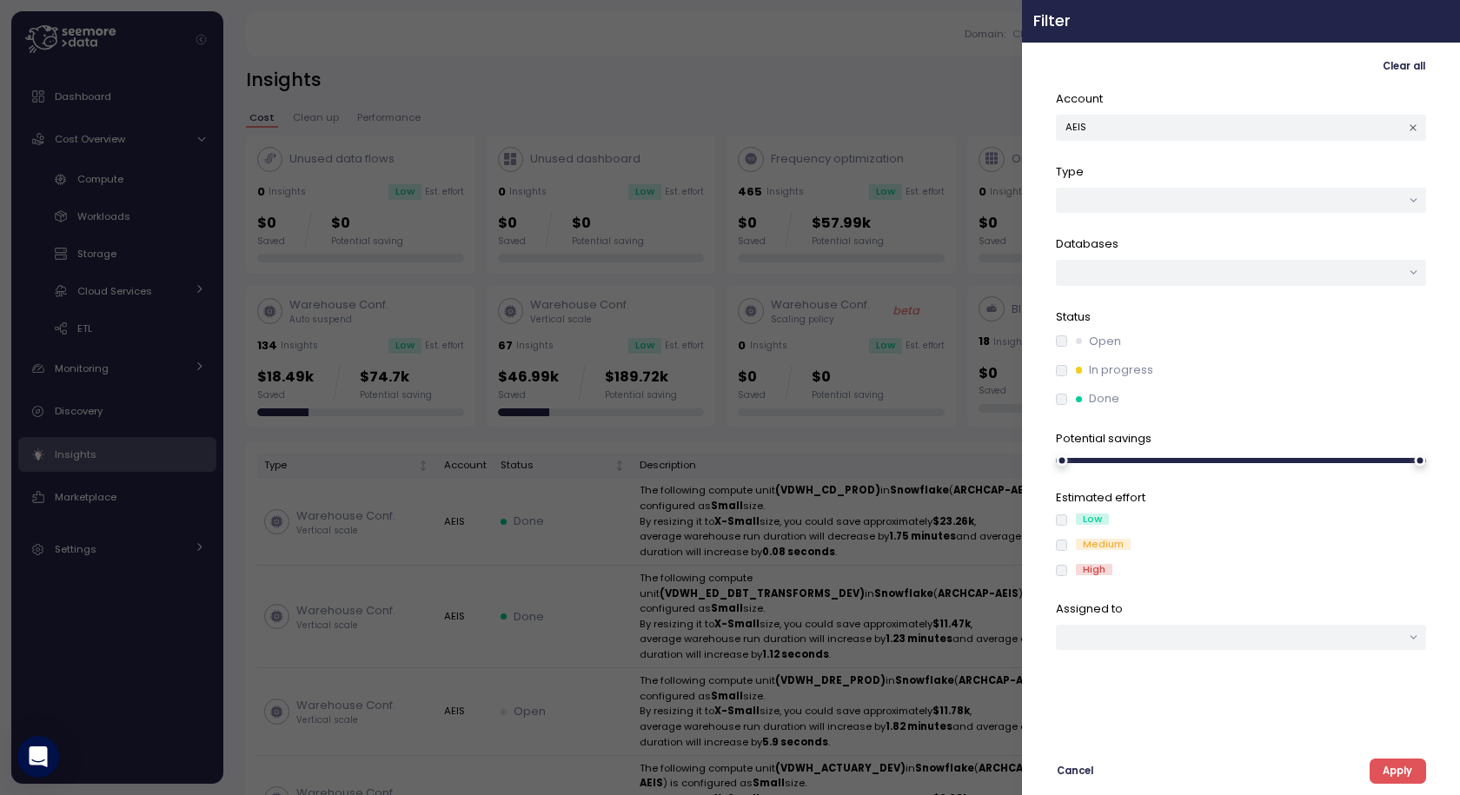
click at [1437, 24] on icon "button" at bounding box center [1443, 21] width 14 height 14
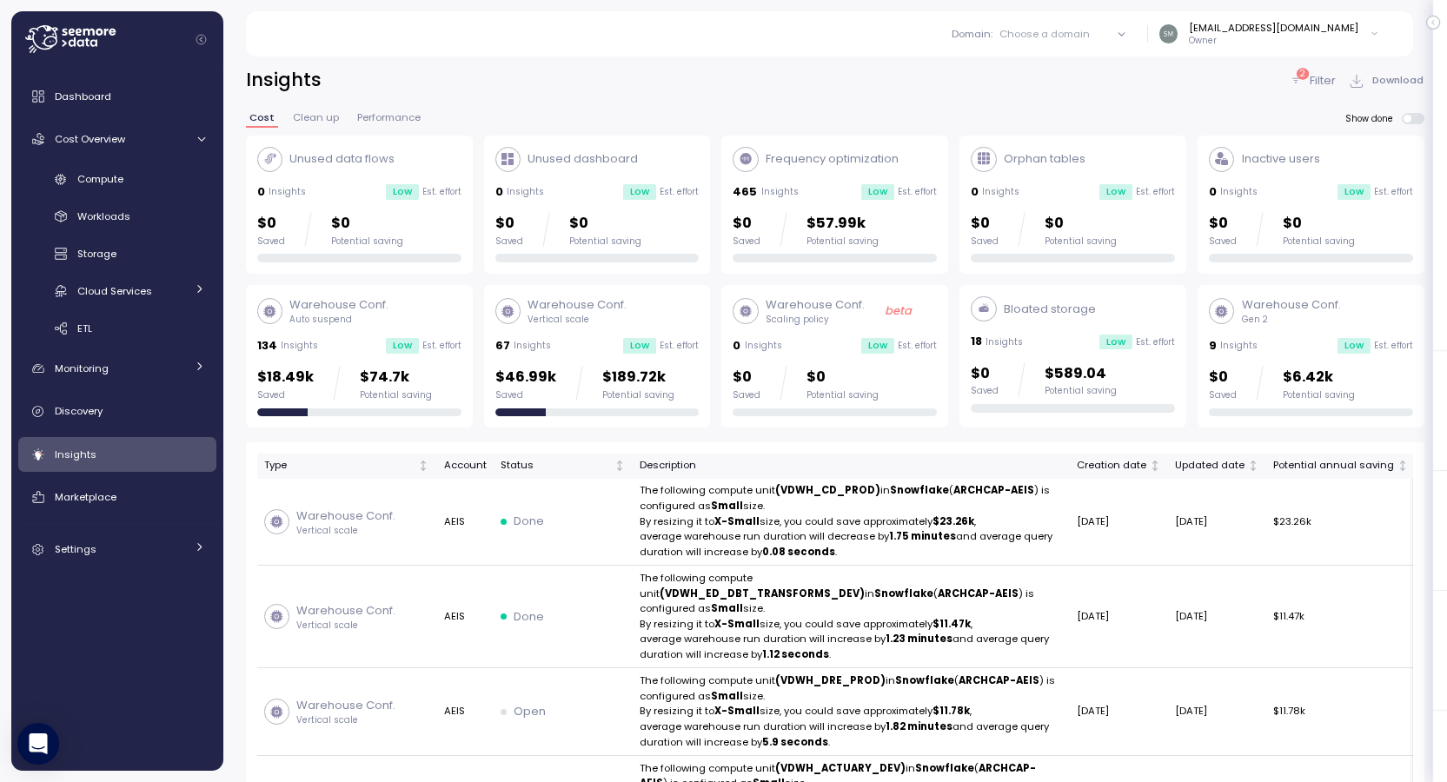
click at [1319, 78] on p "Filter" at bounding box center [1323, 80] width 26 height 17
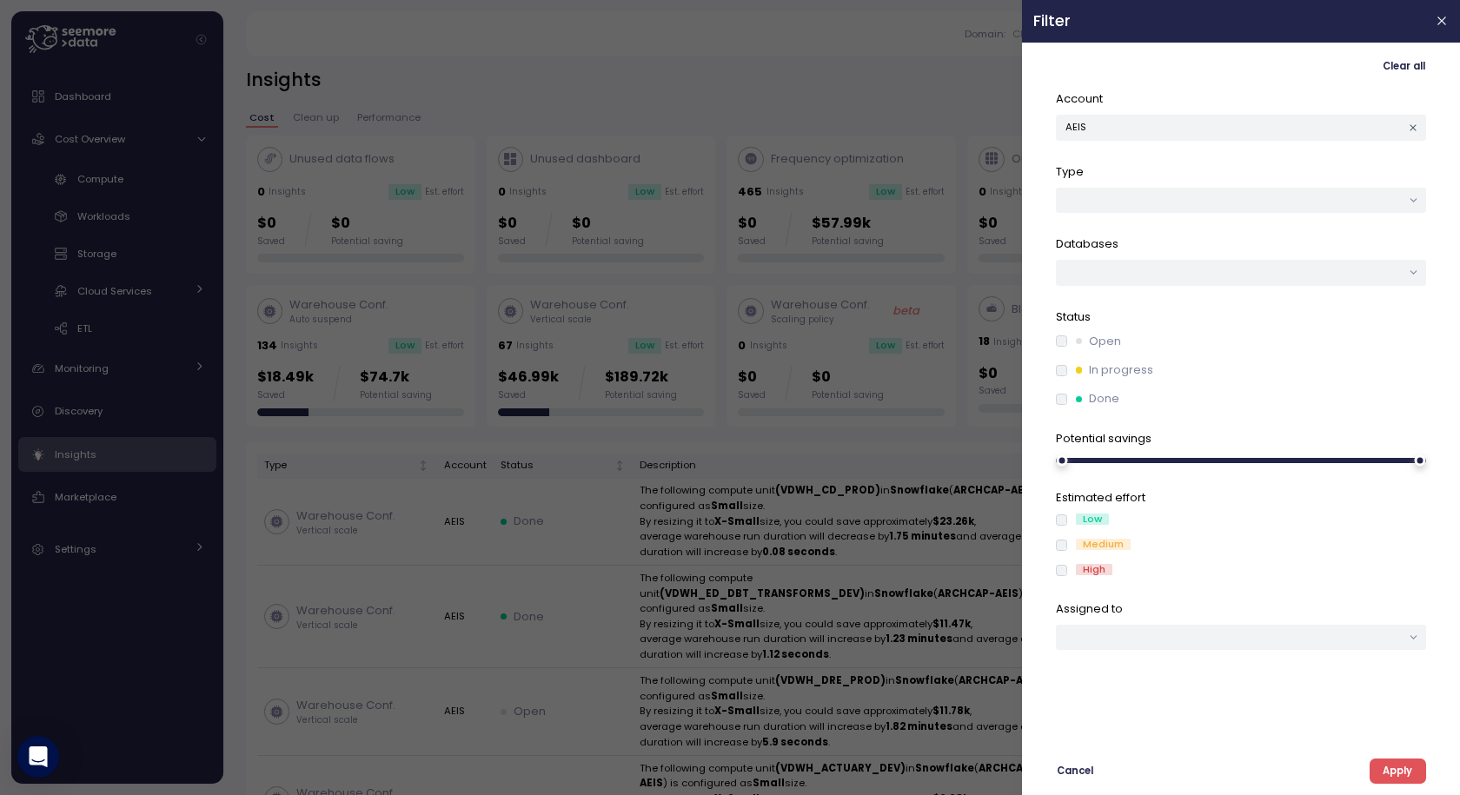
click at [1412, 132] on icon "button" at bounding box center [1413, 128] width 11 height 11
click at [1227, 122] on button "button" at bounding box center [1241, 127] width 370 height 25
click at [1207, 198] on div at bounding box center [1241, 200] width 370 height 25
click at [1367, 522] on div "Low" at bounding box center [1241, 521] width 370 height 14
click at [1393, 770] on span "Apply" at bounding box center [1398, 771] width 30 height 23
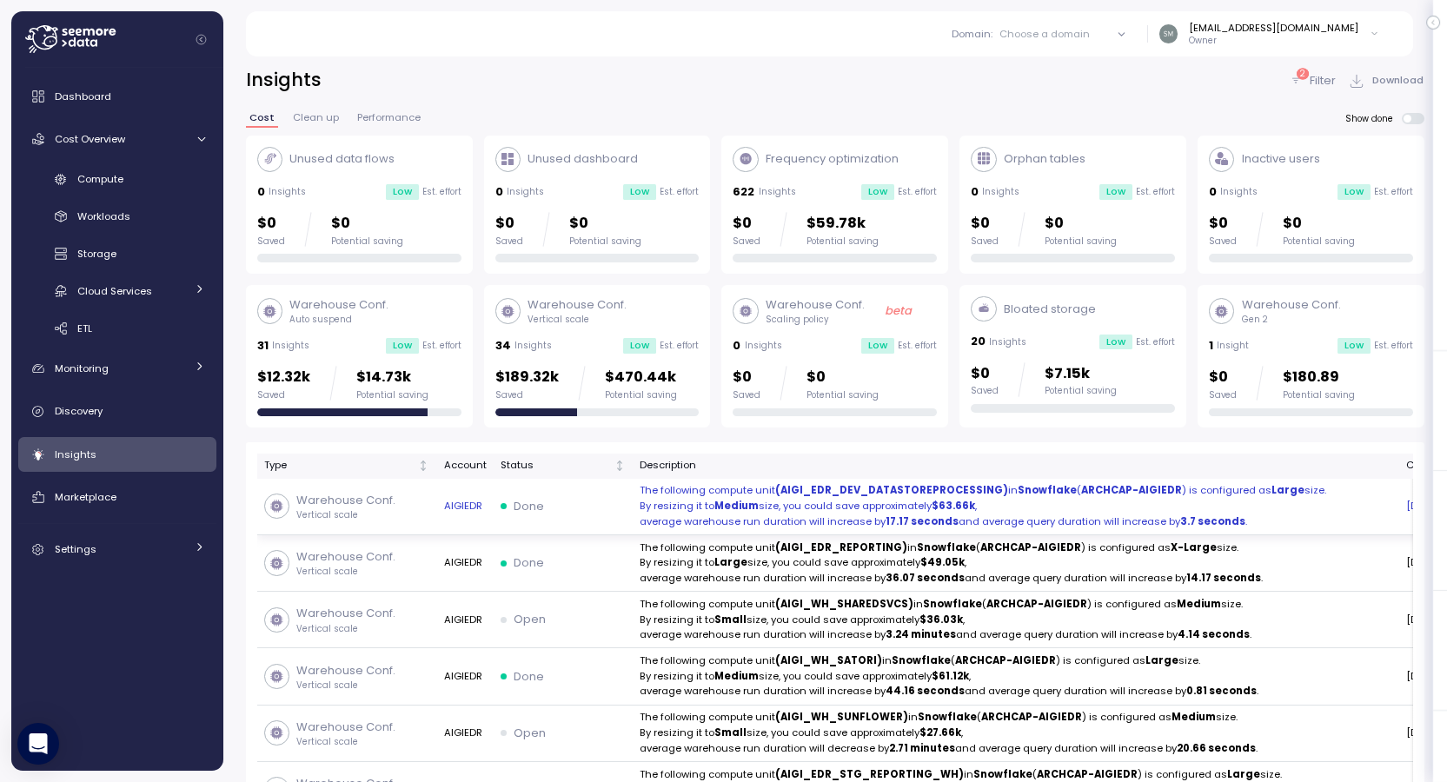
click at [901, 499] on p "The following compute unit (AIGI_EDR_DEV_DATASTOREPROCESSING) in Snowflake ( AR…" at bounding box center [1016, 491] width 753 height 16
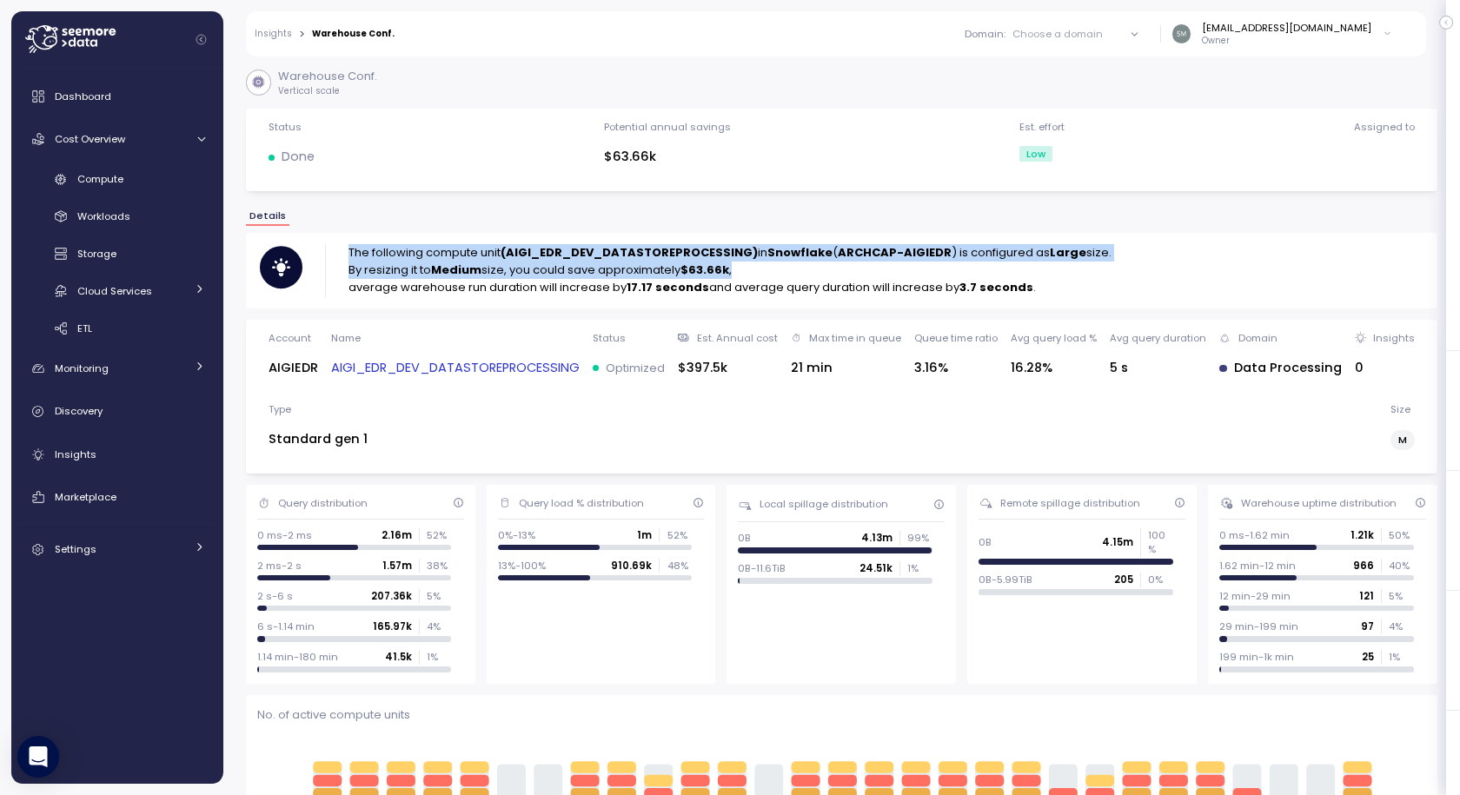
drag, startPoint x: 740, startPoint y: 269, endPoint x: 297, endPoint y: 237, distance: 443.6
click at [297, 237] on div "The following compute unit (AIGI_EDR_DEV_DATASTOREPROCESSING) in Snowflake ( AR…" at bounding box center [842, 270] width 1192 height 75
click at [688, 268] on strong "$63.66k" at bounding box center [705, 270] width 49 height 17
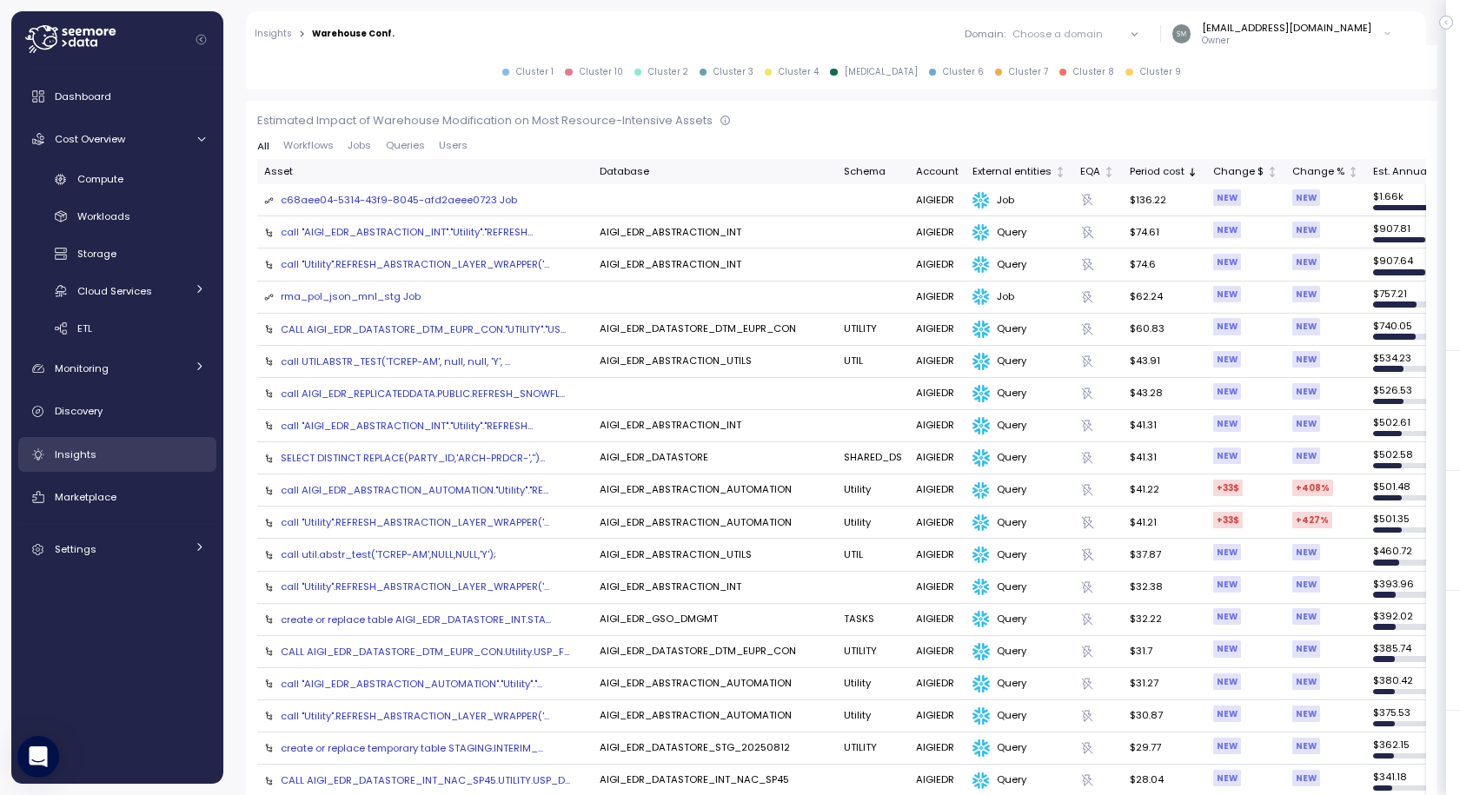
scroll to position [435, 0]
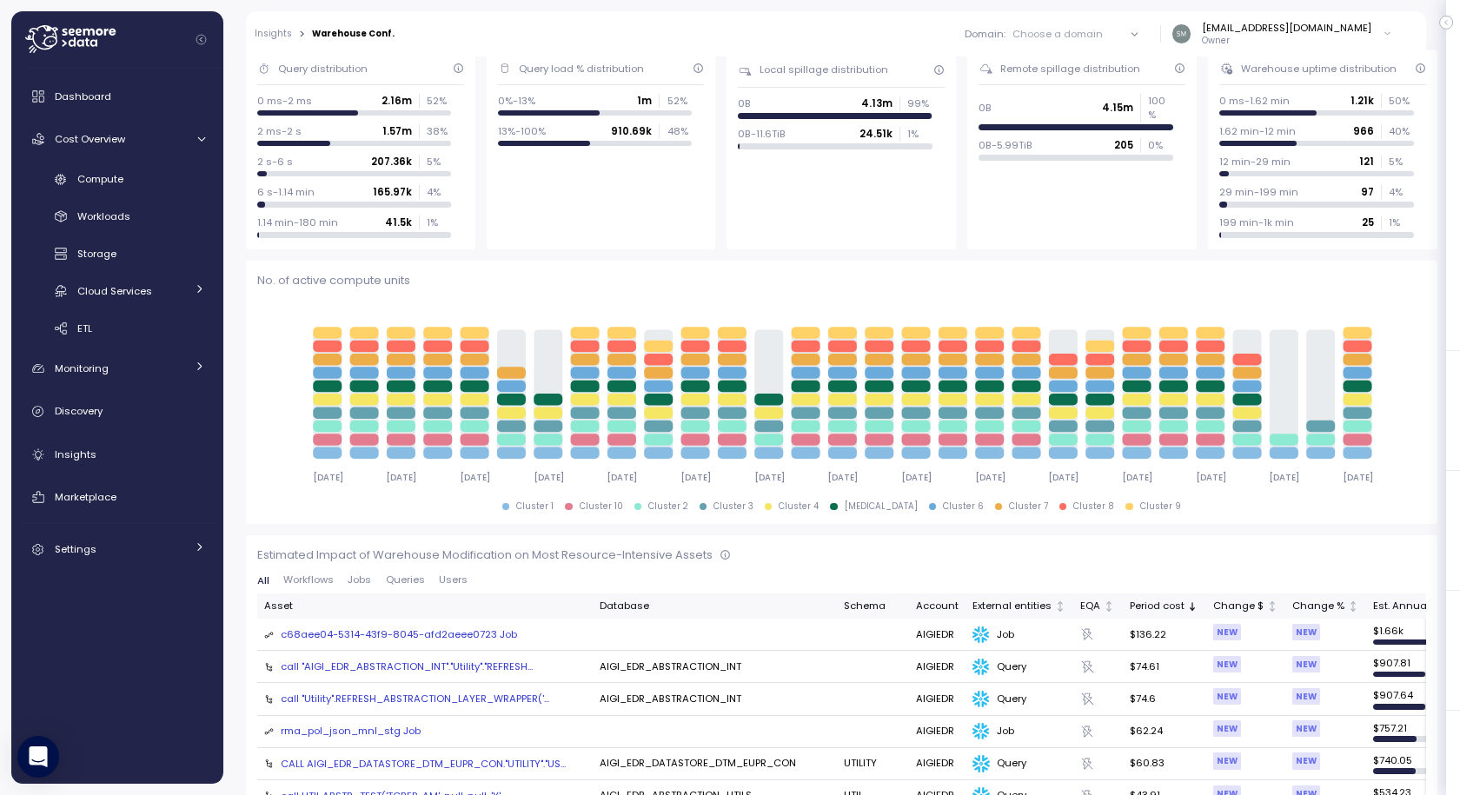
click at [408, 581] on span "Queries" at bounding box center [405, 580] width 39 height 10
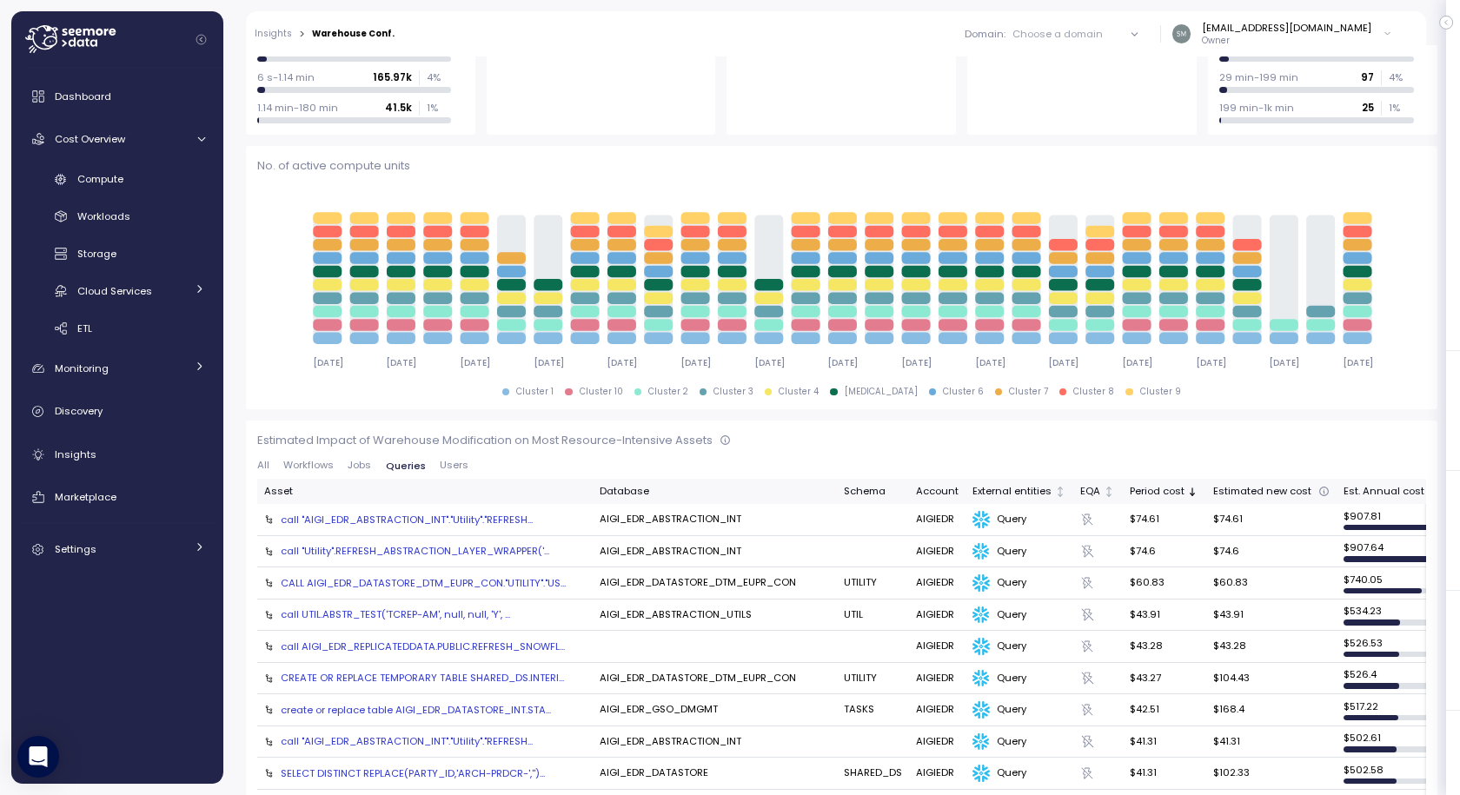
scroll to position [522, 0]
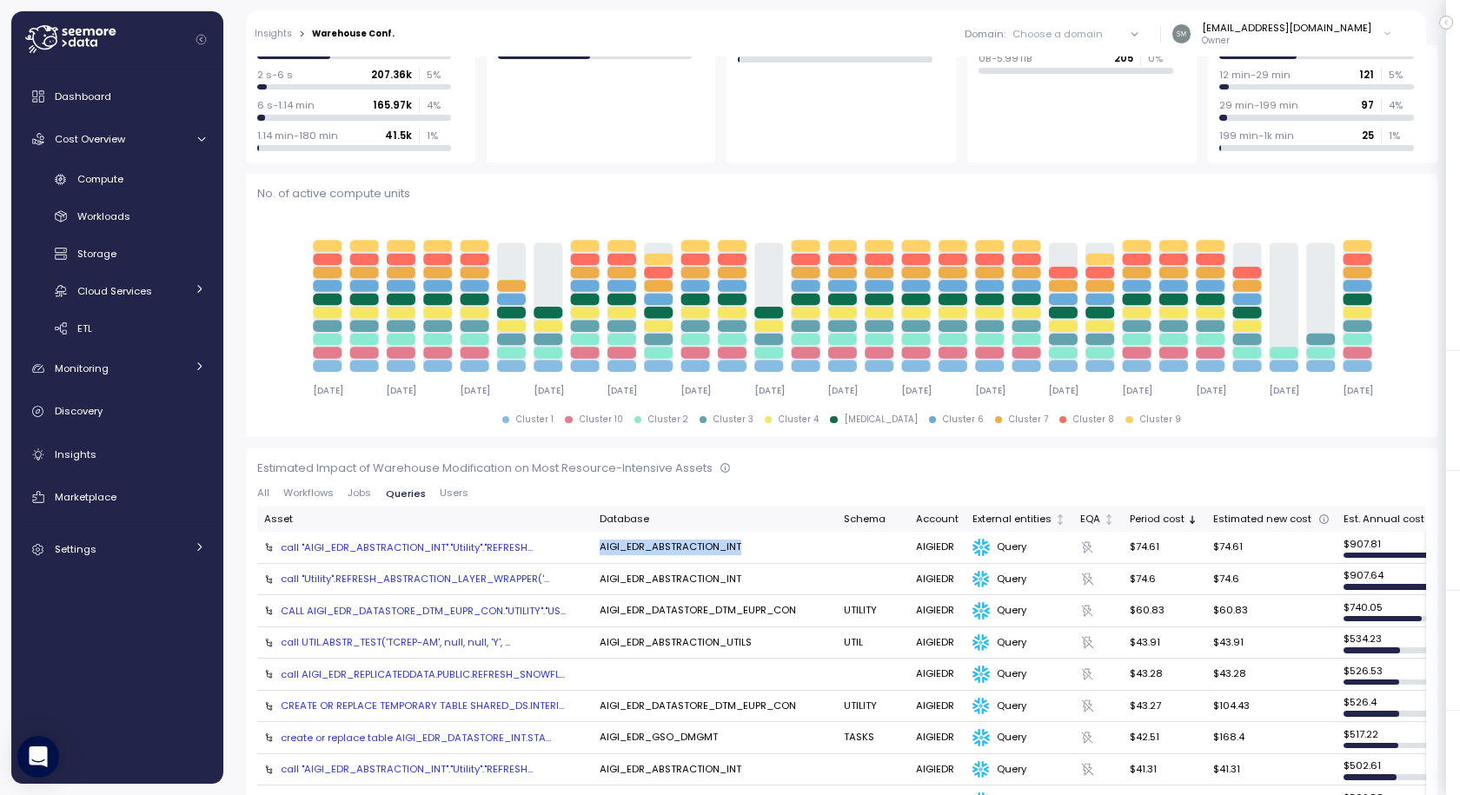
drag, startPoint x: 599, startPoint y: 547, endPoint x: 755, endPoint y: 548, distance: 156.5
click at [755, 548] on td "AIGI_EDR_ABSTRACTION_INT" at bounding box center [715, 548] width 244 height 32
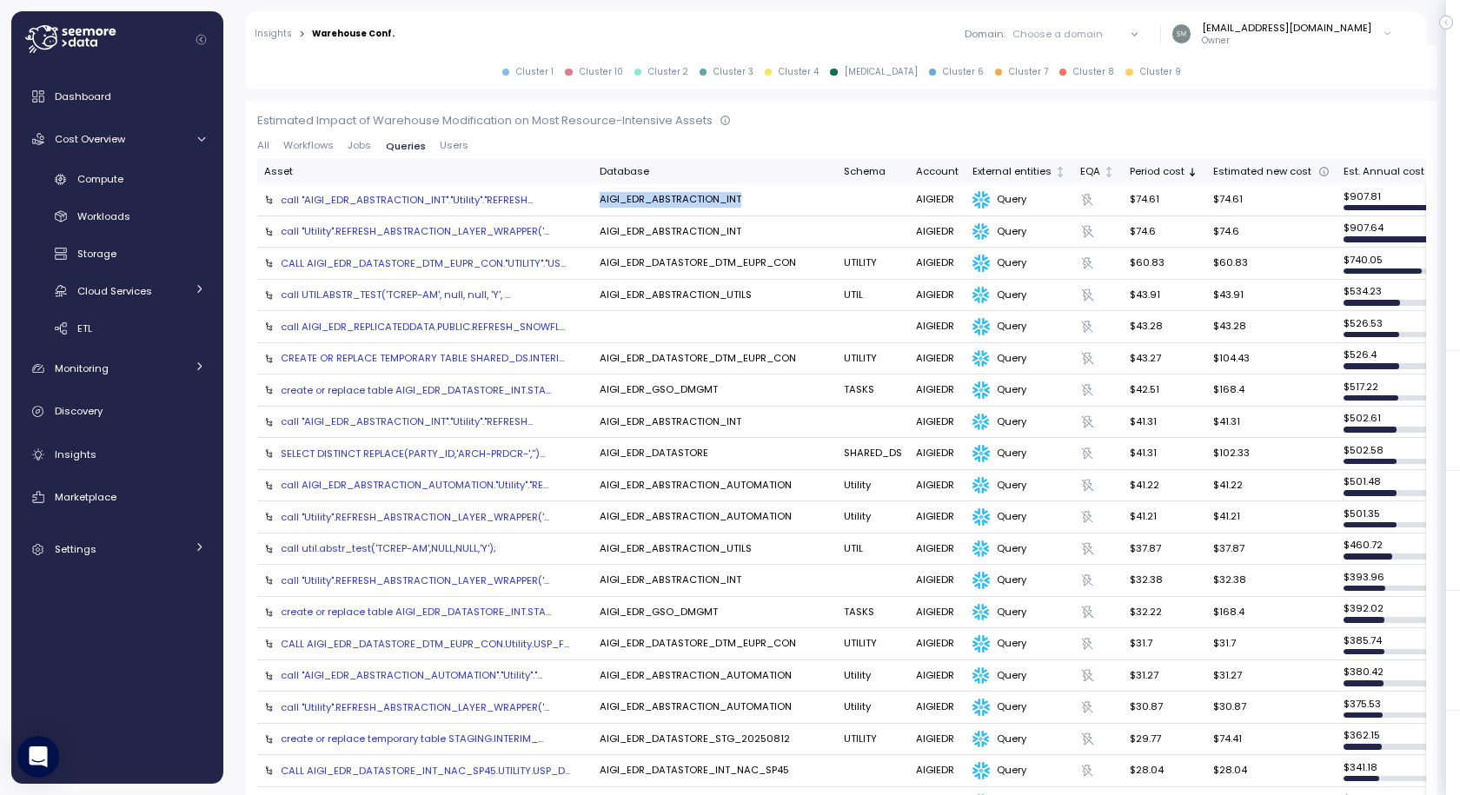
scroll to position [435, 0]
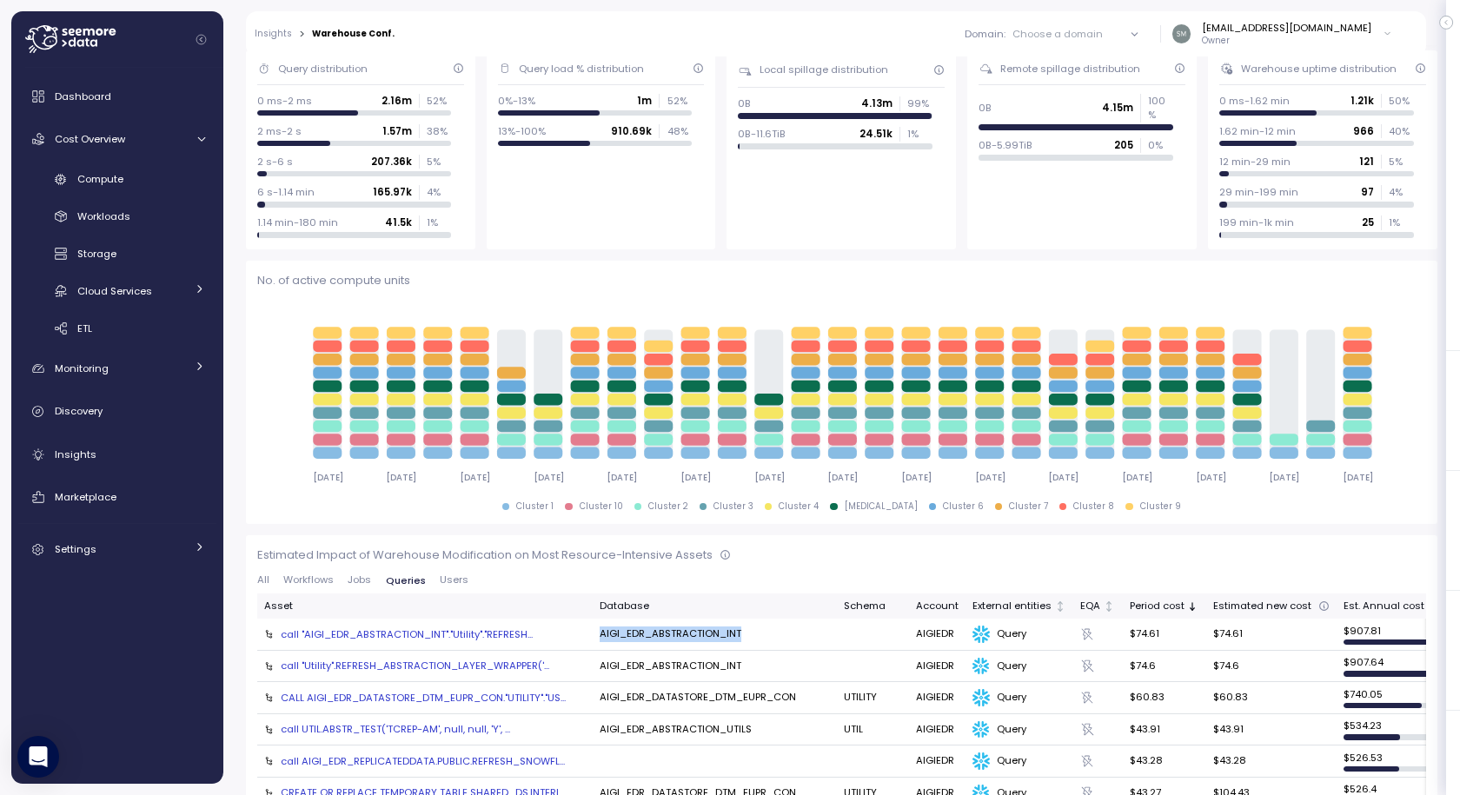
click at [681, 389] on icon "[DATE] [DATE] [DATE] [DATE] [DATE] [DATE] [DATE] [DATE] [DATE] [DATE] [DATE] [D…" at bounding box center [835, 397] width 1156 height 193
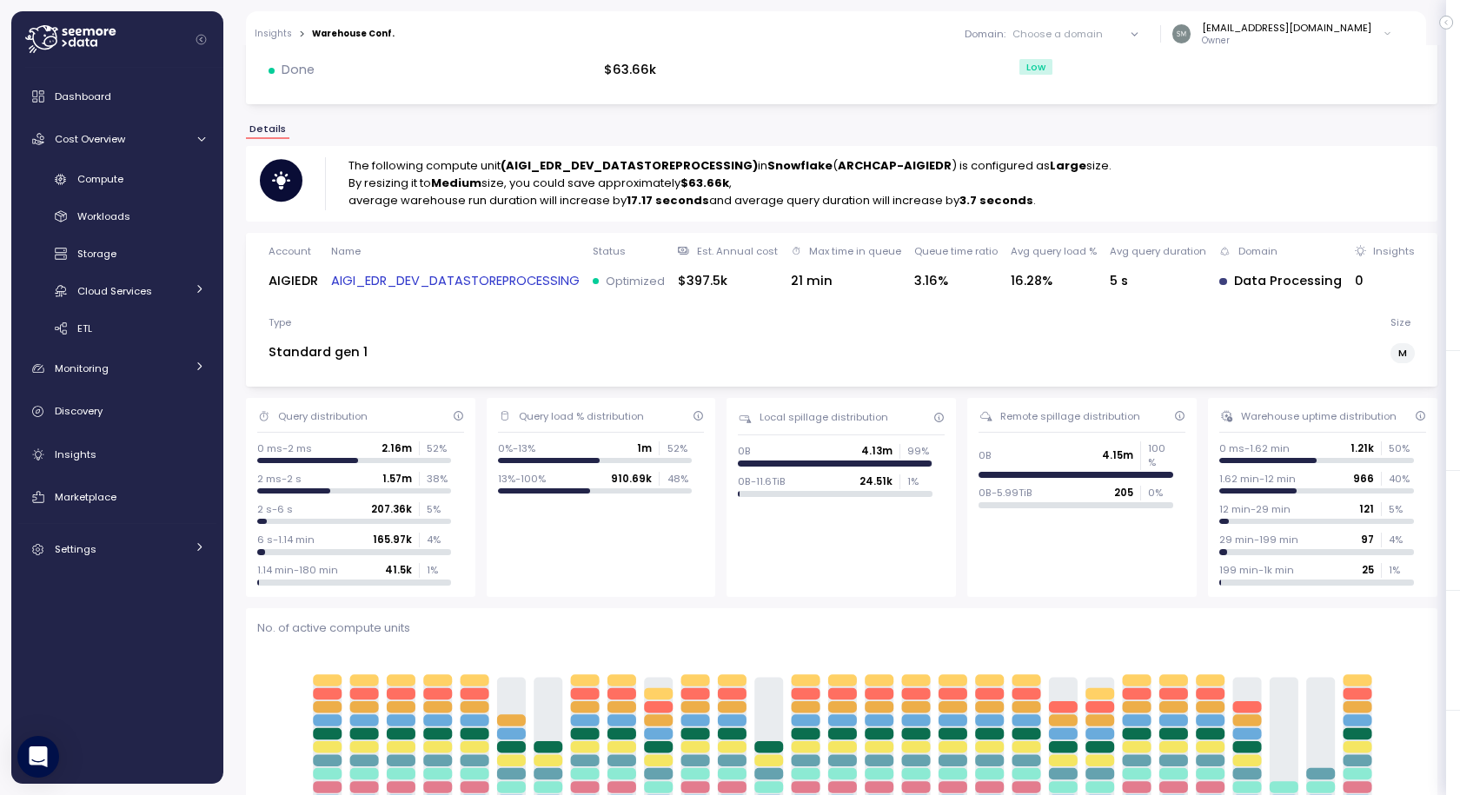
scroll to position [0, 0]
